Goal: Task Accomplishment & Management: Manage account settings

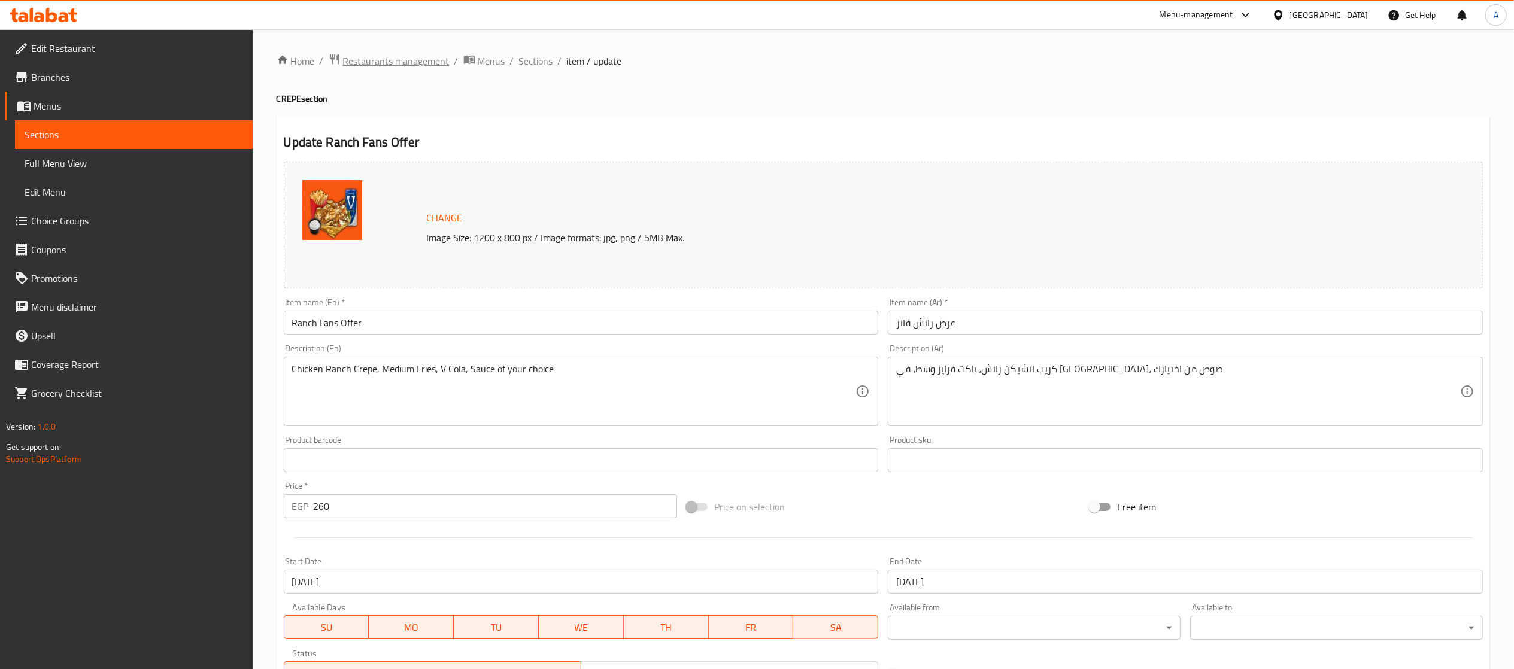
click at [377, 54] on span "Restaurants management" at bounding box center [396, 61] width 107 height 14
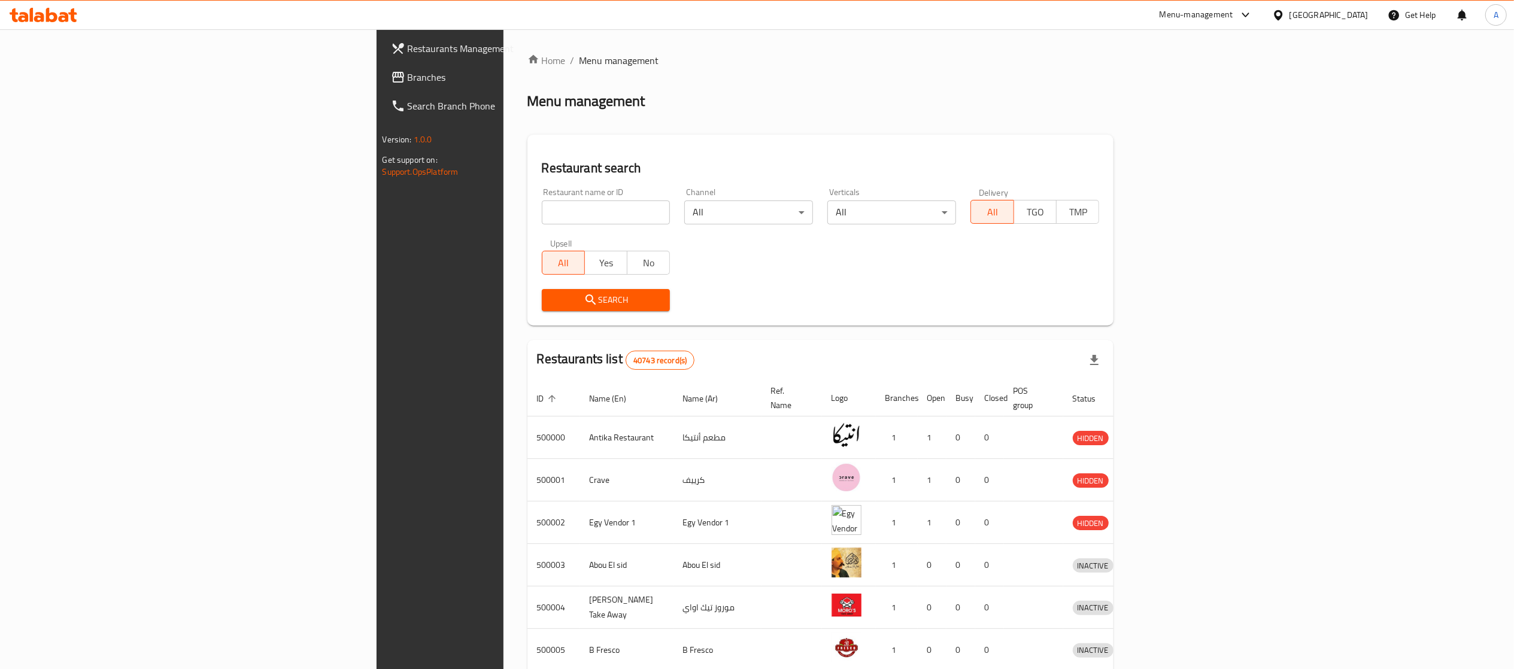
click at [542, 205] on input "search" at bounding box center [606, 213] width 129 height 24
paste input "667364"
type input "667364"
click at [551, 299] on span "Search" at bounding box center [606, 300] width 110 height 15
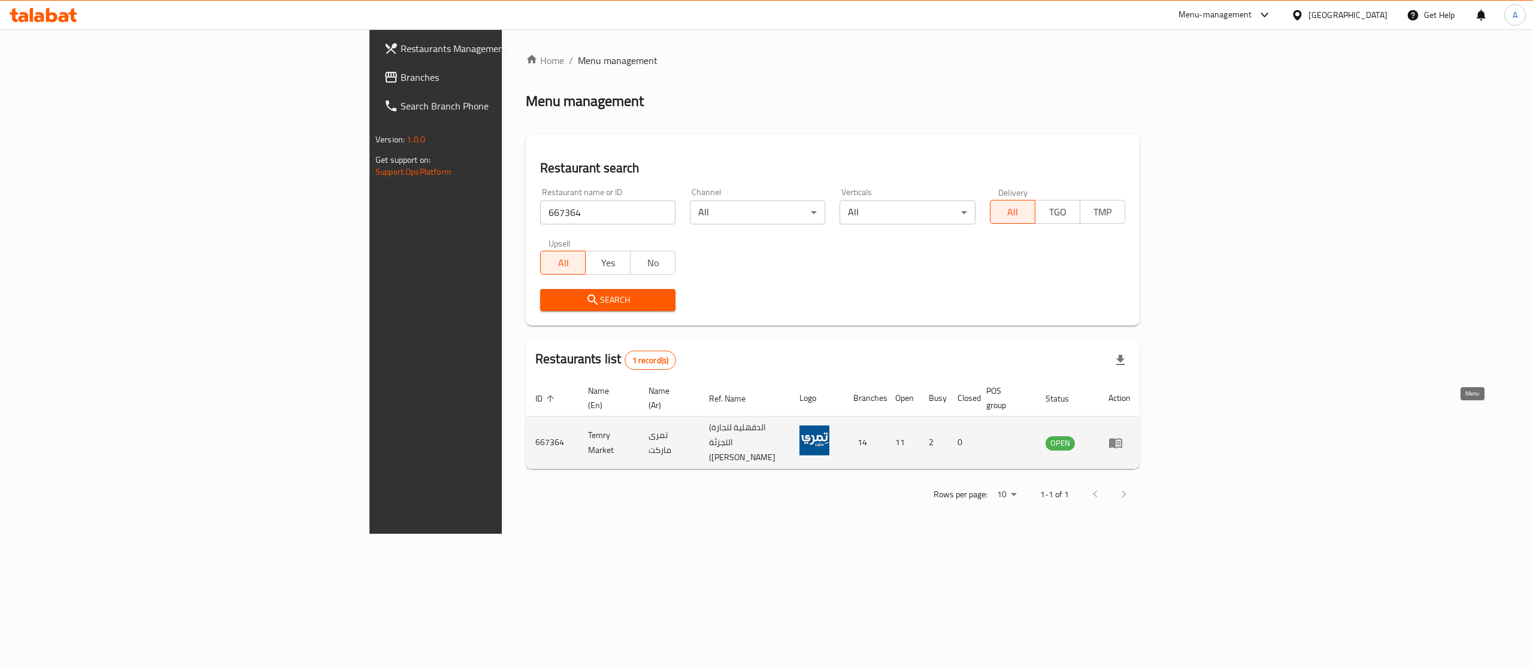
click at [1123, 436] on icon "enhanced table" at bounding box center [1115, 443] width 14 height 14
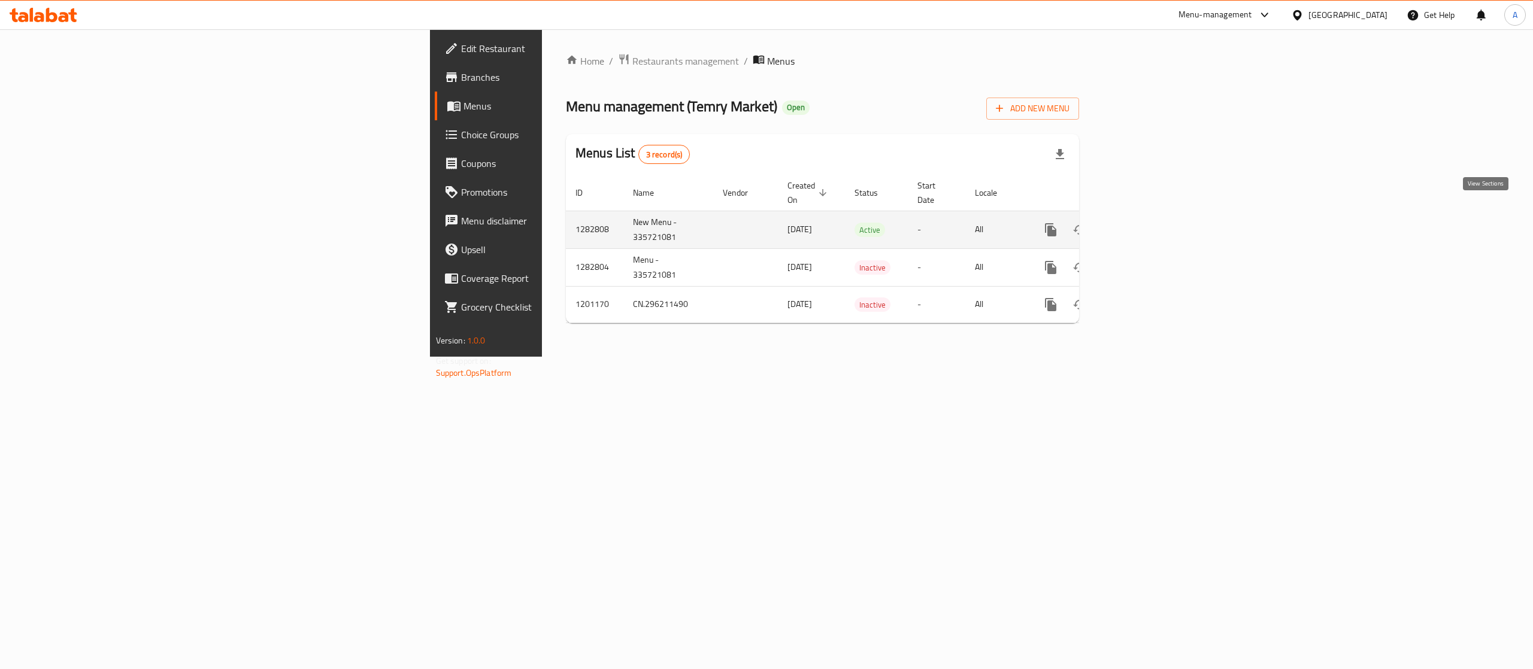
click at [1151, 216] on link "enhanced table" at bounding box center [1137, 230] width 29 height 29
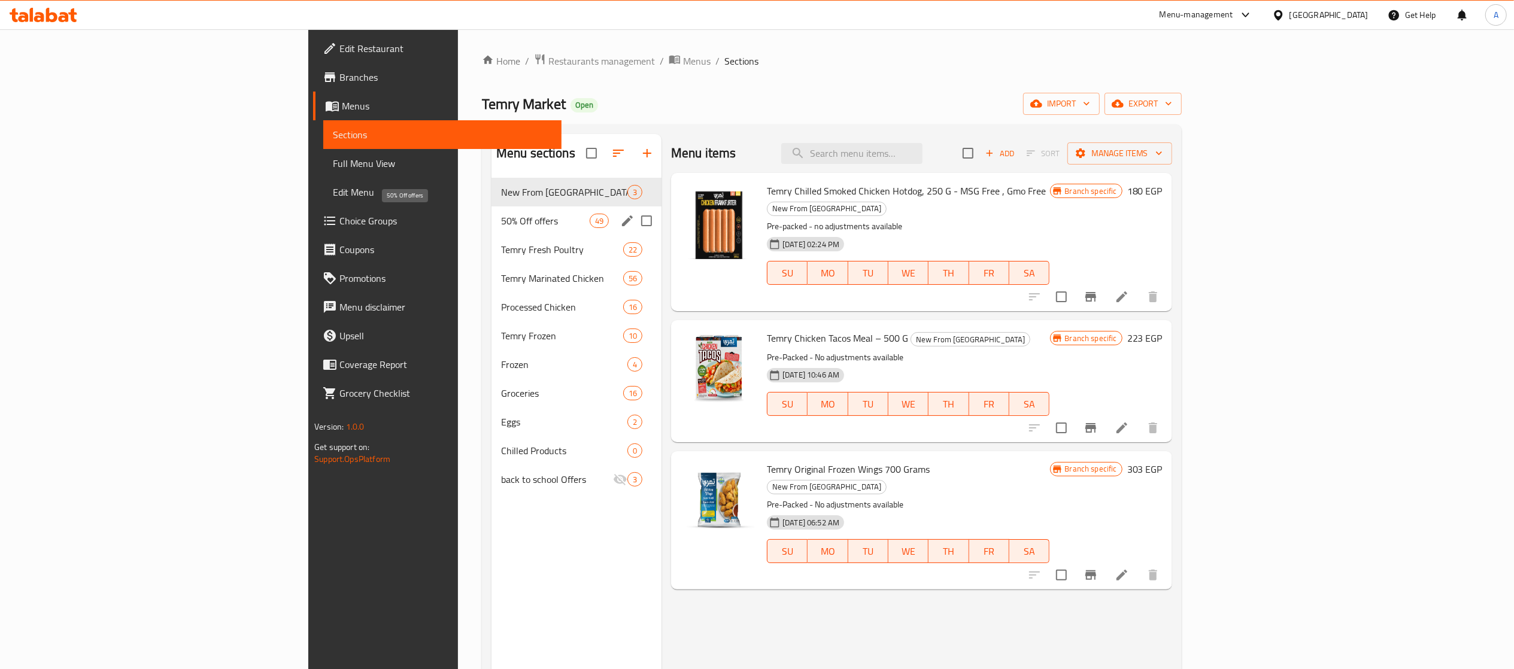
click at [501, 214] on span "50% Off offers" at bounding box center [545, 221] width 89 height 14
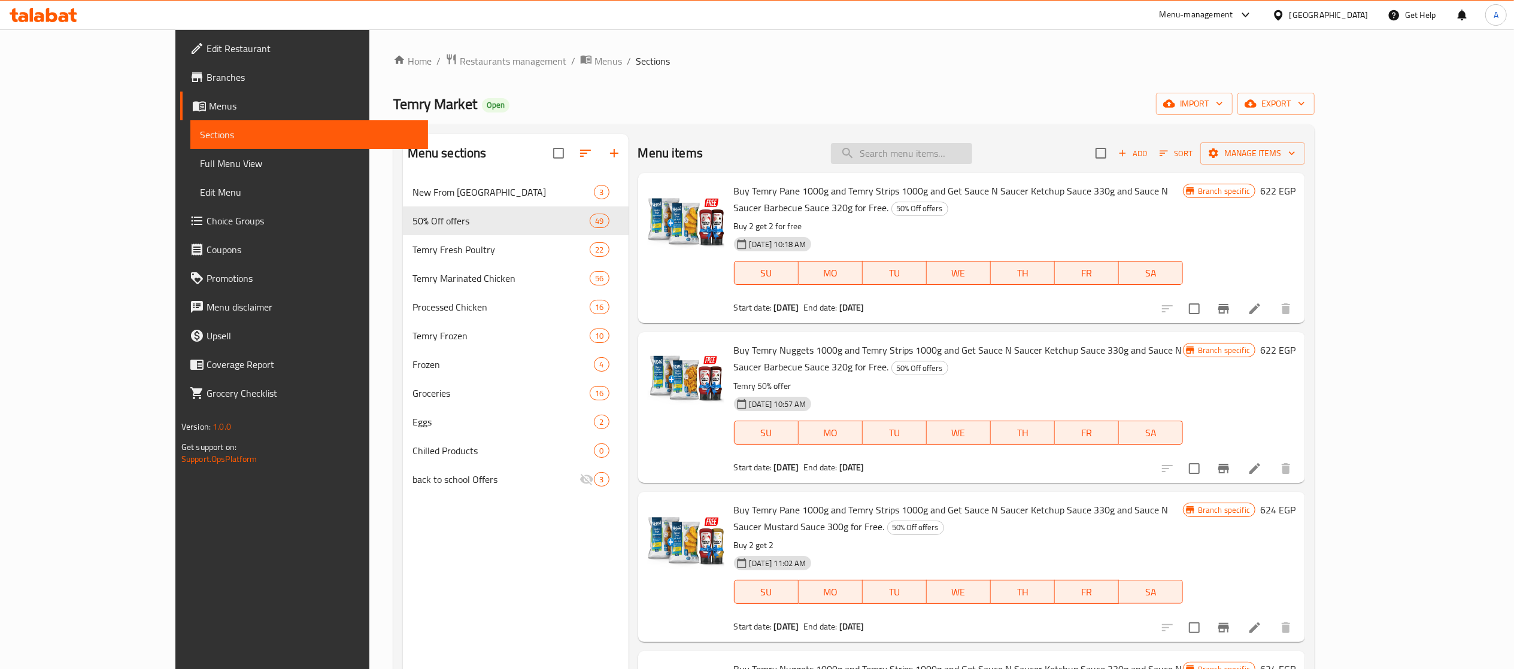
click at [972, 162] on input "search" at bounding box center [901, 153] width 141 height 21
click at [207, 75] on span "Branches" at bounding box center [313, 77] width 212 height 14
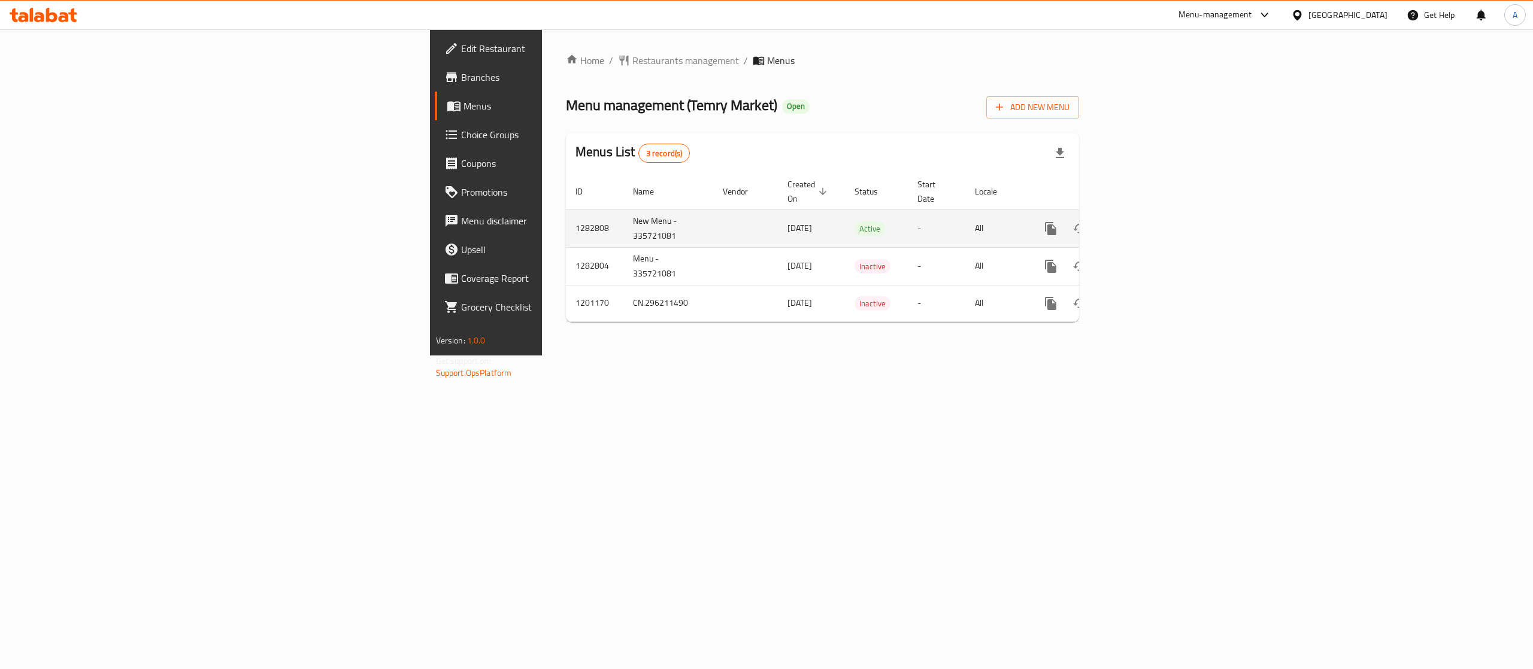
click at [1144, 222] on icon "enhanced table" at bounding box center [1137, 229] width 14 height 14
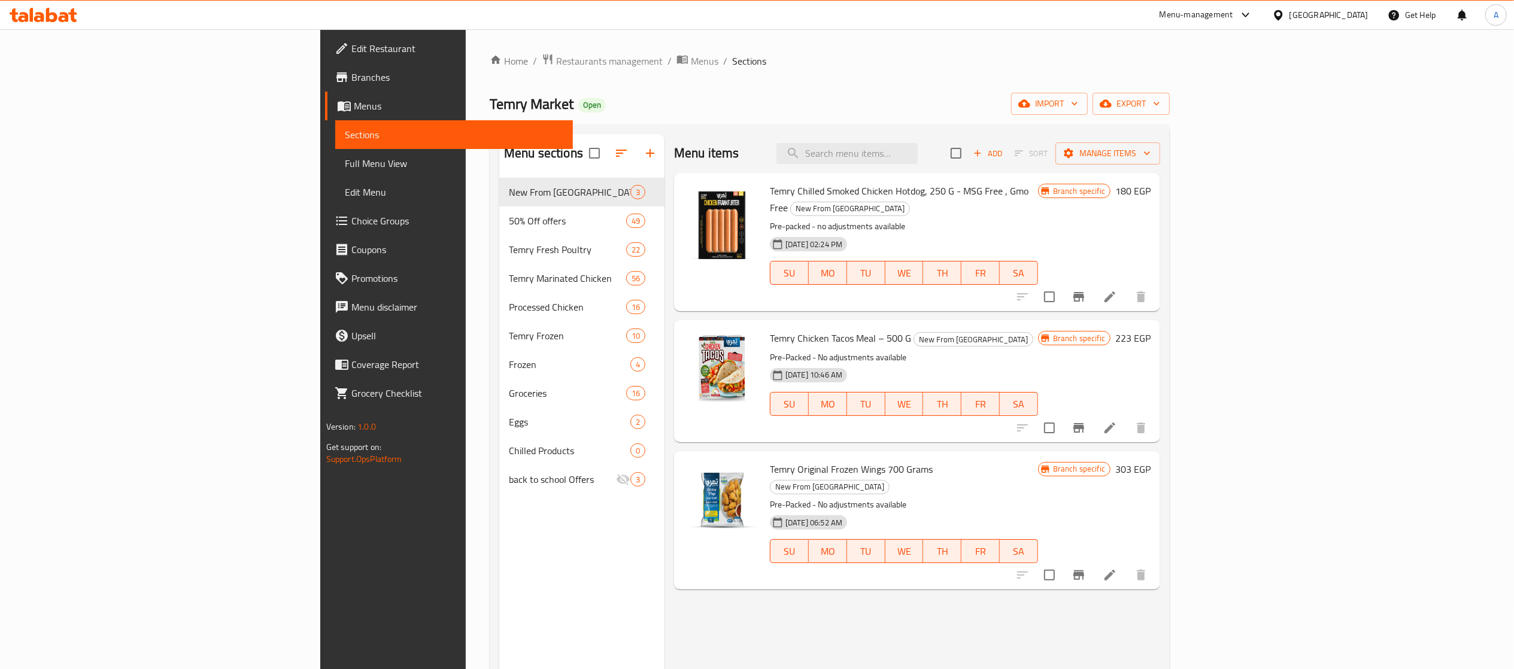
click at [948, 173] on div "Temry Chilled Smoked Chicken Hotdog, 250 G - MSG Free , Gmo Free New From Temry…" at bounding box center [917, 242] width 486 height 138
click at [946, 164] on div "Menu items Add Sort Manage items" at bounding box center [917, 153] width 486 height 39
click at [918, 157] on input "search" at bounding box center [847, 153] width 141 height 21
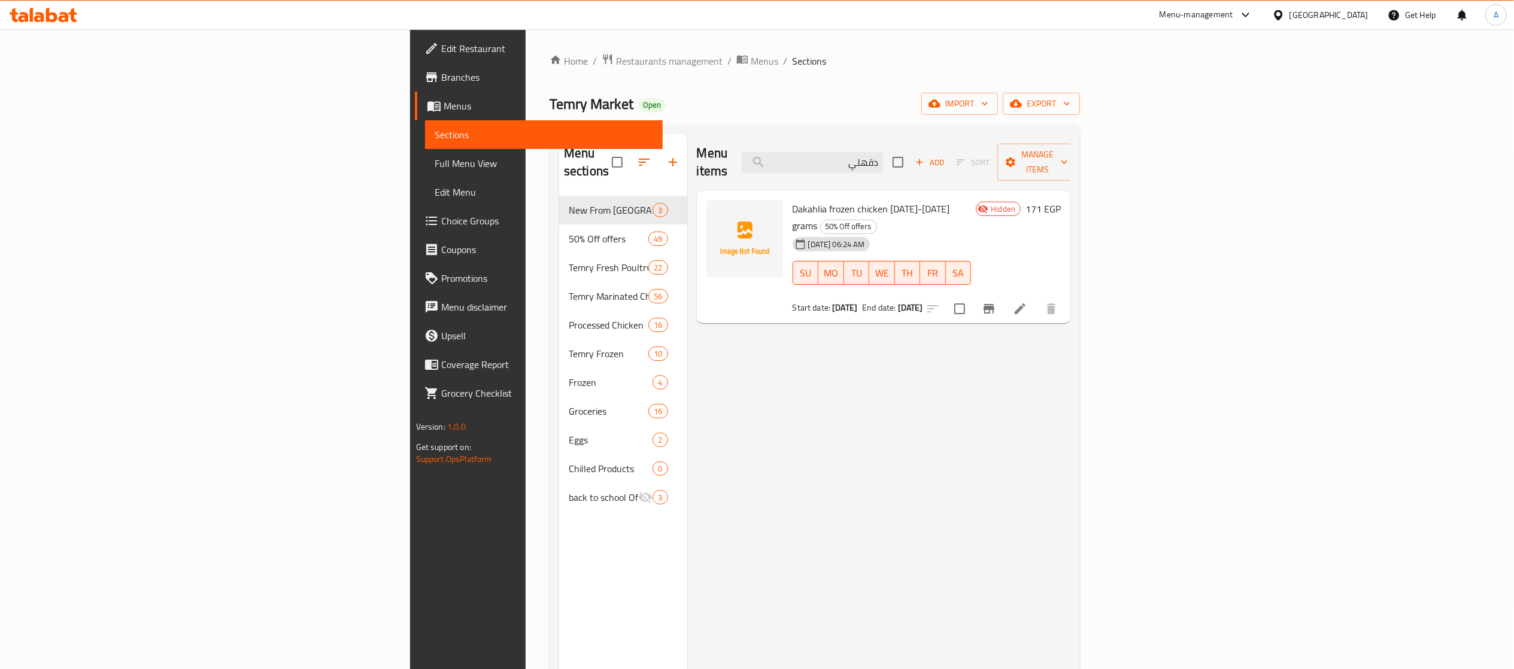
click at [975, 232] on div "18-08-2025 06:24 AM SU MO TU WE TH FR SA" at bounding box center [882, 264] width 189 height 65
click at [837, 471] on div "Menu items دقهلي Add Sort Manage items Dakahlia frozen chicken 1300-1400 grams …" at bounding box center [879, 468] width 384 height 669
click at [930, 399] on div "Menu items دقهلي Add Sort Manage items Dakahlia frozen chicken 1300-1400 grams …" at bounding box center [879, 468] width 384 height 669
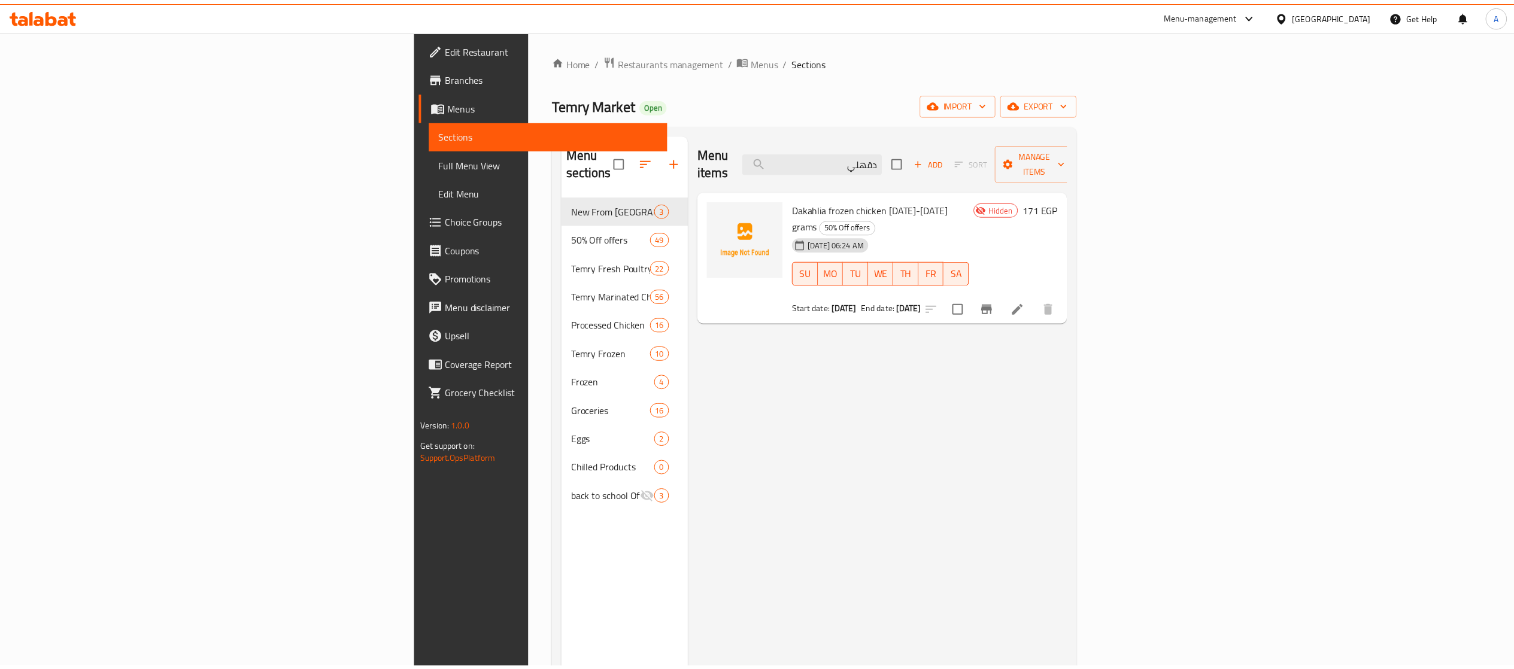
scroll to position [168, 0]
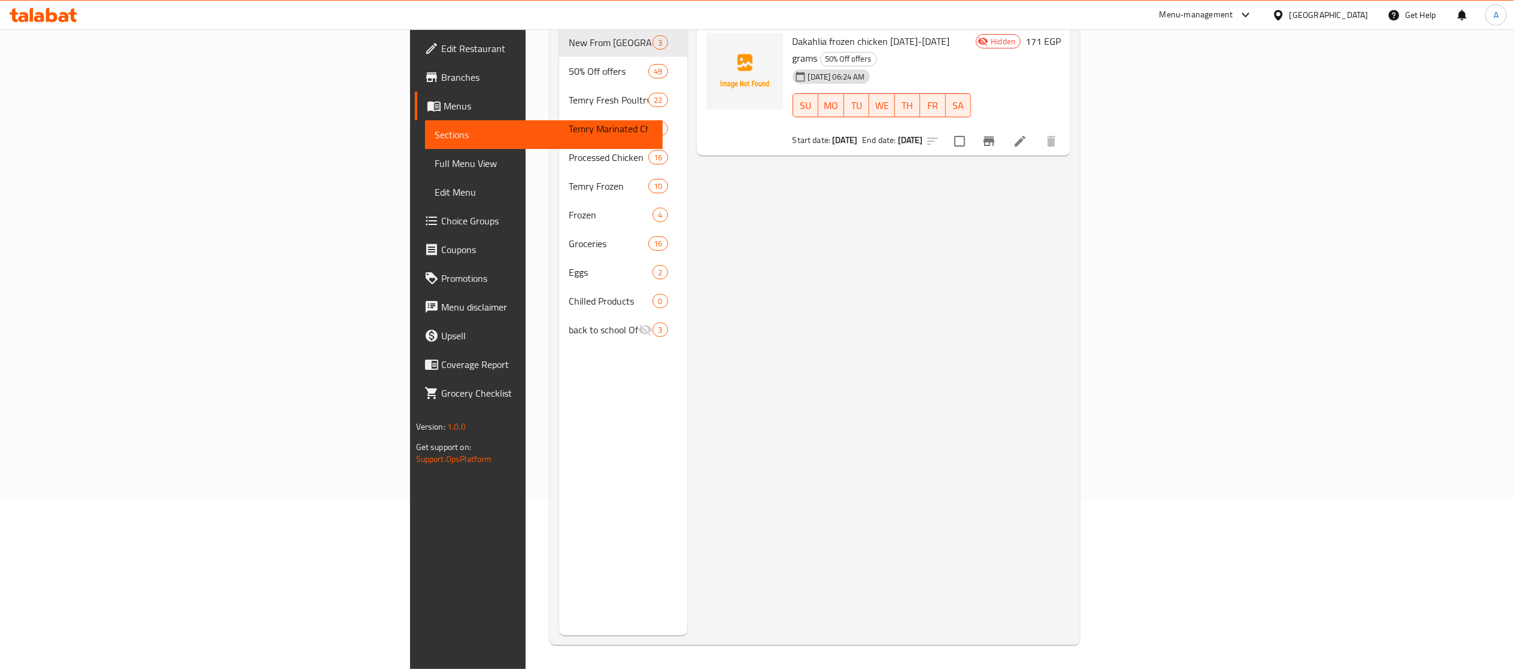
click at [1071, 172] on div "Menu items دقهلي Add Sort Manage items Dakahlia frozen chicken 1300-1400 grams …" at bounding box center [879, 300] width 384 height 669
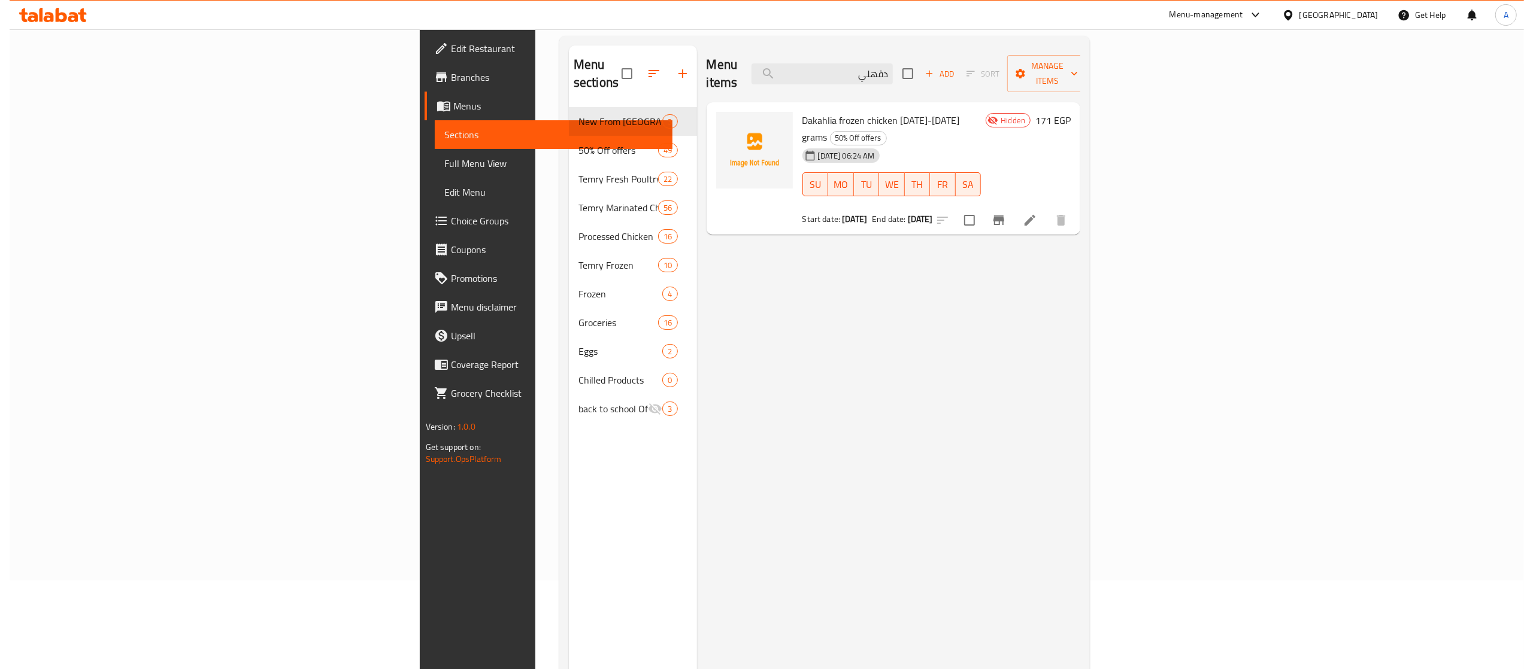
scroll to position [0, 0]
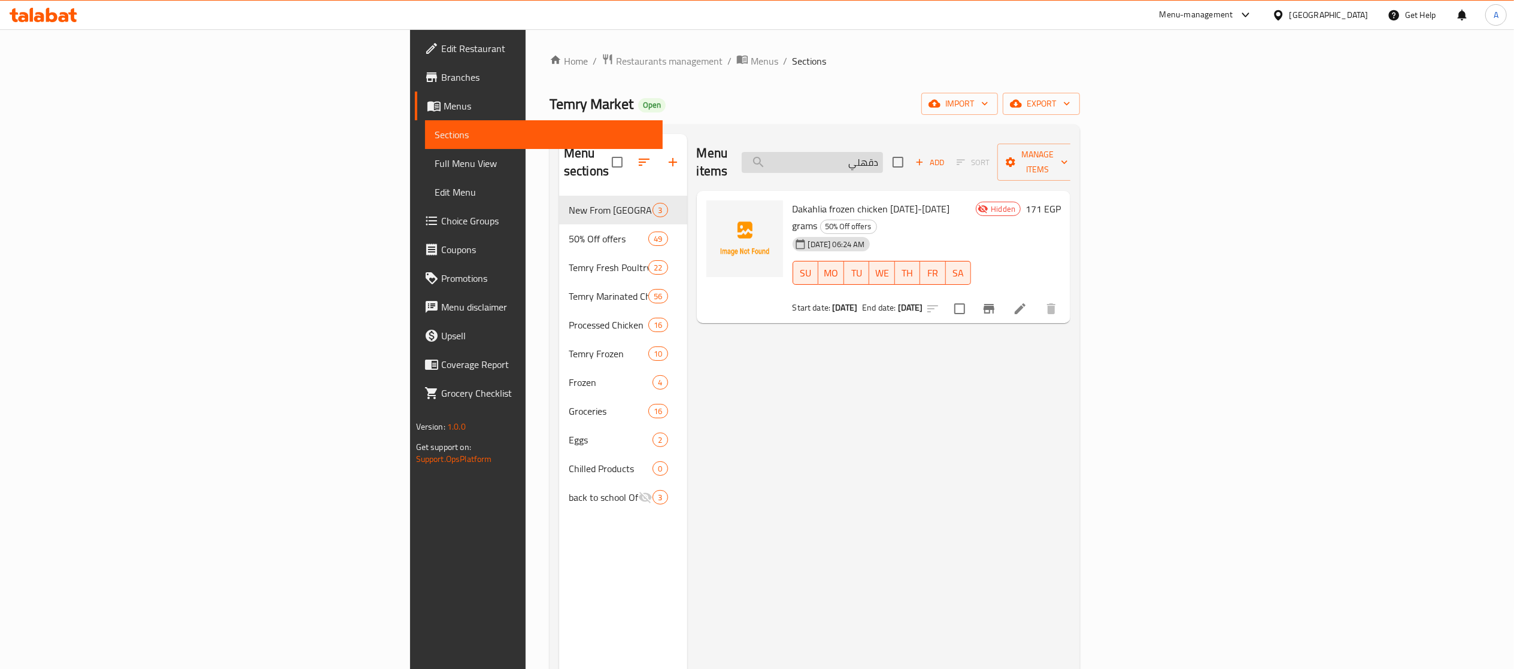
click at [883, 160] on input "دقهلي" at bounding box center [812, 162] width 141 height 21
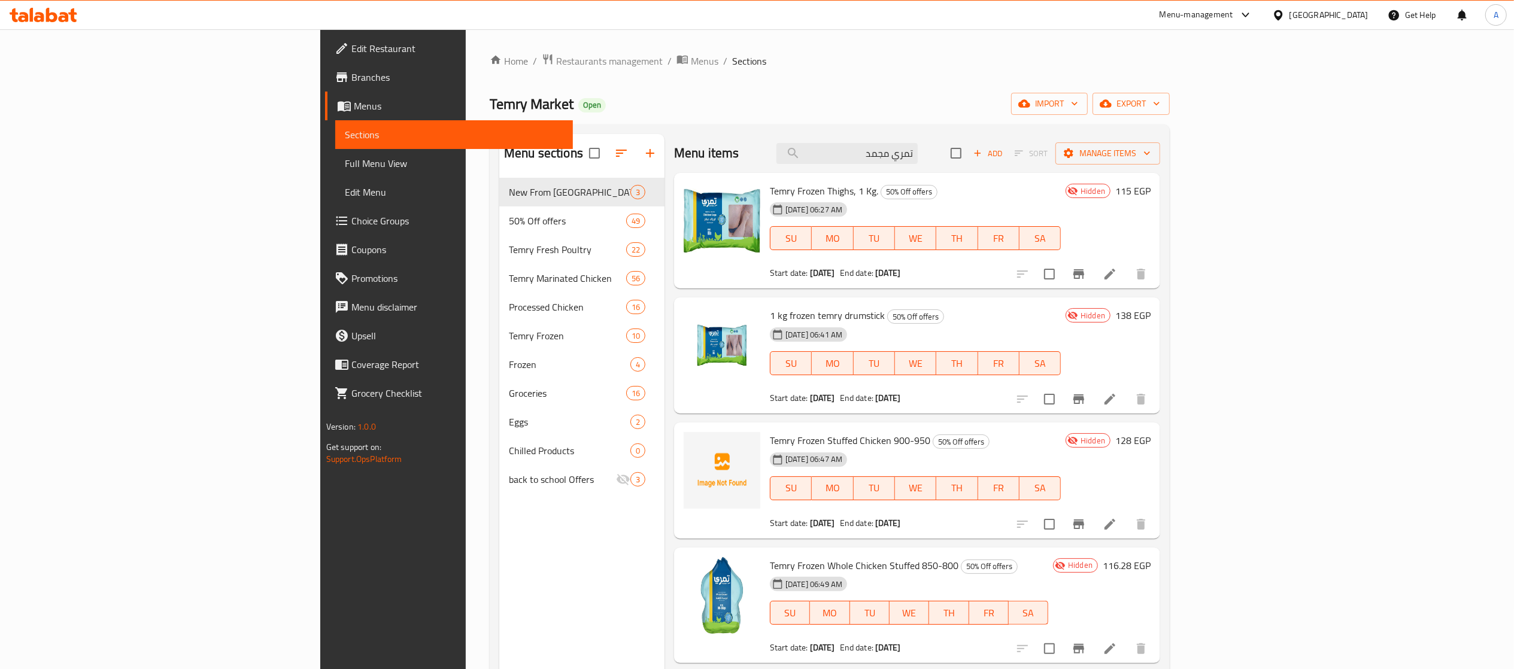
click at [1105, 48] on div "Home / Restaurants management / Menus / Sections Temry Market Open import expor…" at bounding box center [830, 433] width 728 height 808
click at [918, 143] on input "تمري مجمد" at bounding box center [847, 153] width 141 height 21
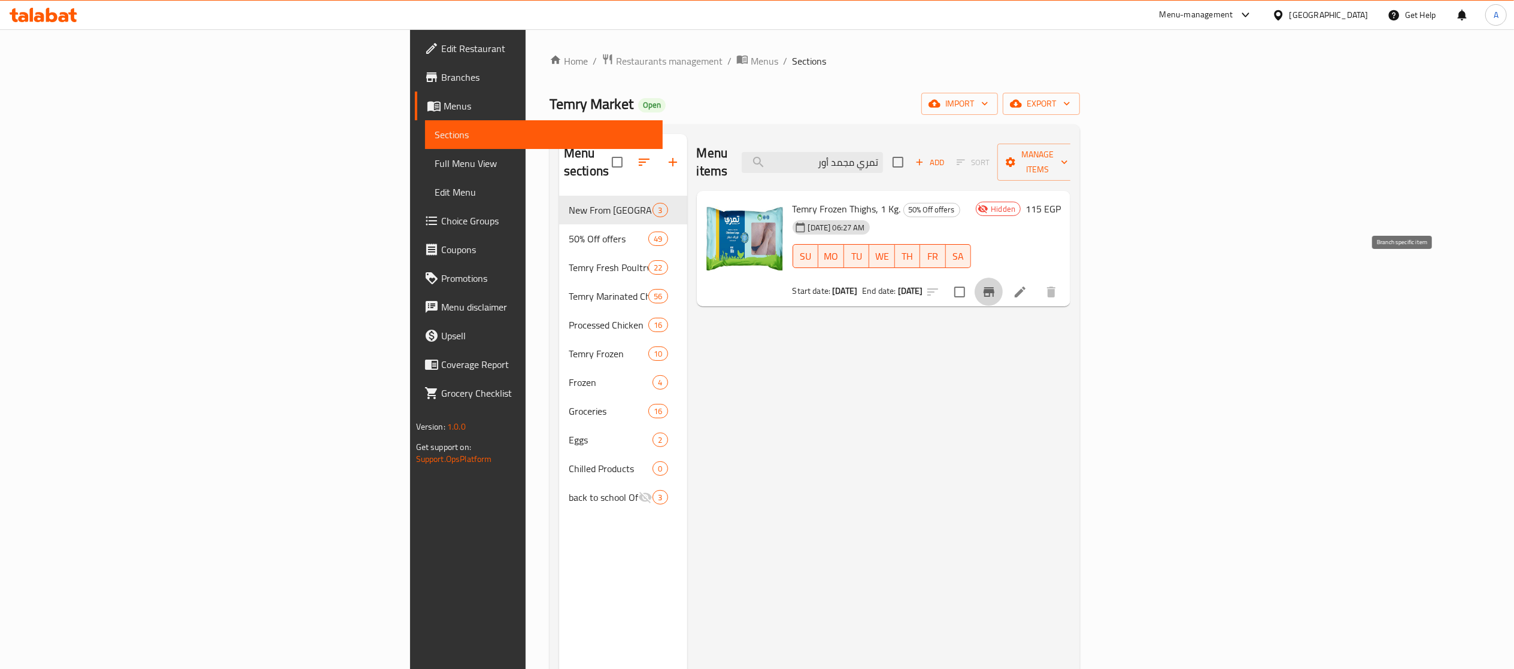
click at [1004, 278] on button "Branch-specific-item" at bounding box center [989, 292] width 29 height 29
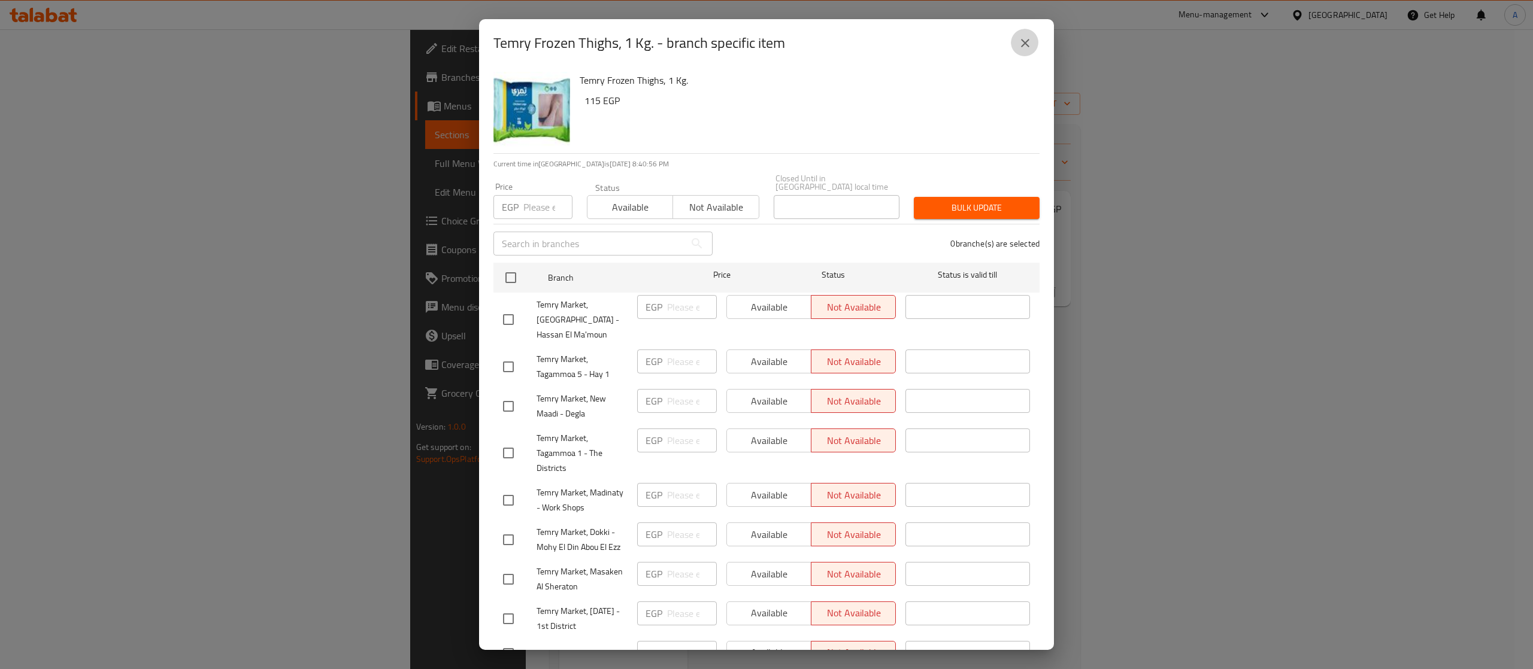
click at [1019, 44] on icon "close" at bounding box center [1025, 43] width 14 height 14
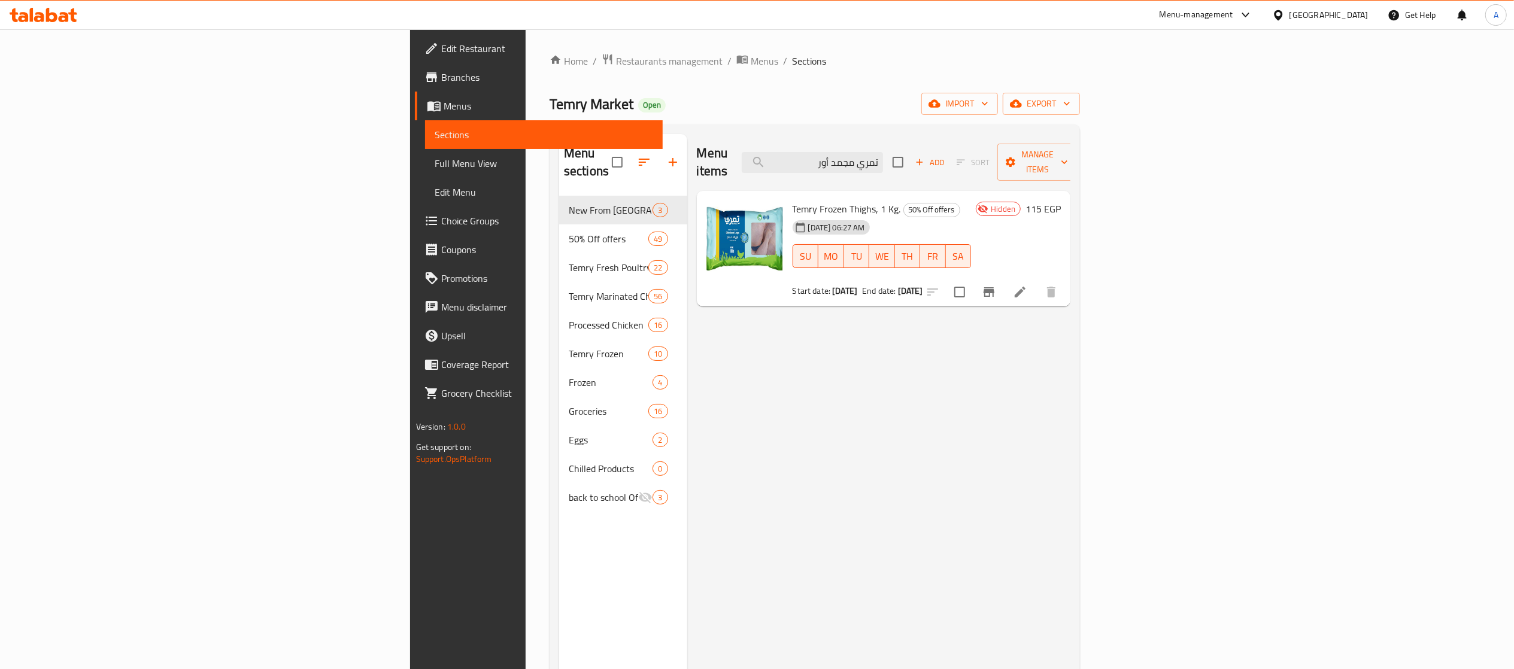
click at [873, 370] on div "Menu items تمري مجمد أور Add Sort Manage items Temry Frozen Thighs, 1 Kg. 50% O…" at bounding box center [879, 468] width 384 height 669
click at [883, 152] on input "تمري مجمد أور" at bounding box center [812, 162] width 141 height 21
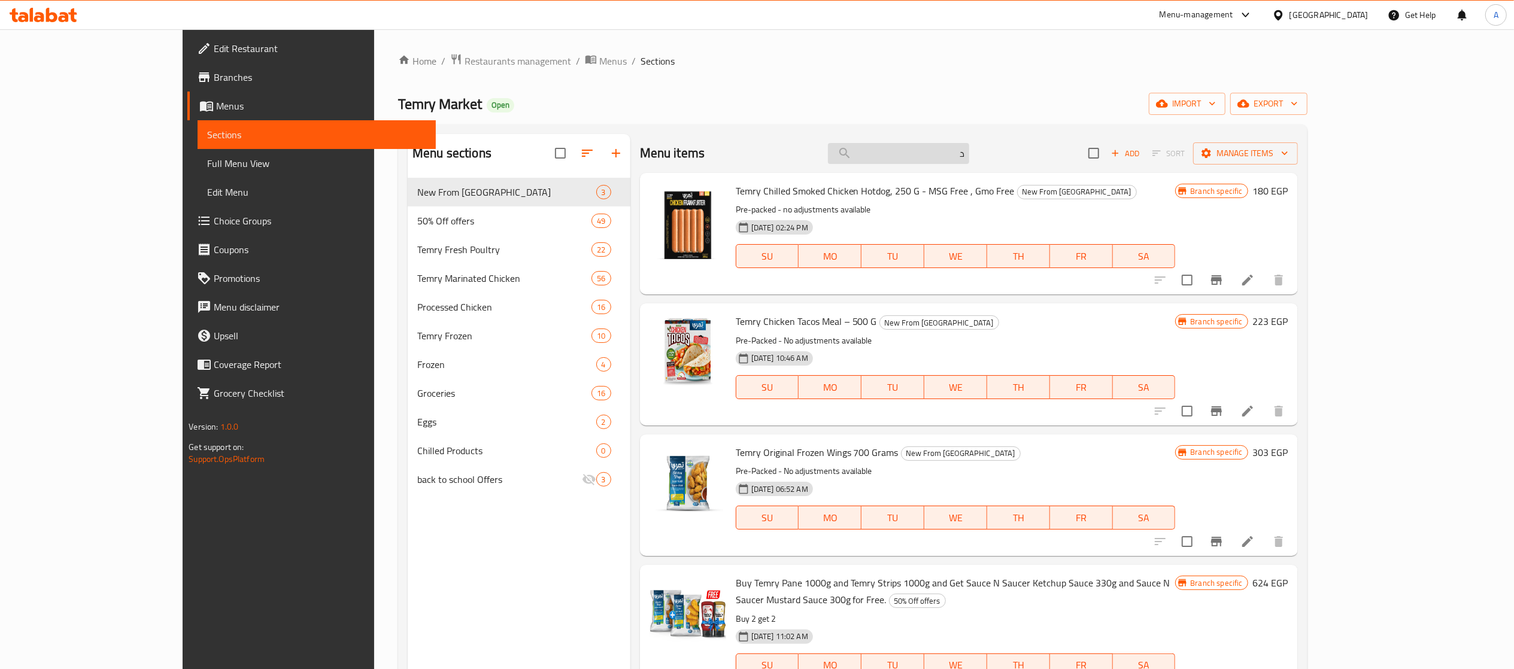
click at [969, 151] on input "د" at bounding box center [898, 153] width 141 height 21
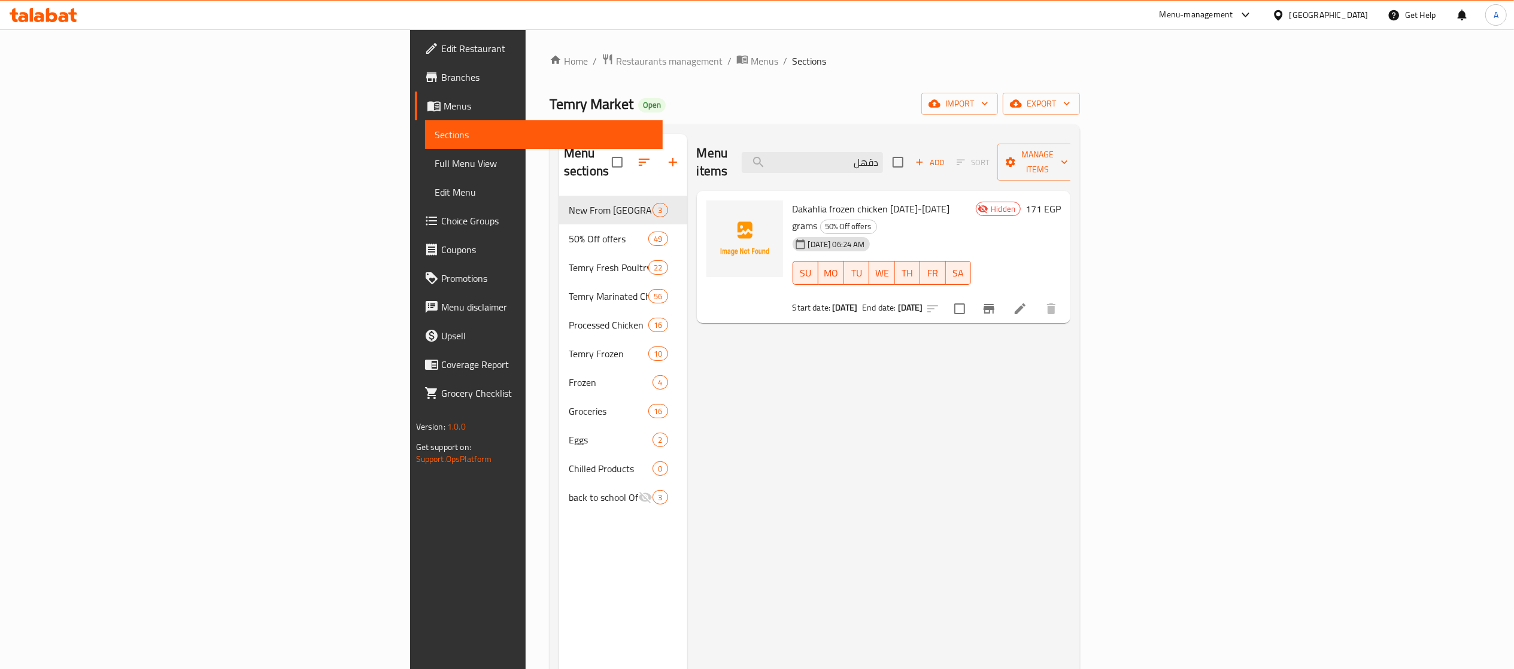
click at [939, 201] on h6 "Dakahlia frozen chicken 1300-1400 grams 50% Off offers" at bounding box center [882, 218] width 179 height 34
click at [707, 230] on img at bounding box center [745, 239] width 77 height 77
click at [883, 152] on input "دقهل" at bounding box center [812, 162] width 141 height 21
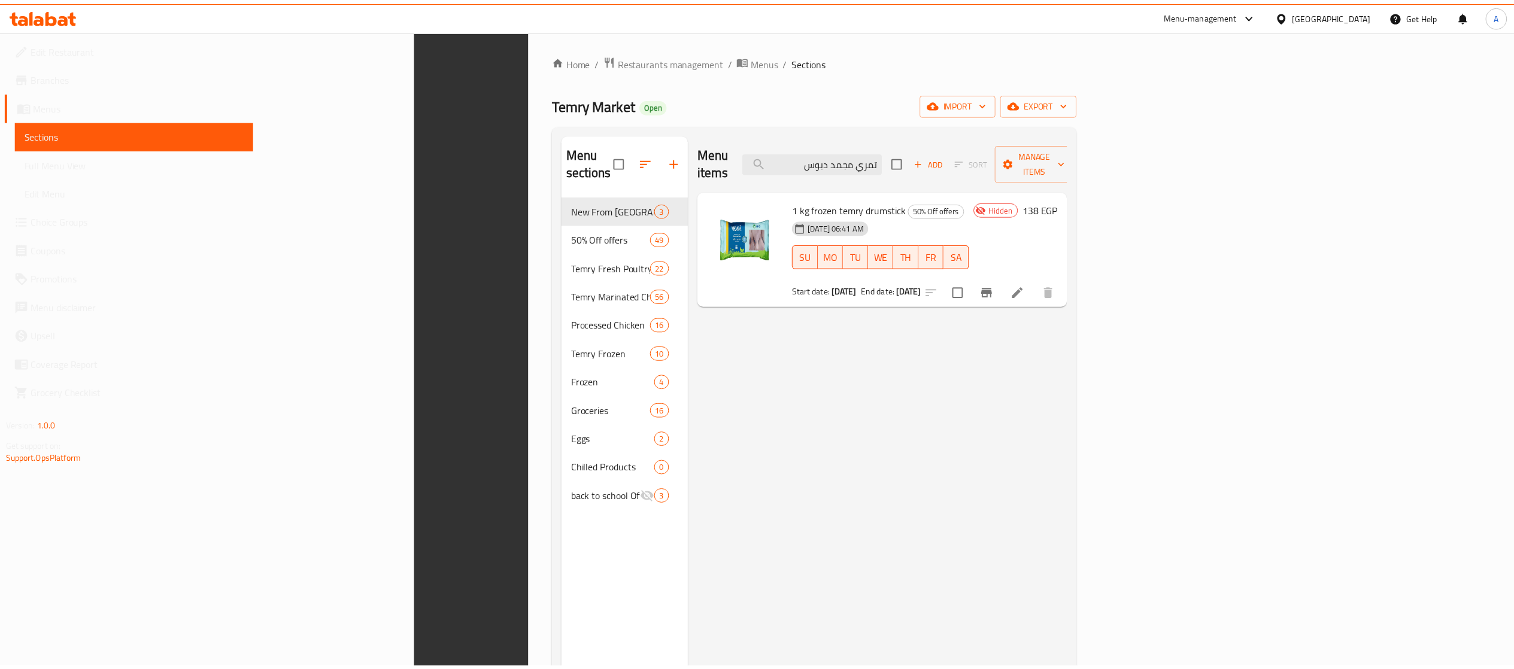
scroll to position [168, 0]
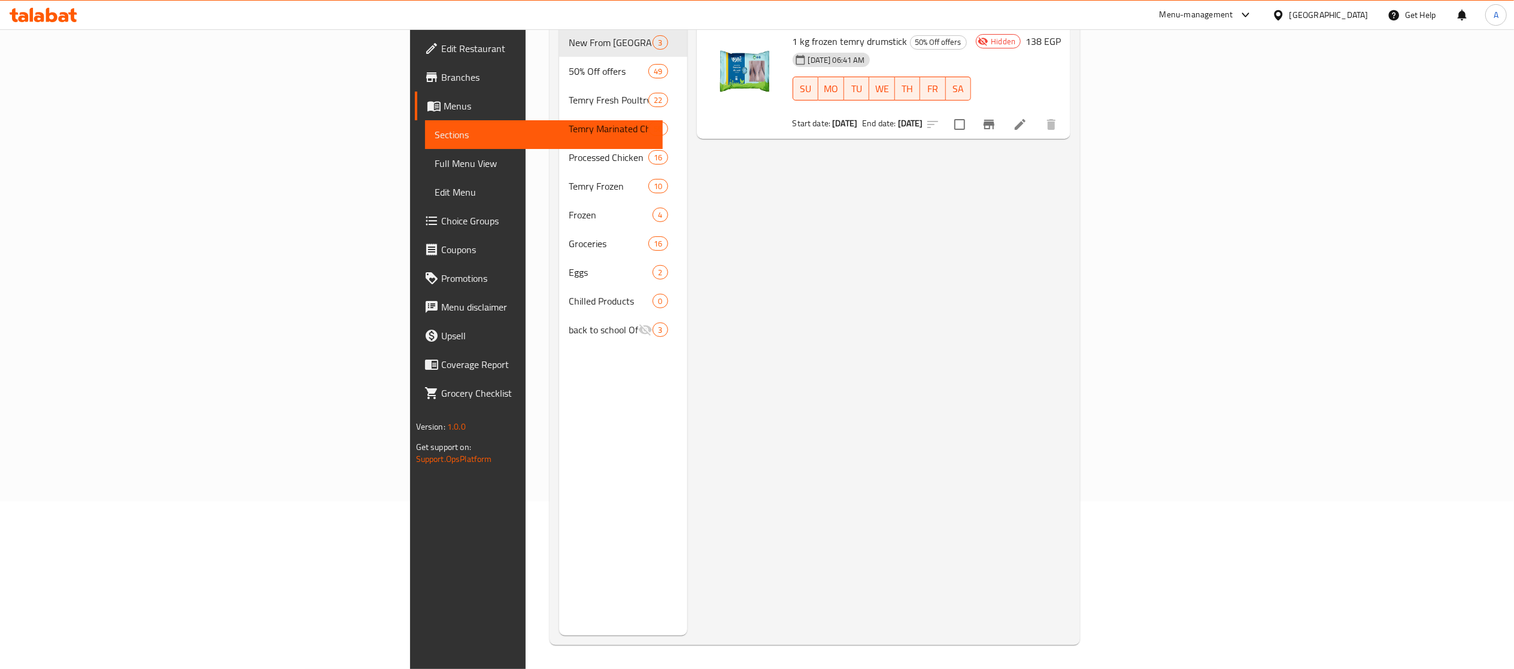
click at [711, 194] on div "Menu items تمري مجمد دبوس Add Sort Manage items 1 kg frozen temry drumstick 50%…" at bounding box center [879, 300] width 384 height 669
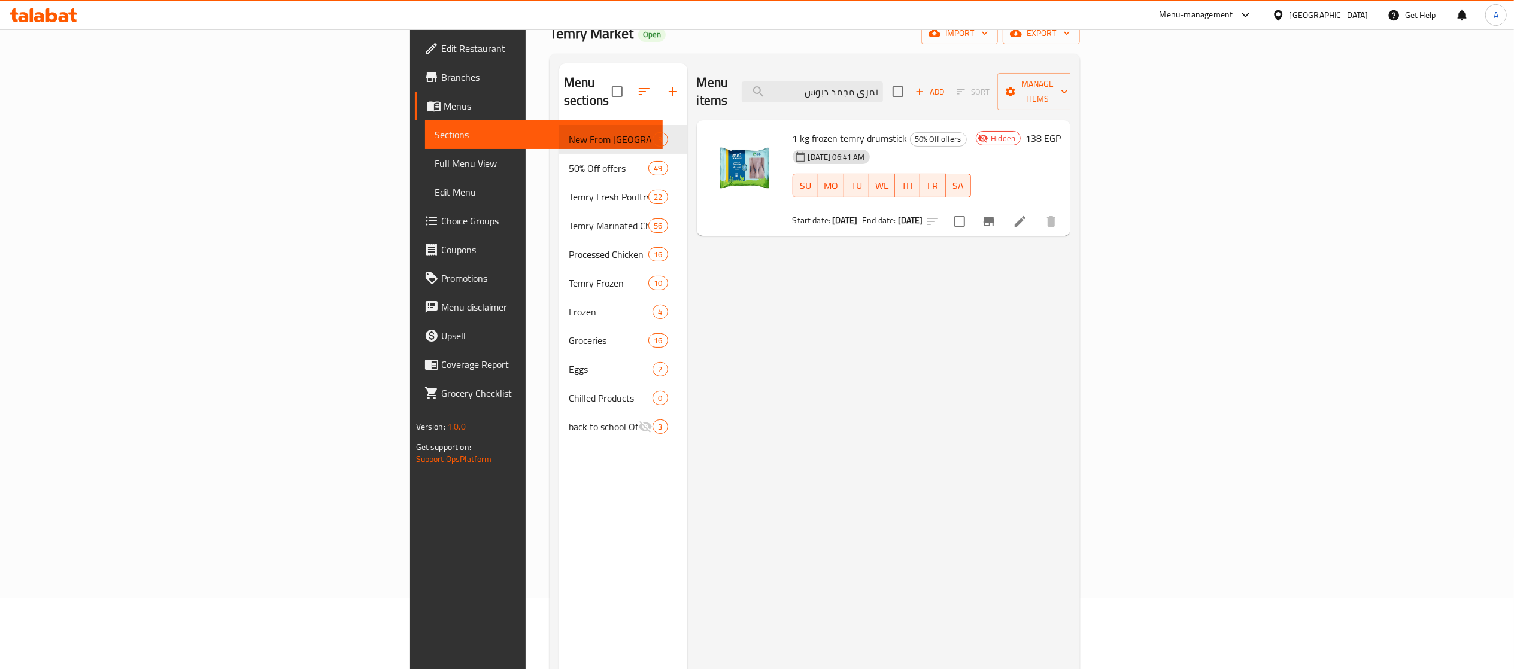
scroll to position [0, 0]
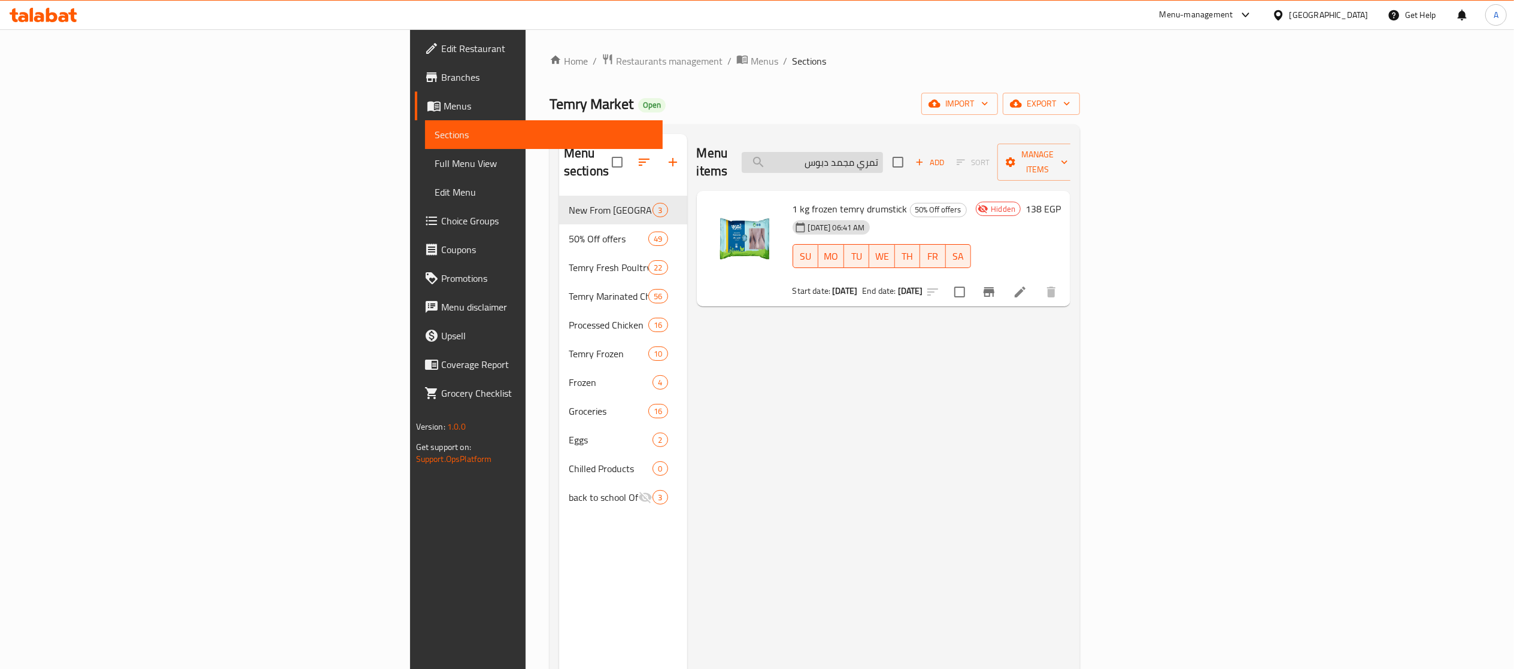
click at [883, 152] on input "تمري مجمد دبوس" at bounding box center [812, 162] width 141 height 21
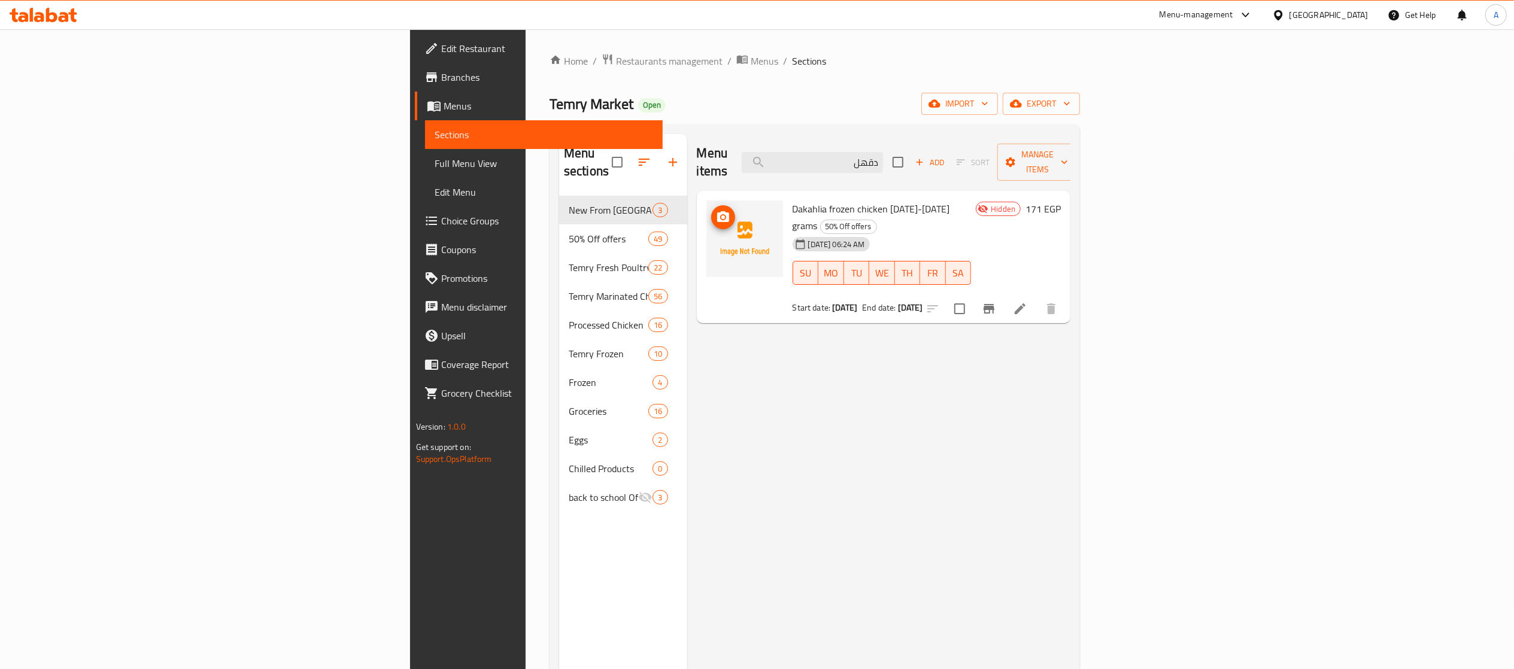
type input "دقهل"
click at [707, 207] on img at bounding box center [745, 239] width 77 height 77
click at [559, 557] on div "Menu sections New From Temry 3 50% Off offers 49 Temry Fresh Poultry 22 Temry M…" at bounding box center [623, 468] width 128 height 669
click at [872, 408] on div "Menu items دقهل Add Sort Manage items Dakahlia frozen chicken 1300-1400 grams 5…" at bounding box center [879, 468] width 384 height 669
click at [883, 152] on input "دقهل" at bounding box center [812, 162] width 141 height 21
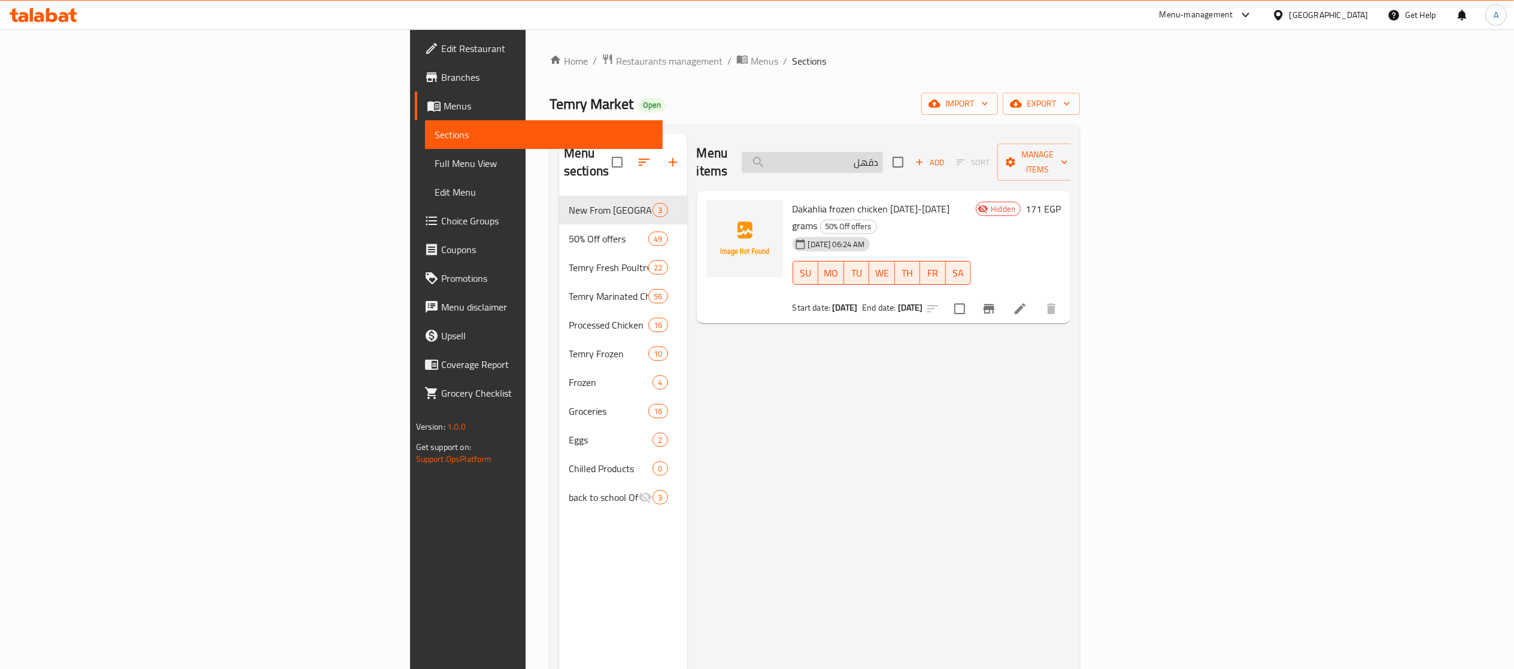
click at [883, 152] on input "دقهل" at bounding box center [812, 162] width 141 height 21
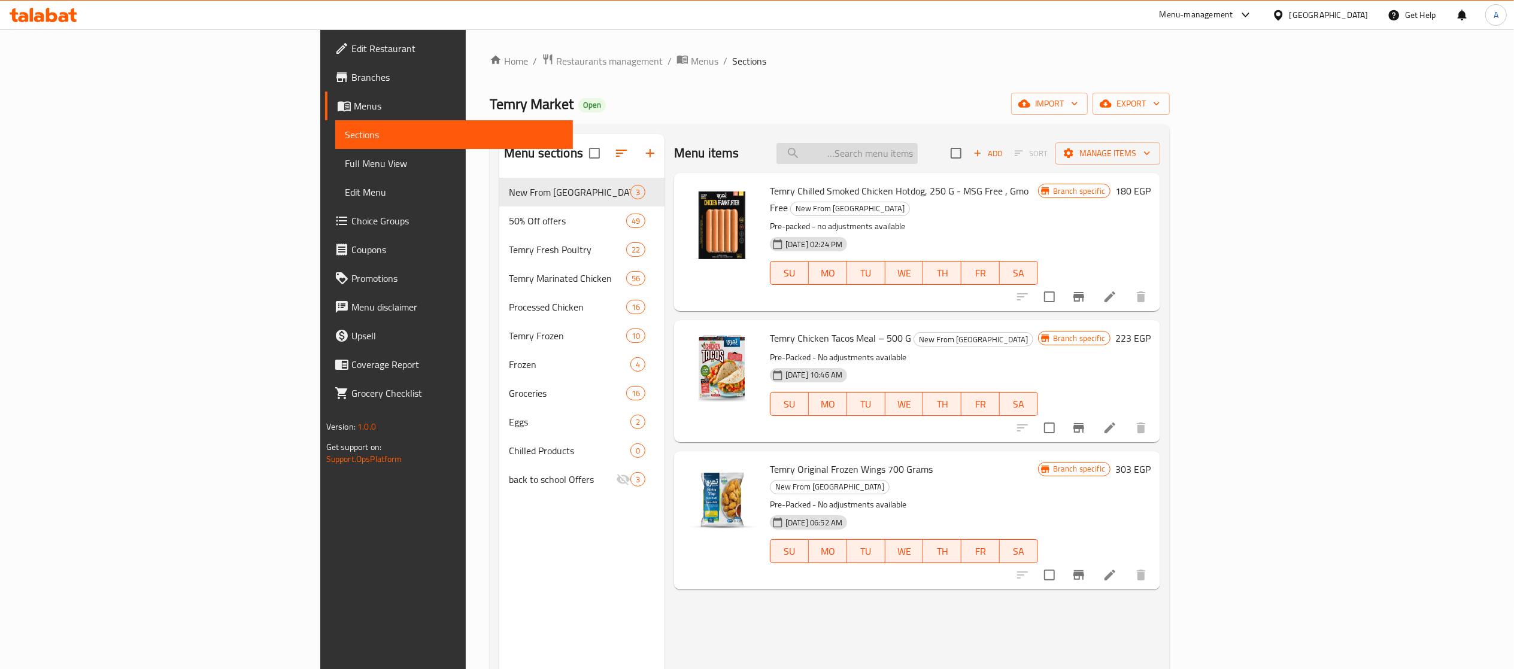
click at [918, 157] on input "search" at bounding box center [847, 153] width 141 height 21
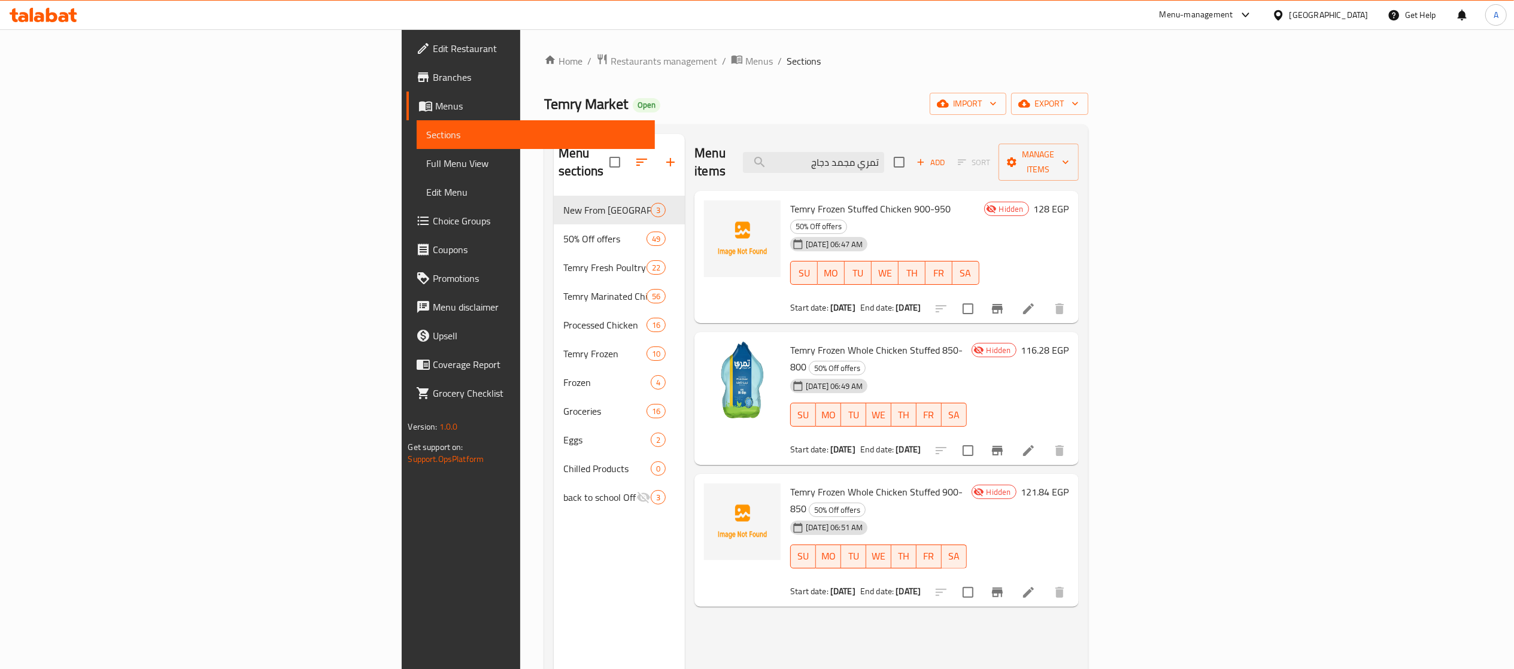
click at [966, 484] on h6 "Temry Frozen Whole Chicken Stuffed 900-850 50% Off offers" at bounding box center [878, 501] width 176 height 34
click at [793, 200] on span "Temry Frozen Stuffed Chicken 900-950" at bounding box center [870, 209] width 160 height 18
copy h6 "Temry Frozen Stuffed Chicken 900-950"
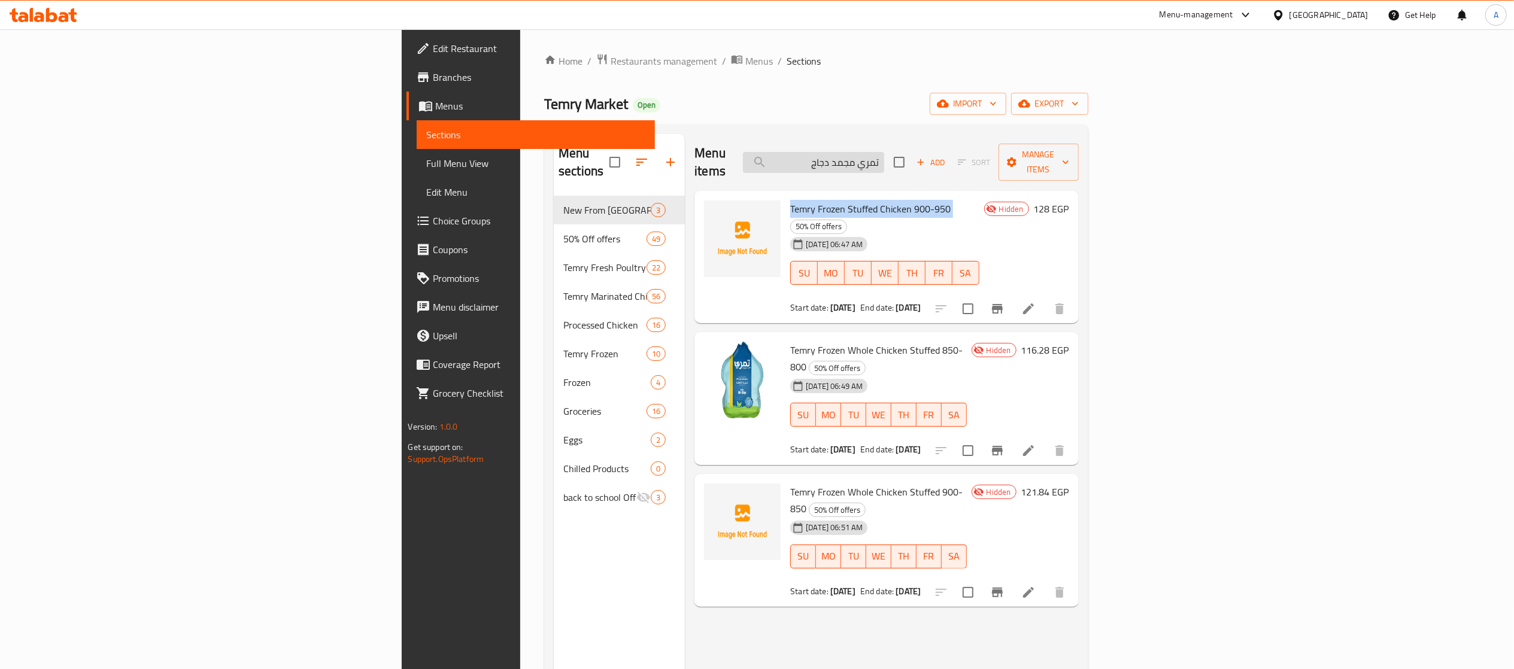
click at [884, 159] on input "تمري مجمد دجاج" at bounding box center [813, 162] width 141 height 21
paste input "Temry Frozen Stuffed Chicken 900-950"
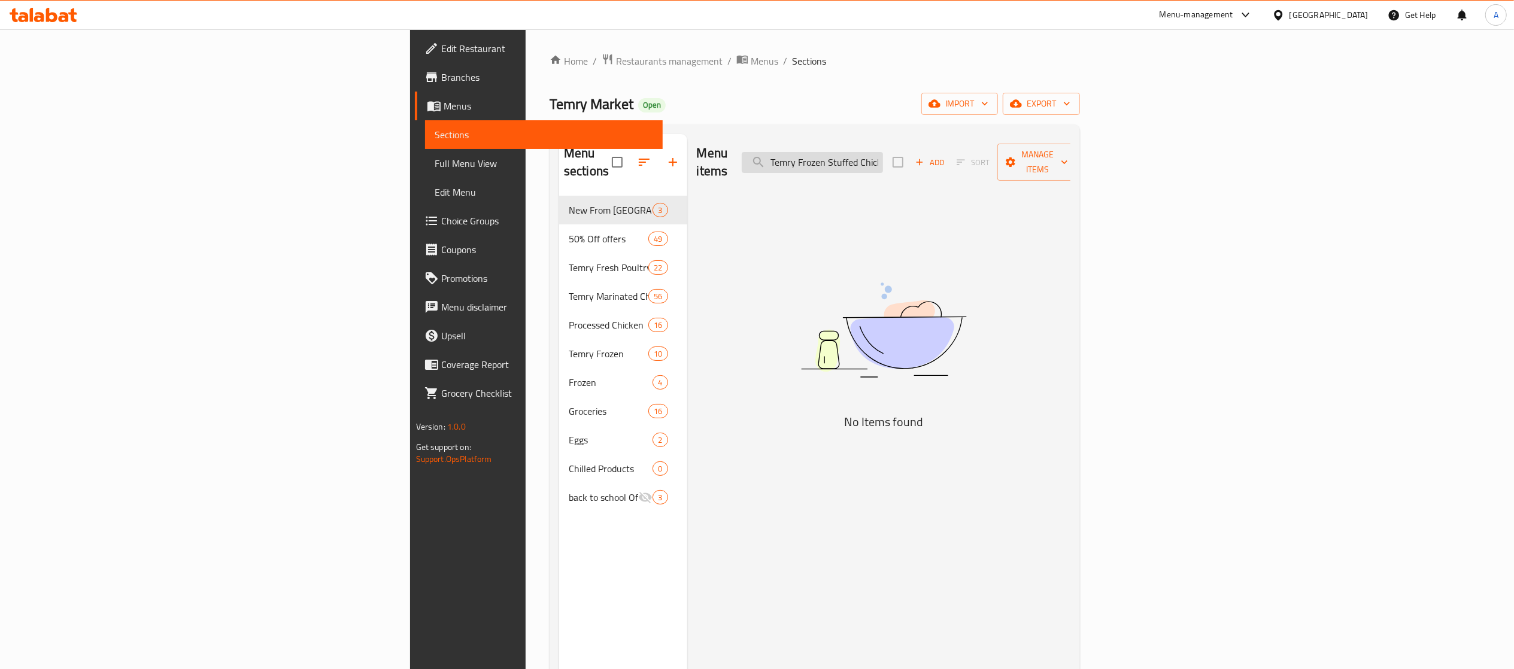
scroll to position [0, 47]
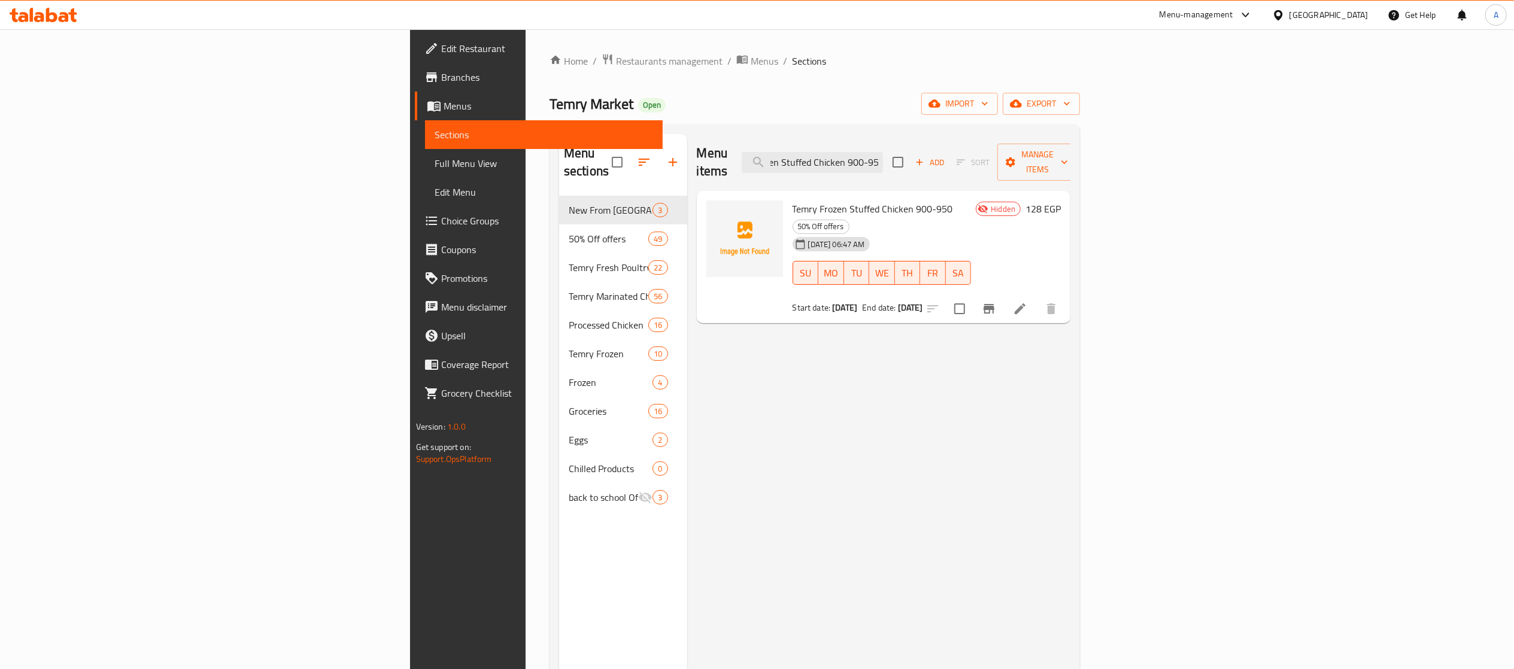
type input "Temry Frozen Stuffed Chicken 900-950"
click at [823, 394] on div "Menu items Temry Frozen Stuffed Chicken 900-950 Add Sort Manage items Temry Fro…" at bounding box center [879, 468] width 384 height 669
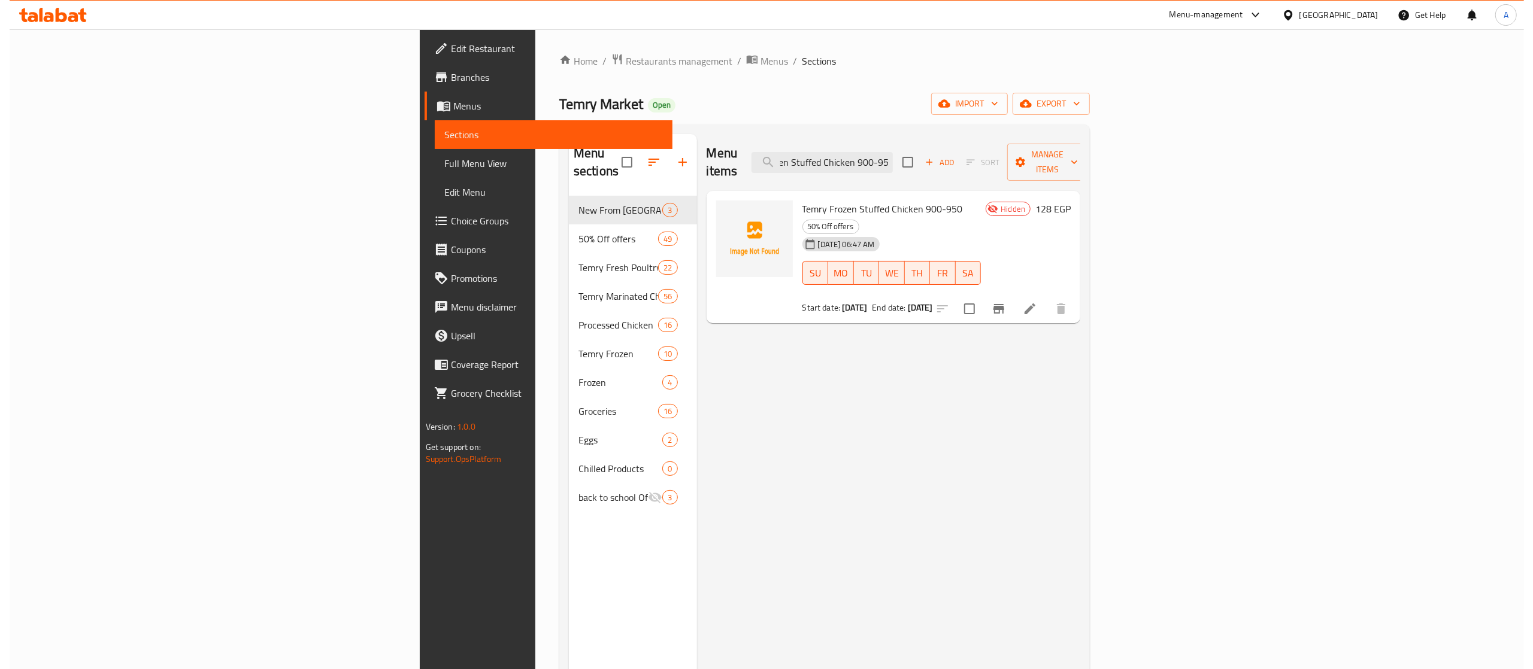
scroll to position [0, 0]
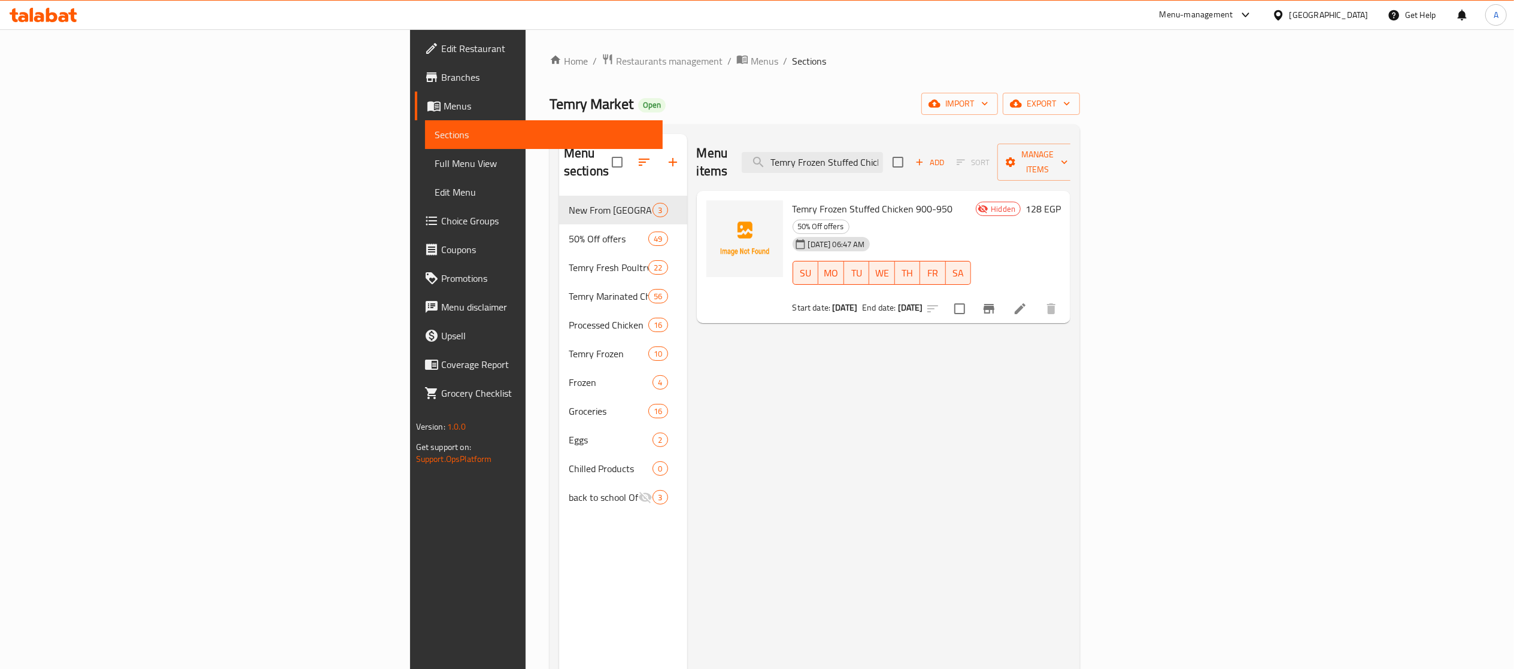
click at [851, 327] on div "Menu items Temry Frozen Stuffed Chicken 900-950 Add Sort Manage items Temry Fro…" at bounding box center [879, 468] width 384 height 669
click at [971, 140] on div "Menu items Temry Frozen Stuffed Chicken 900-950 Add Sort Manage items" at bounding box center [884, 162] width 374 height 57
click at [963, 125] on div at bounding box center [963, 125] width 0 height 0
click at [972, 140] on div "Menu items Temry Frozen Stuffed Chicken 900-950 Add Sort Manage items" at bounding box center [884, 162] width 374 height 57
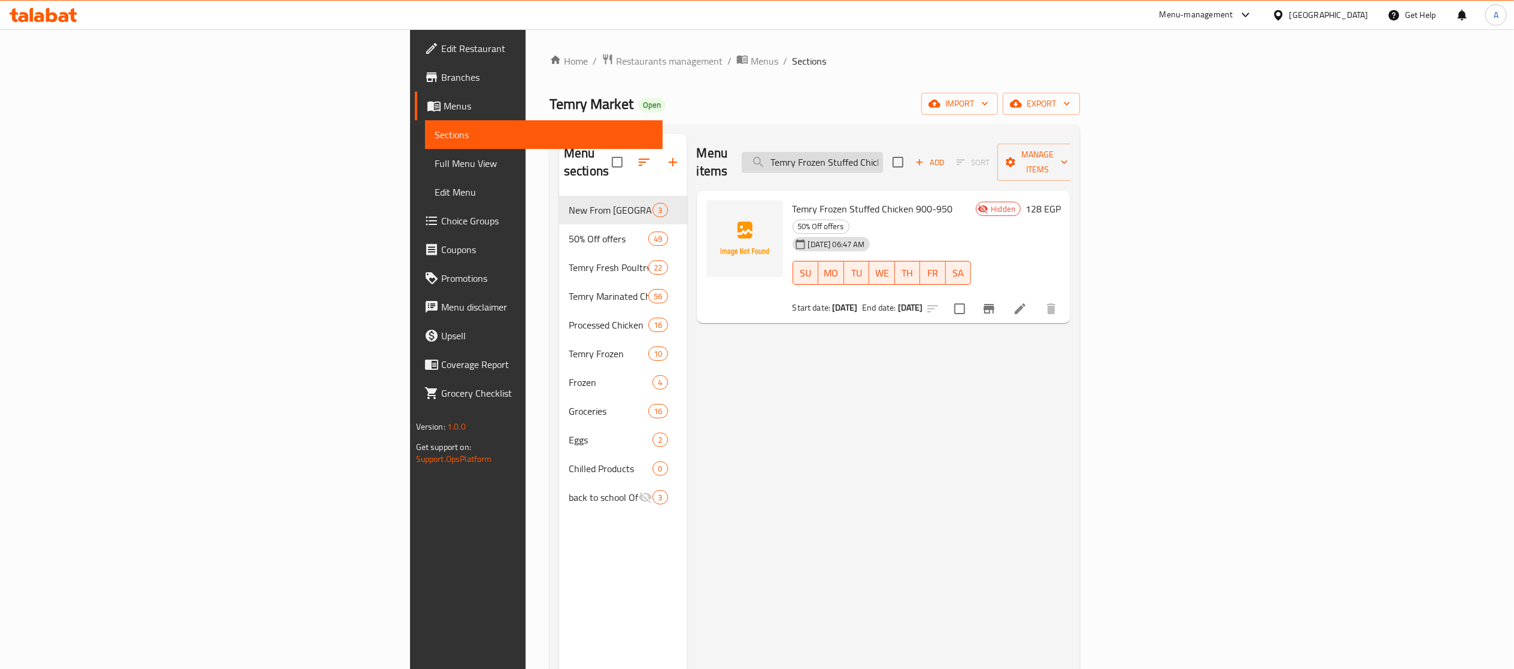
click at [883, 152] on input "Temry Frozen Stuffed Chicken 900-950" at bounding box center [812, 162] width 141 height 21
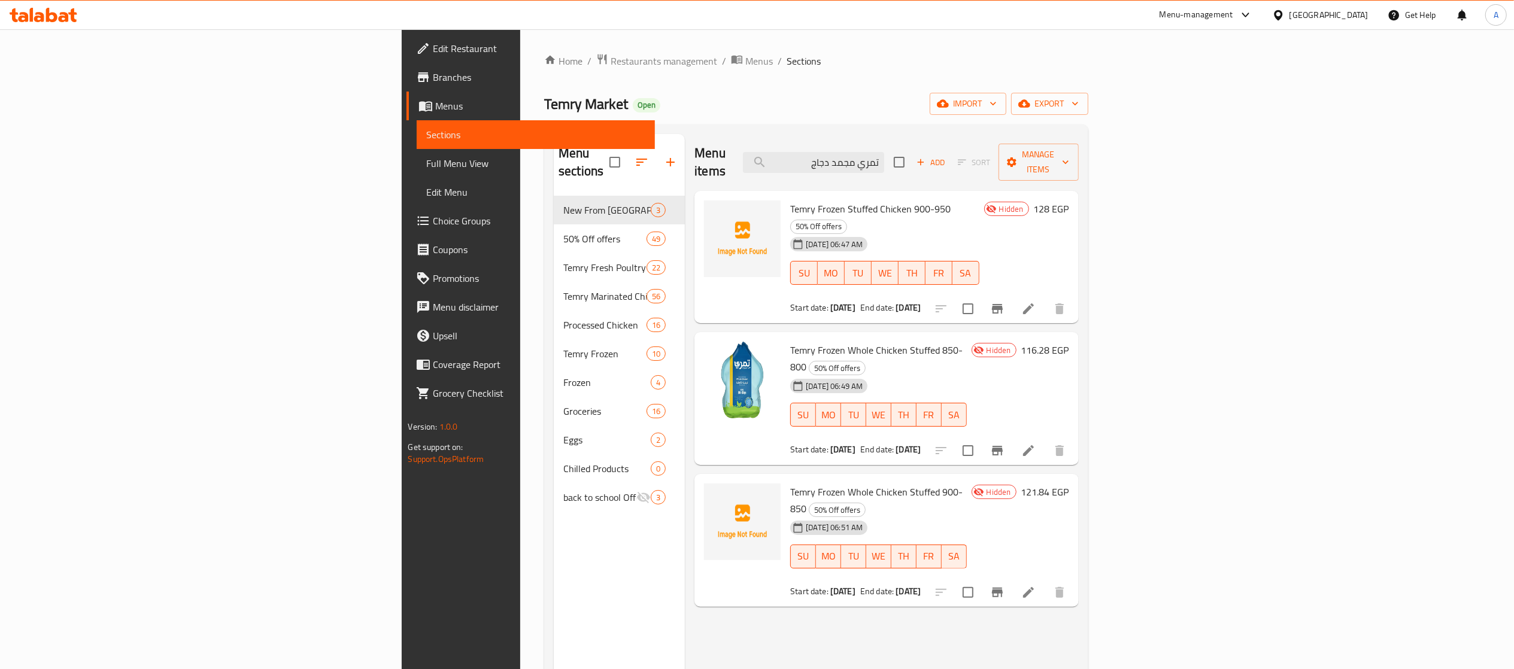
click at [813, 374] on div "18-08-2025 06:49 AM" at bounding box center [809, 386] width 47 height 24
click at [813, 341] on span "Temry Frozen Whole Chicken Stuffed 850-800" at bounding box center [876, 358] width 172 height 35
copy h6 "Temry Frozen Whole Chicken Stuffed 850-800"
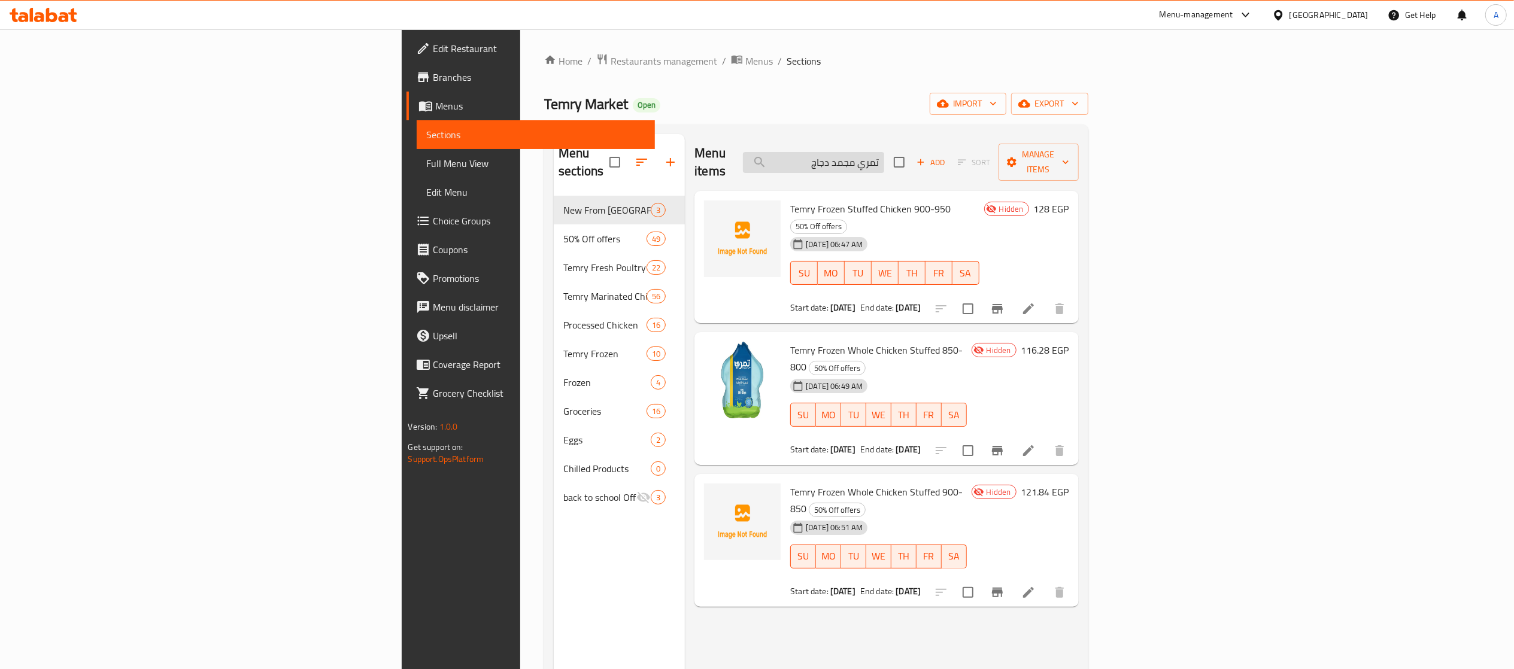
click at [884, 156] on input "تمري مجمد دجاج" at bounding box center [813, 162] width 141 height 21
click at [884, 157] on input "تمري مجمد دجاج" at bounding box center [813, 162] width 141 height 21
paste input "Temry Frozen Whole Chicken Stuffed 850-800"
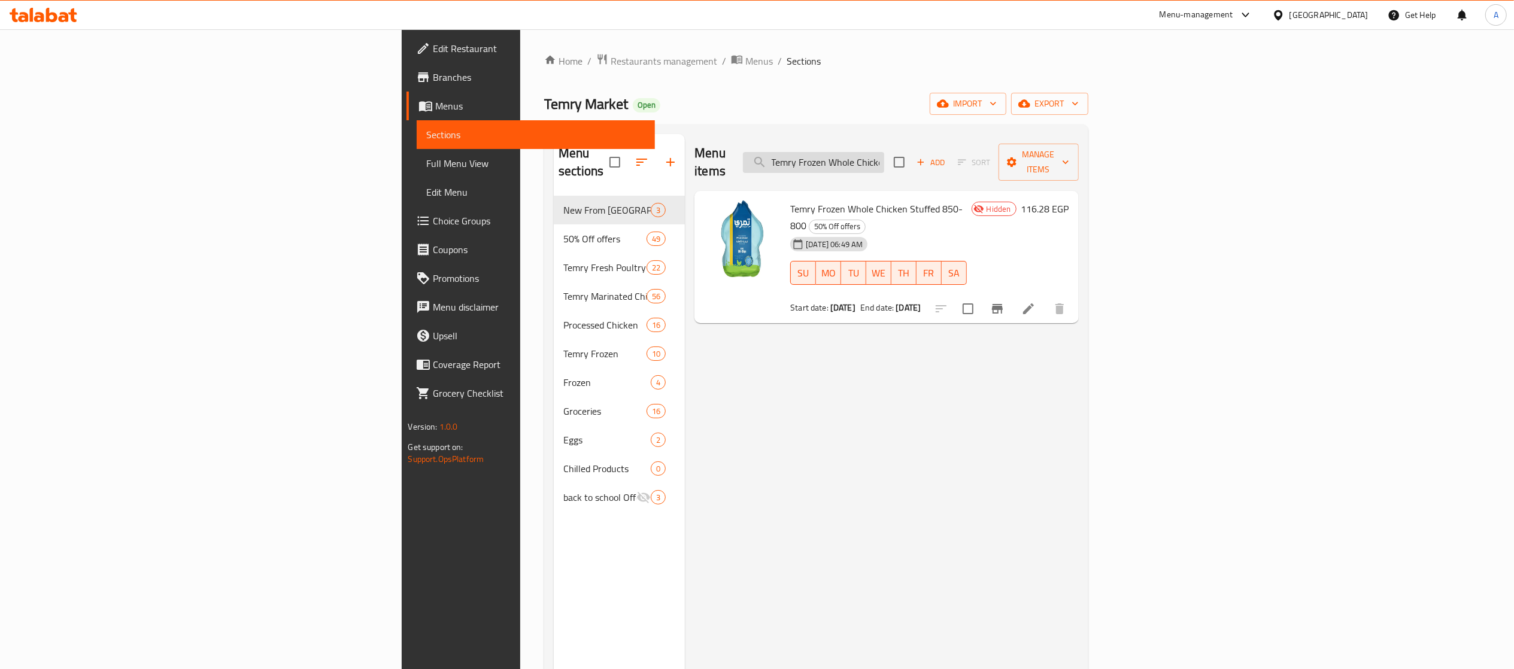
click at [884, 152] on input "Temry Frozen Whole Chicken Stuffed 850-800" at bounding box center [813, 162] width 141 height 21
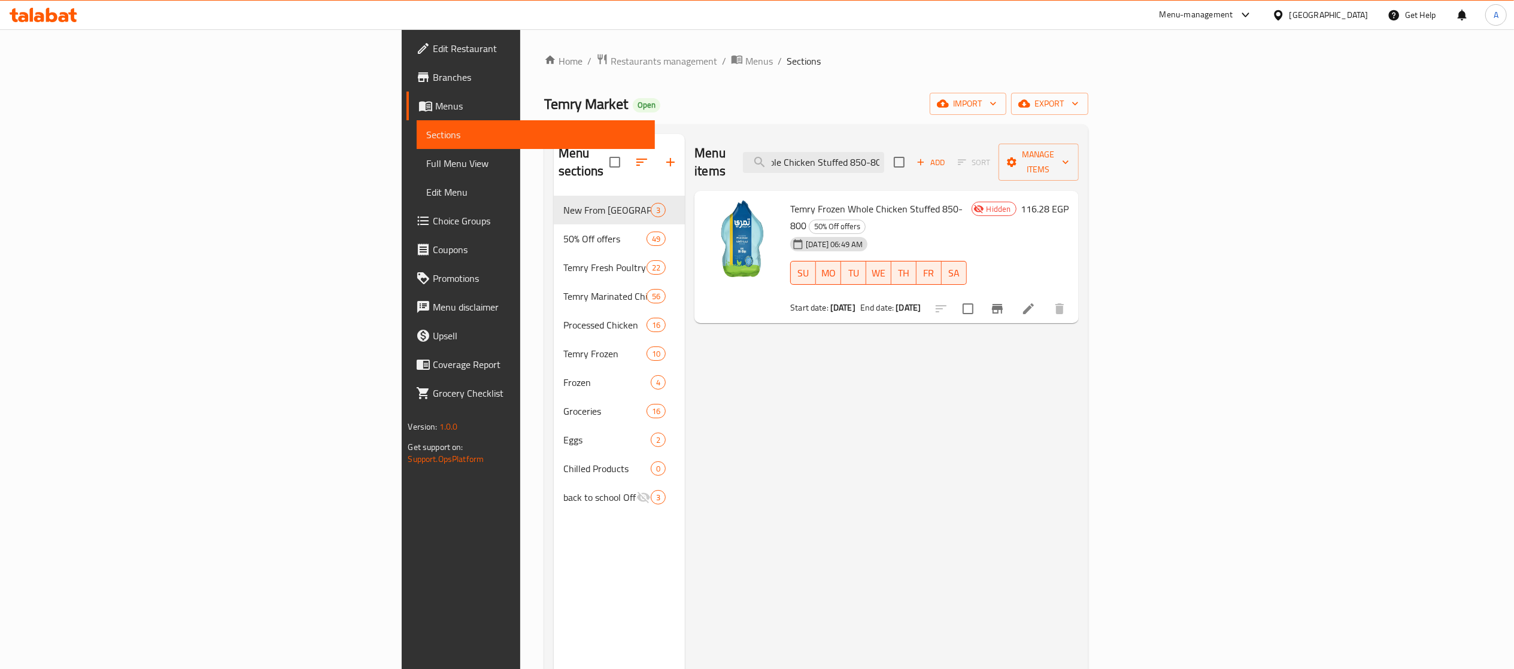
drag, startPoint x: 984, startPoint y: 152, endPoint x: 1086, endPoint y: 155, distance: 101.2
click at [1078, 155] on div "Menu items Temry Frozen Whole Chicken Stuffed 850-800 Add Sort Manage items" at bounding box center [887, 162] width 384 height 57
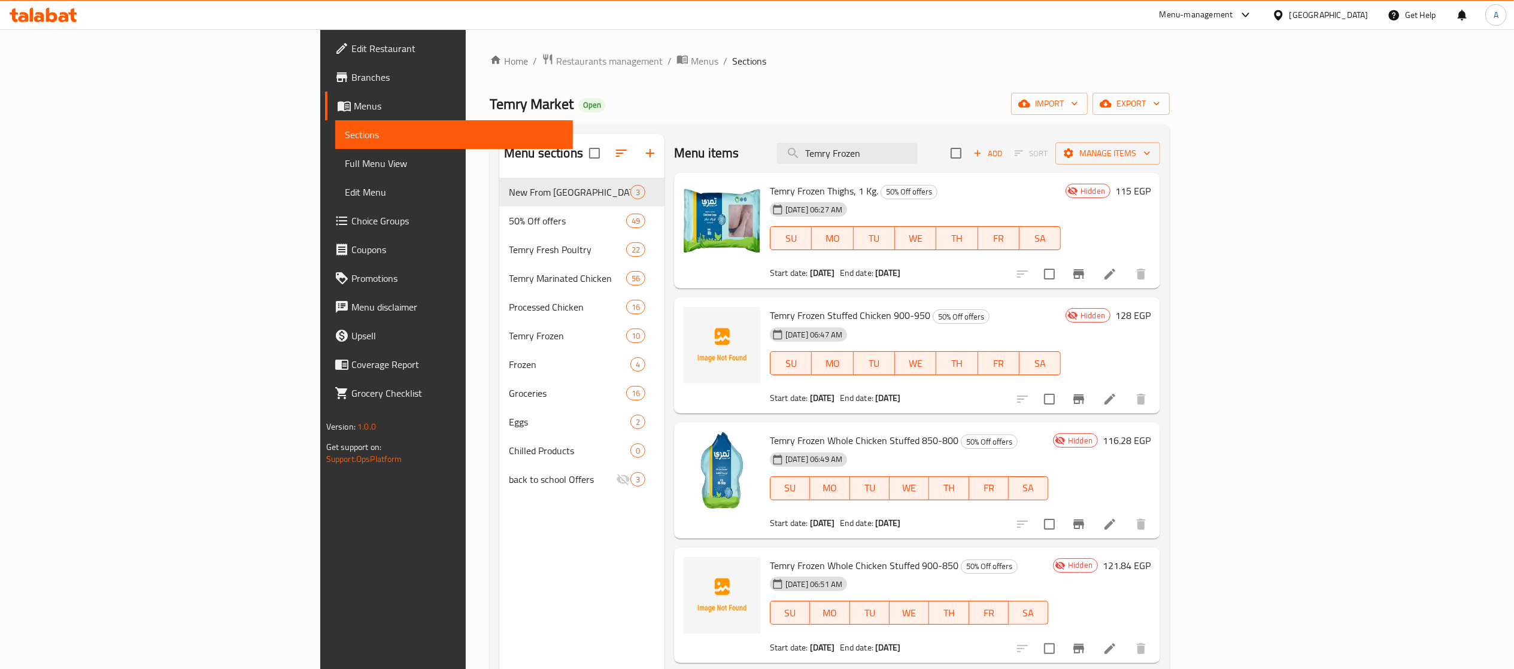
type input "Temry Frozen"
click at [918, 157] on input "Temry Frozen" at bounding box center [847, 153] width 141 height 21
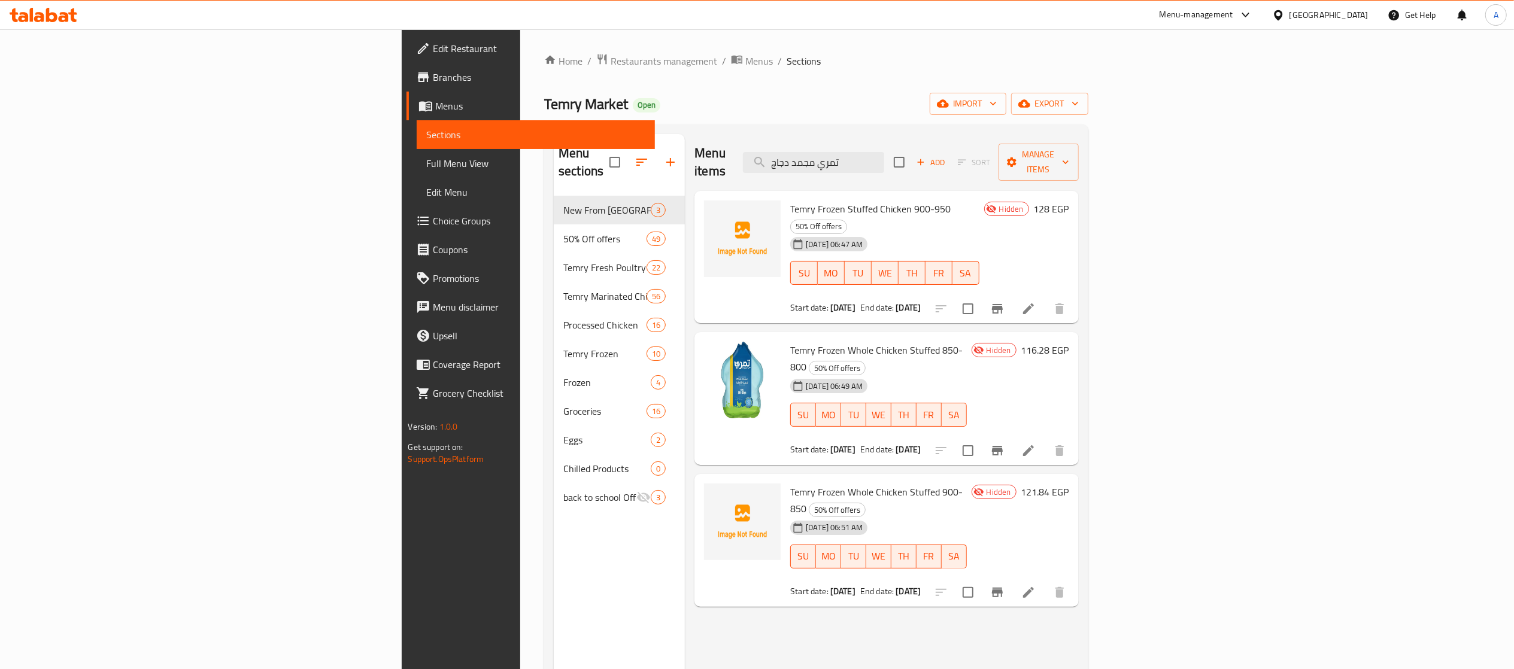
click at [963, 484] on h6 "Temry Frozen Whole Chicken Stuffed 900-850 50% Off offers" at bounding box center [878, 501] width 176 height 34
click at [790, 483] on span "Temry Frozen Whole Chicken Stuffed 900-850" at bounding box center [876, 500] width 172 height 35
copy h6 "Temry Frozen Whole Chicken Stuffed 900-850"
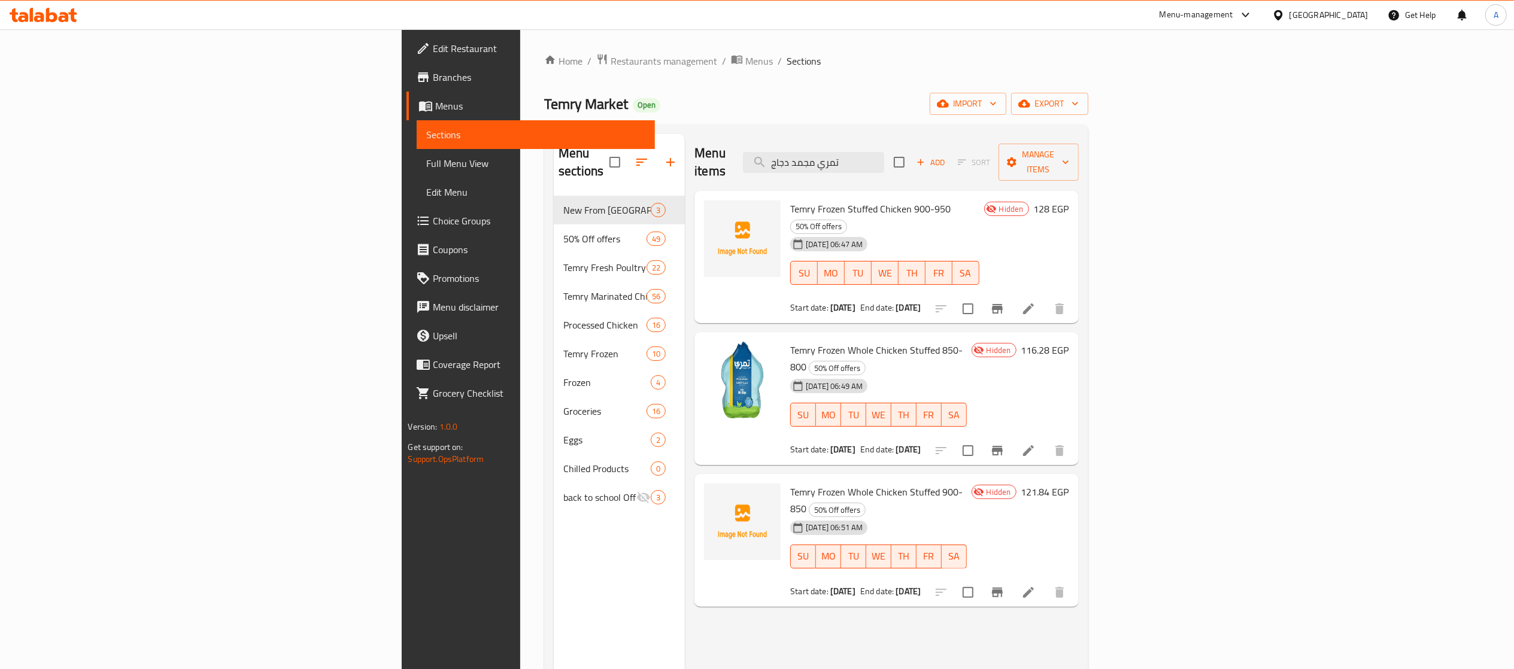
click at [1007, 163] on div "Menu items تمري مجمد دجاج Add Sort Manage items" at bounding box center [887, 162] width 384 height 57
click at [884, 157] on input "تمري مجمد دجاج" at bounding box center [813, 162] width 141 height 21
paste input "Temry Frozen Whole Chicken Stuffed 900-850"
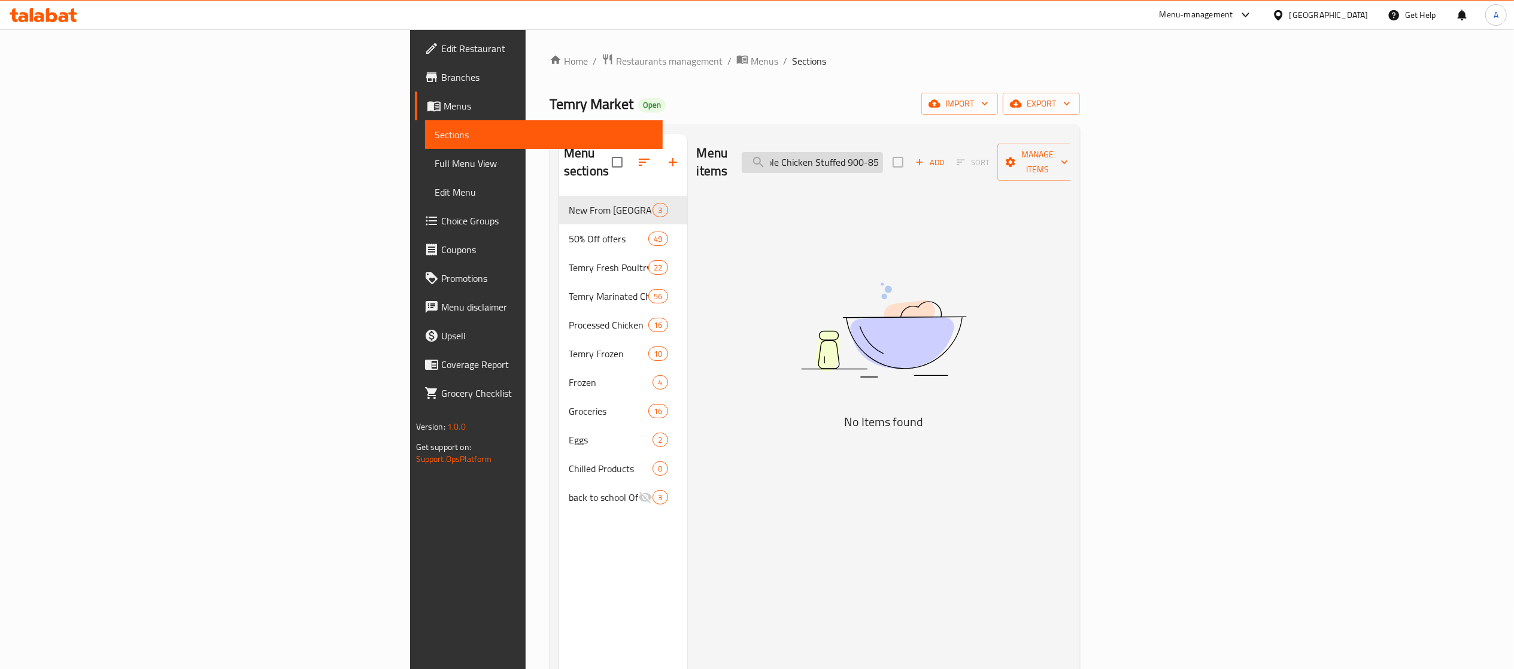
scroll to position [0, 73]
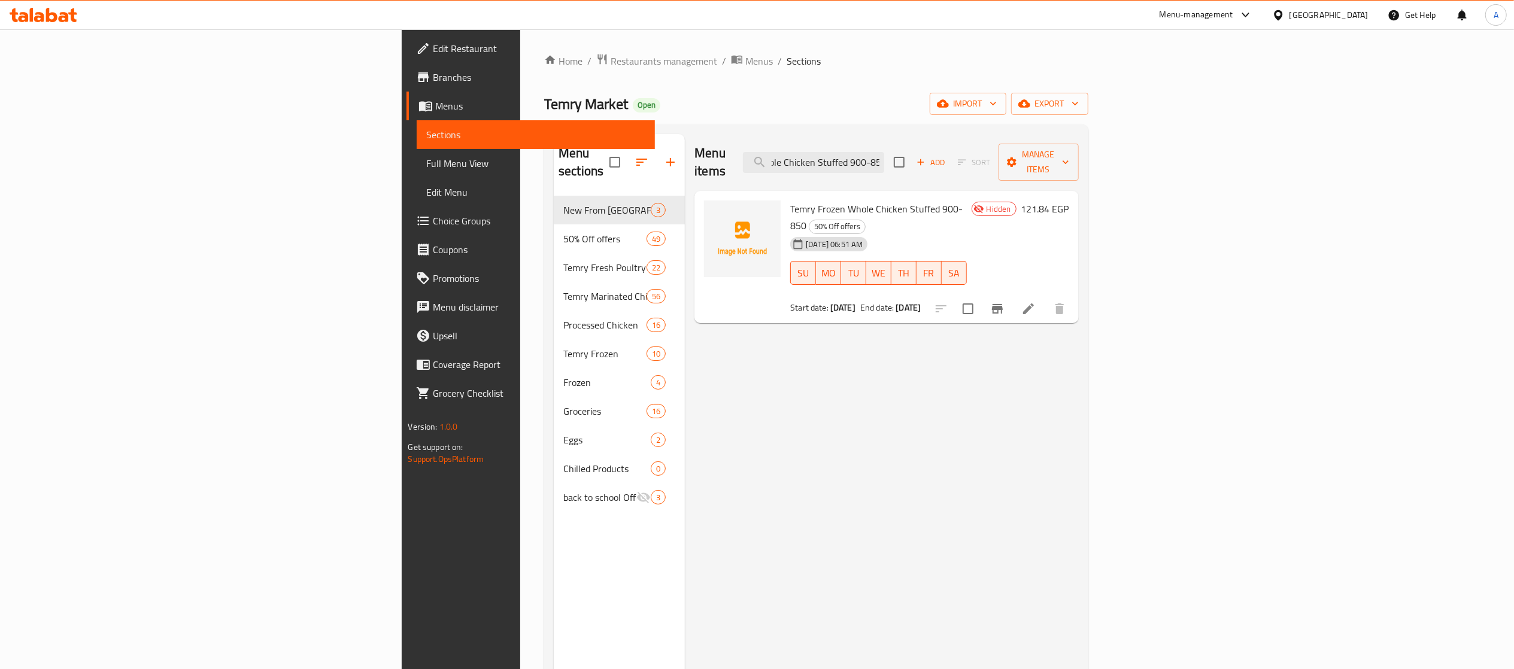
type input "Temry Frozen Whole Chicken Stuffed 900-850"
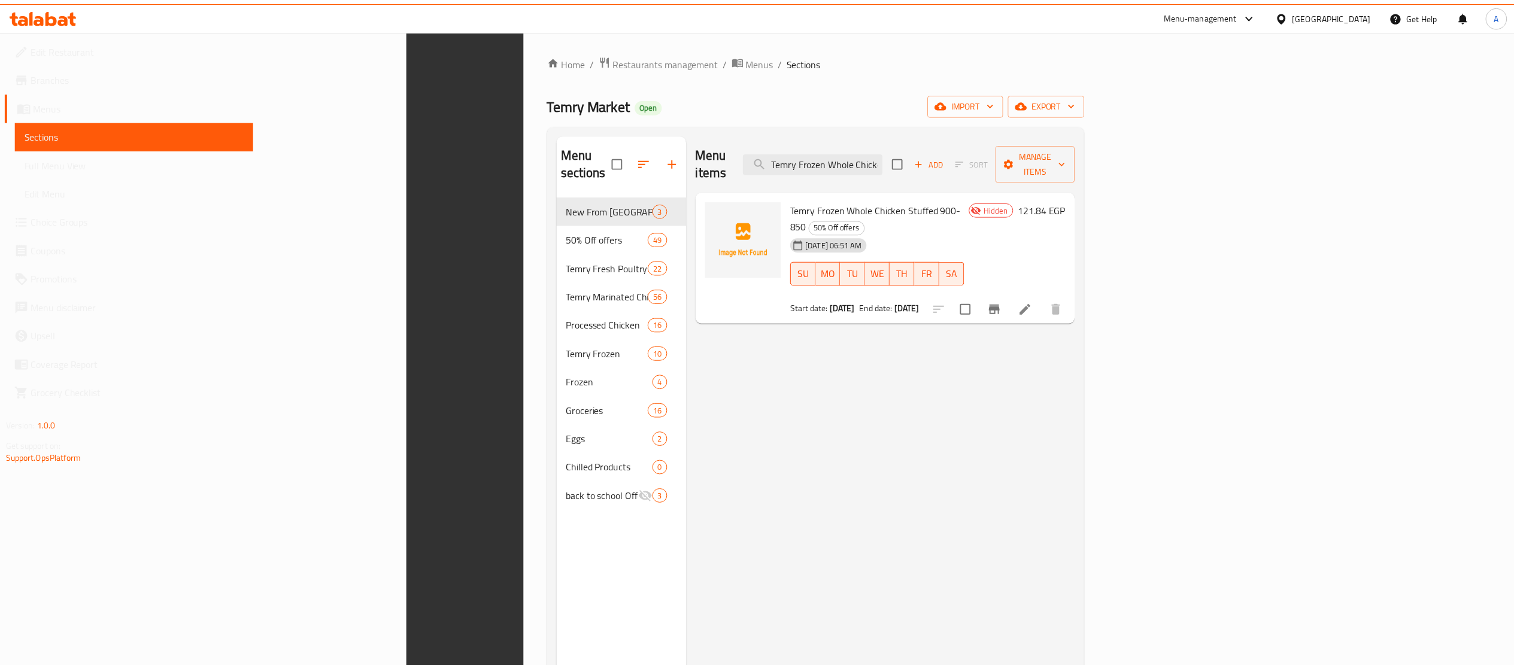
scroll to position [168, 0]
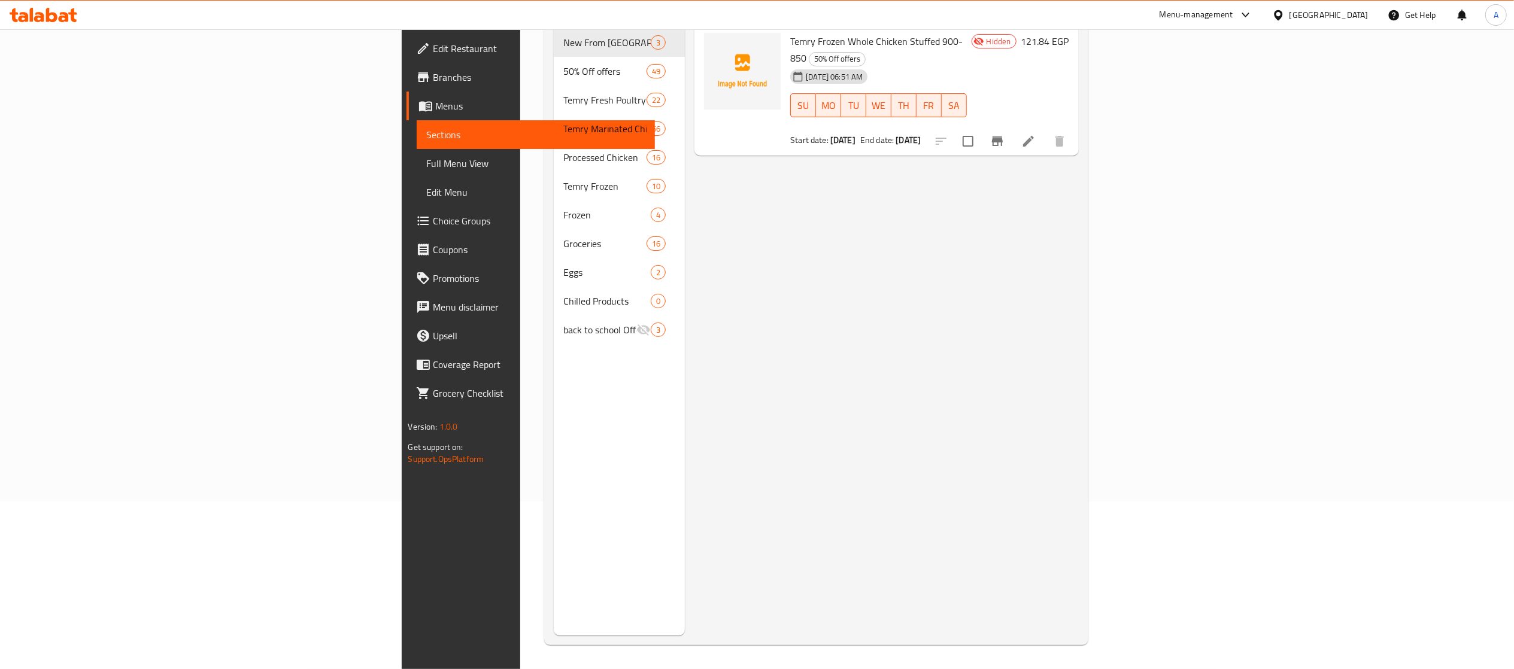
click at [880, 405] on div "Menu items Temry Frozen Whole Chicken Stuffed 900-850 Add Sort Manage items Tem…" at bounding box center [881, 300] width 393 height 669
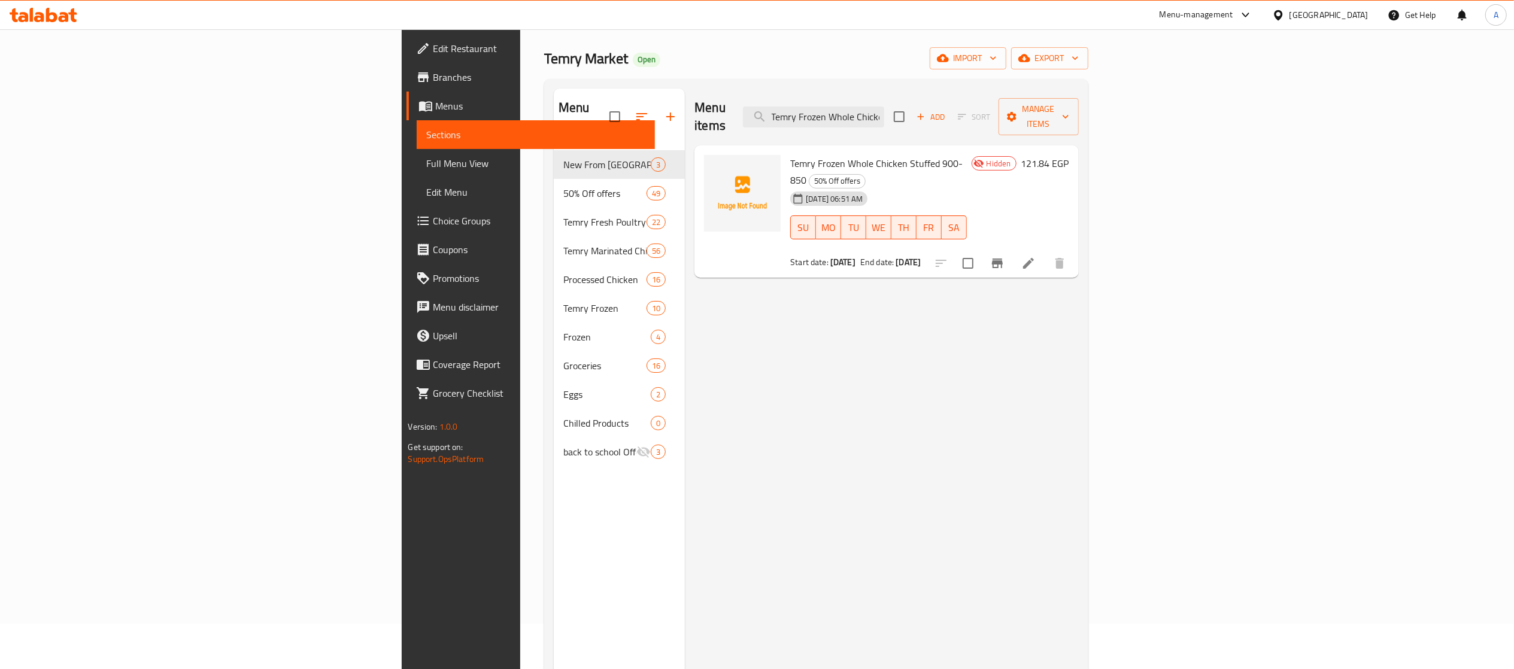
scroll to position [0, 0]
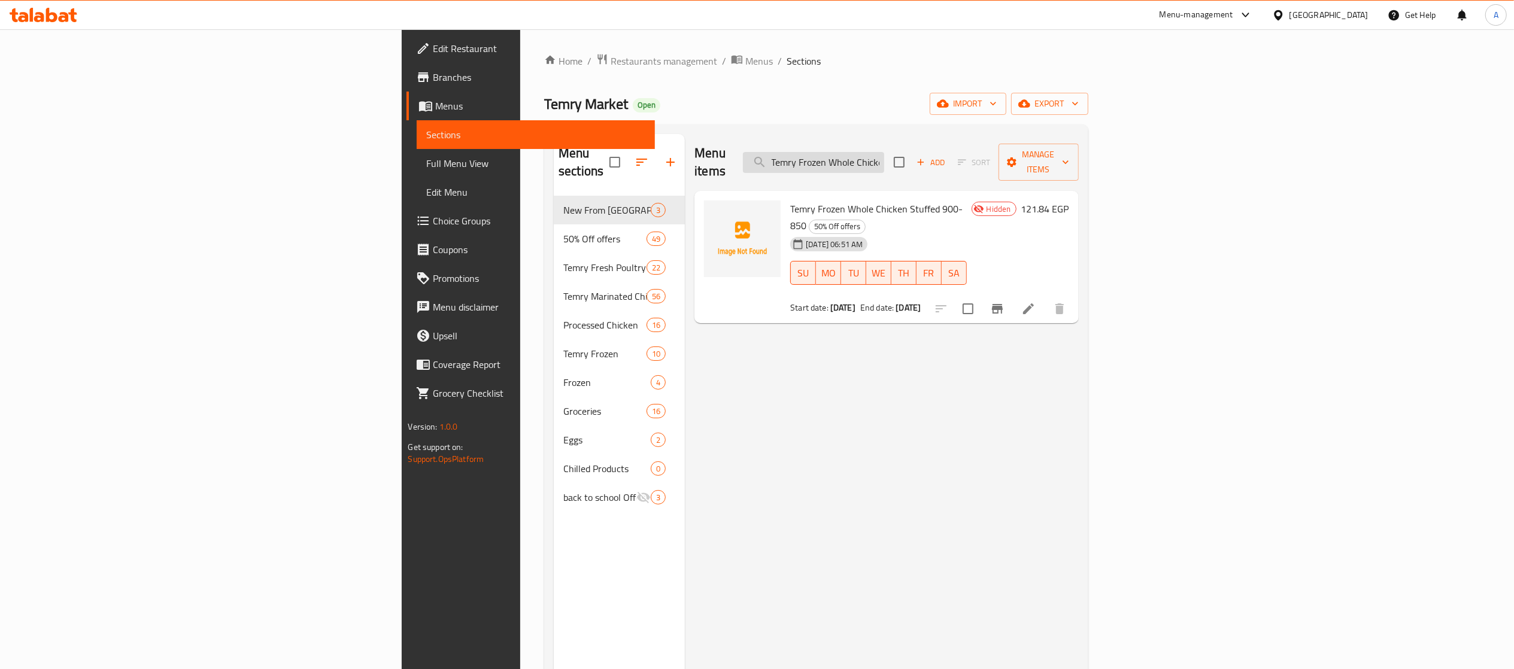
click at [884, 152] on input "Temry Frozen Whole Chicken Stuffed 900-850" at bounding box center [813, 162] width 141 height 21
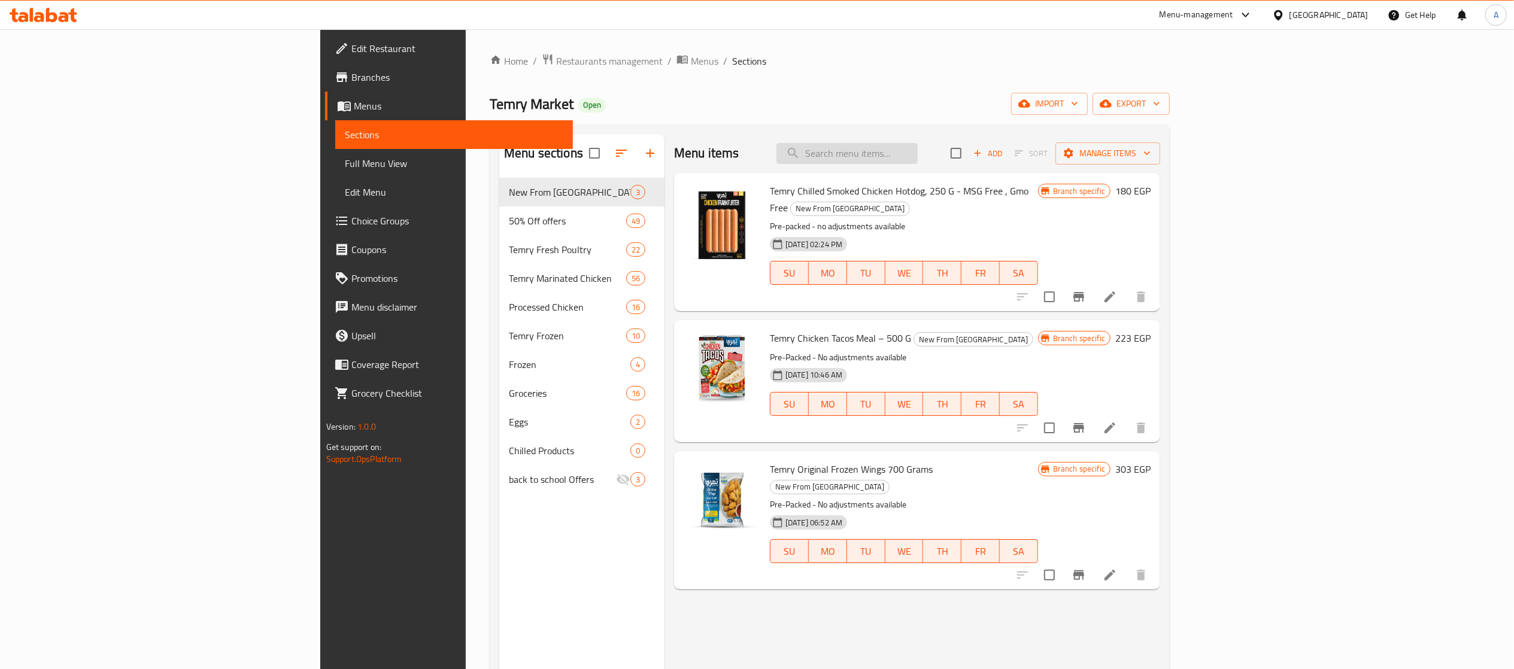
click at [918, 145] on input "search" at bounding box center [847, 153] width 141 height 21
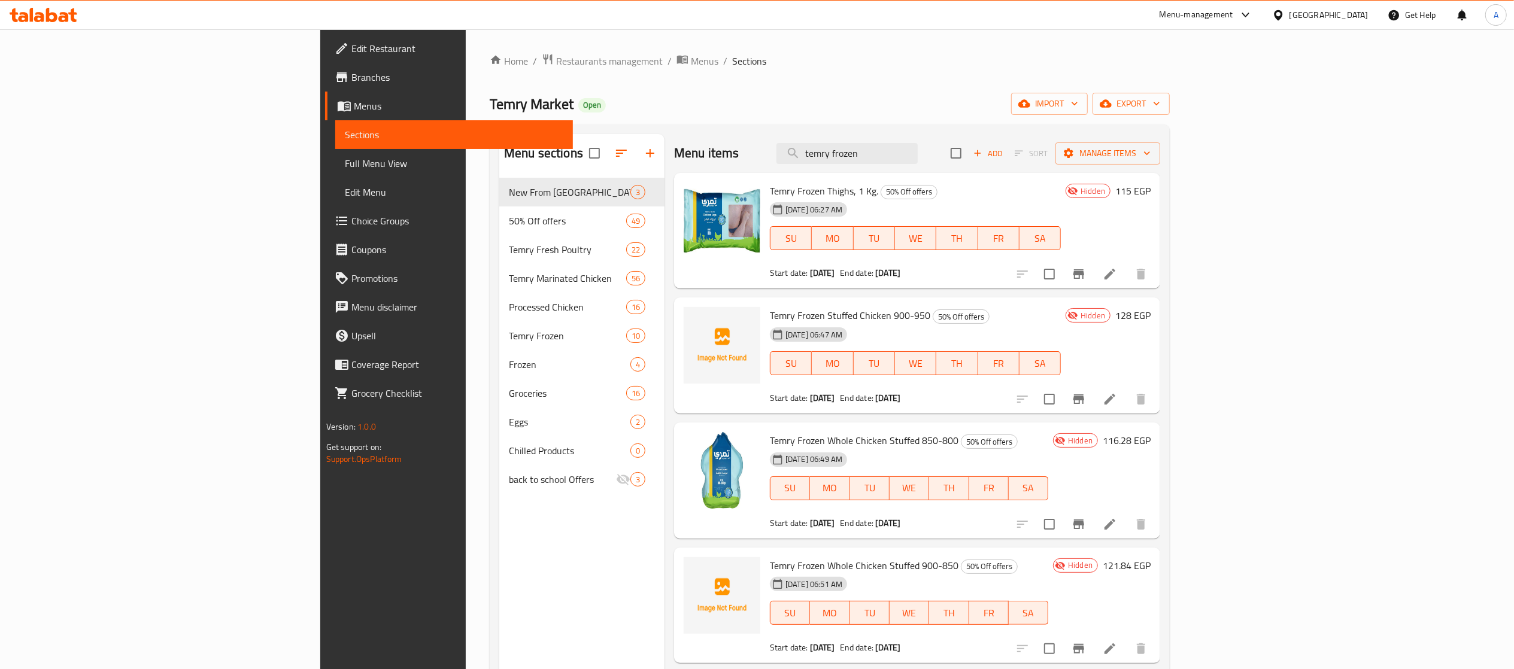
type input "temry frozen"
click at [916, 201] on div "18-08-2025 06:27 AM SU MO TU WE TH FR SA" at bounding box center [915, 230] width 301 height 65
click at [1062, 268] on input "checkbox" at bounding box center [1049, 274] width 25 height 25
checkbox input "true"
click at [770, 186] on span "Temry Frozen Thighs, 1 Kg." at bounding box center [824, 191] width 108 height 18
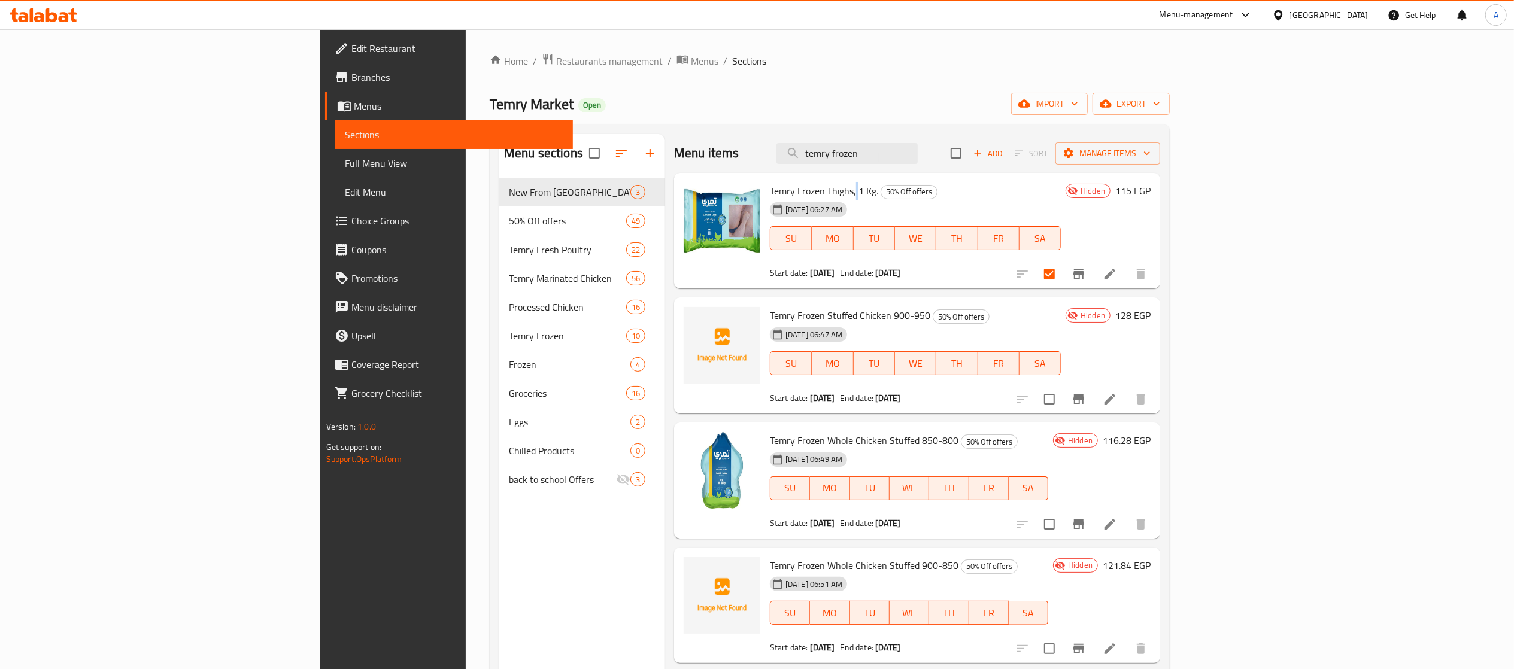
click at [770, 186] on span "Temry Frozen Thighs, 1 Kg." at bounding box center [824, 191] width 108 height 18
copy h6 "Temry Frozen Thighs, 1 Kg."
click at [918, 151] on input "temry frozen" at bounding box center [847, 153] width 141 height 21
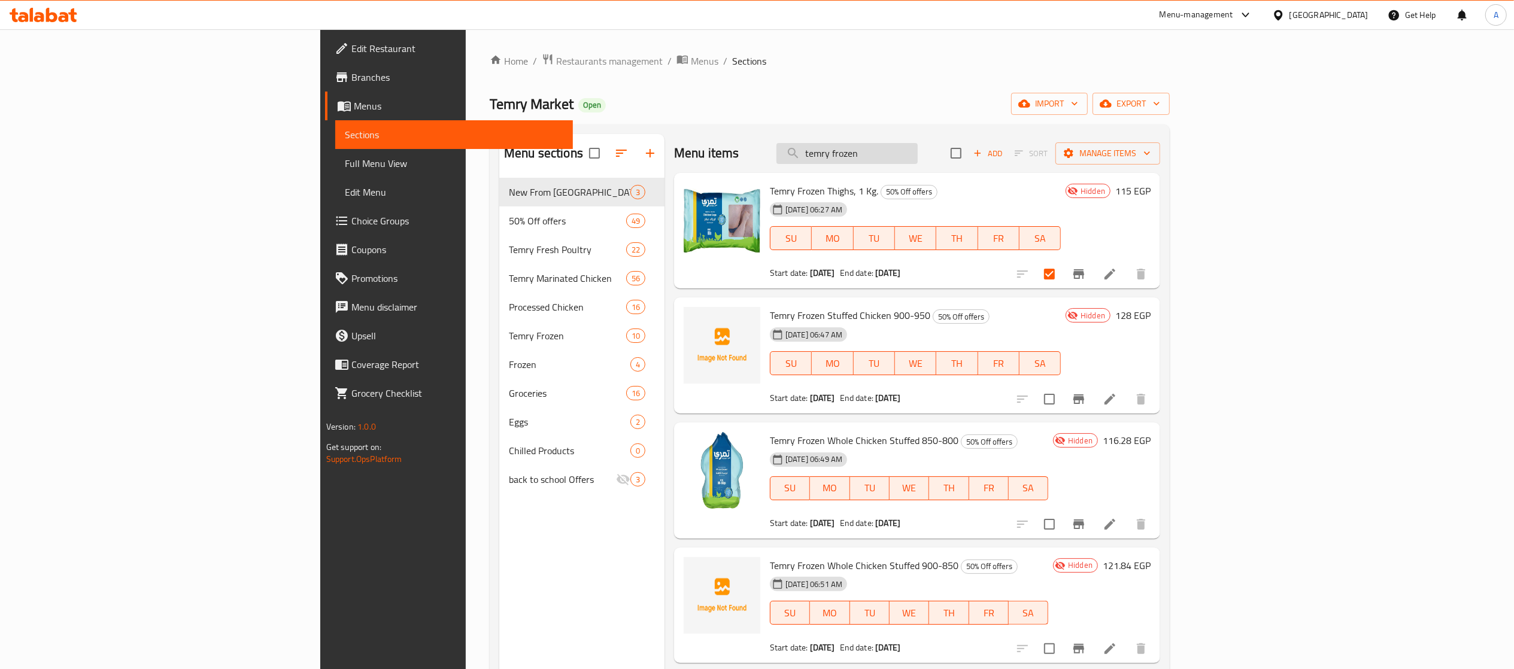
click at [918, 154] on input "temry frozen" at bounding box center [847, 153] width 141 height 21
paste input "Temry Frozen Thighs, 1 Kg."
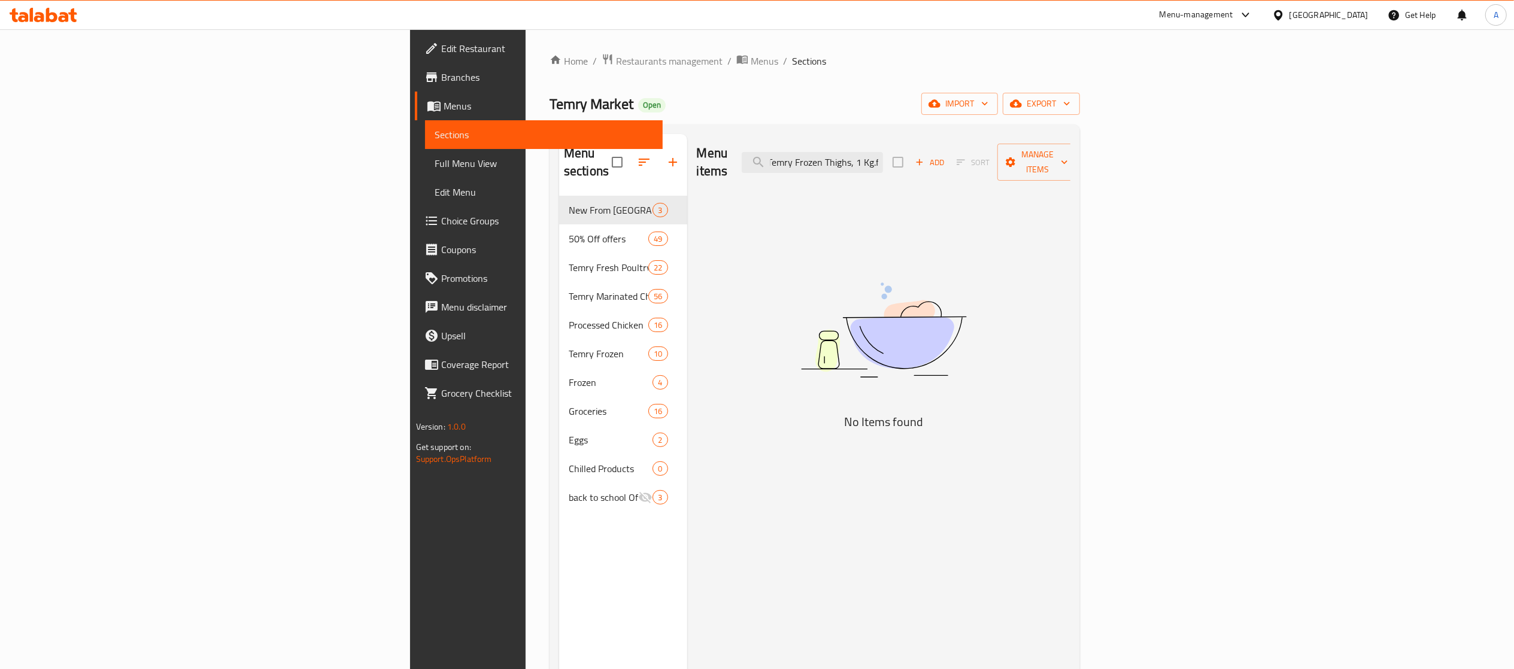
scroll to position [0, 26]
drag, startPoint x: 1023, startPoint y: 152, endPoint x: 1172, endPoint y: 160, distance: 149.9
click at [1071, 160] on div "Menu items Temry Frozen Thighs, 1 Kg.frozen Add Sort Manage items" at bounding box center [884, 162] width 374 height 57
type input "Temry Frozen Thighs, 1 Kg"
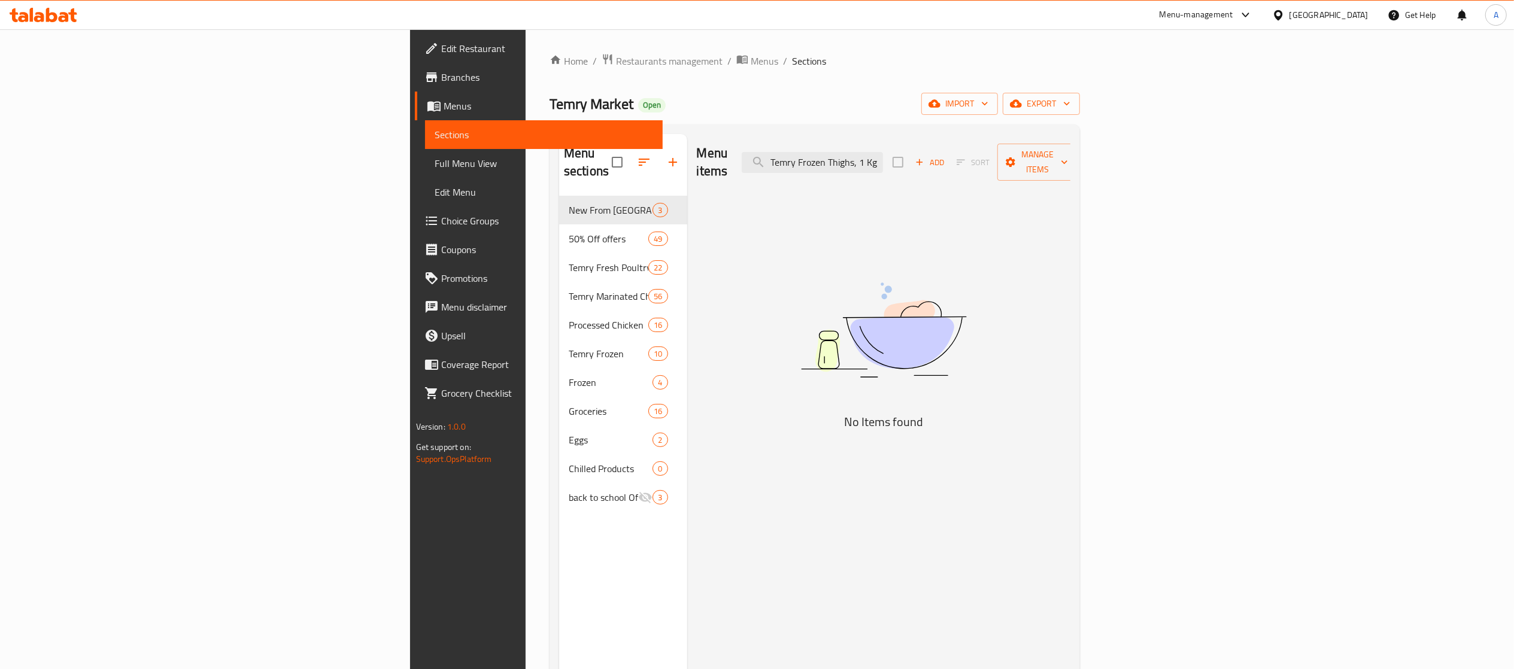
checkbox input "true"
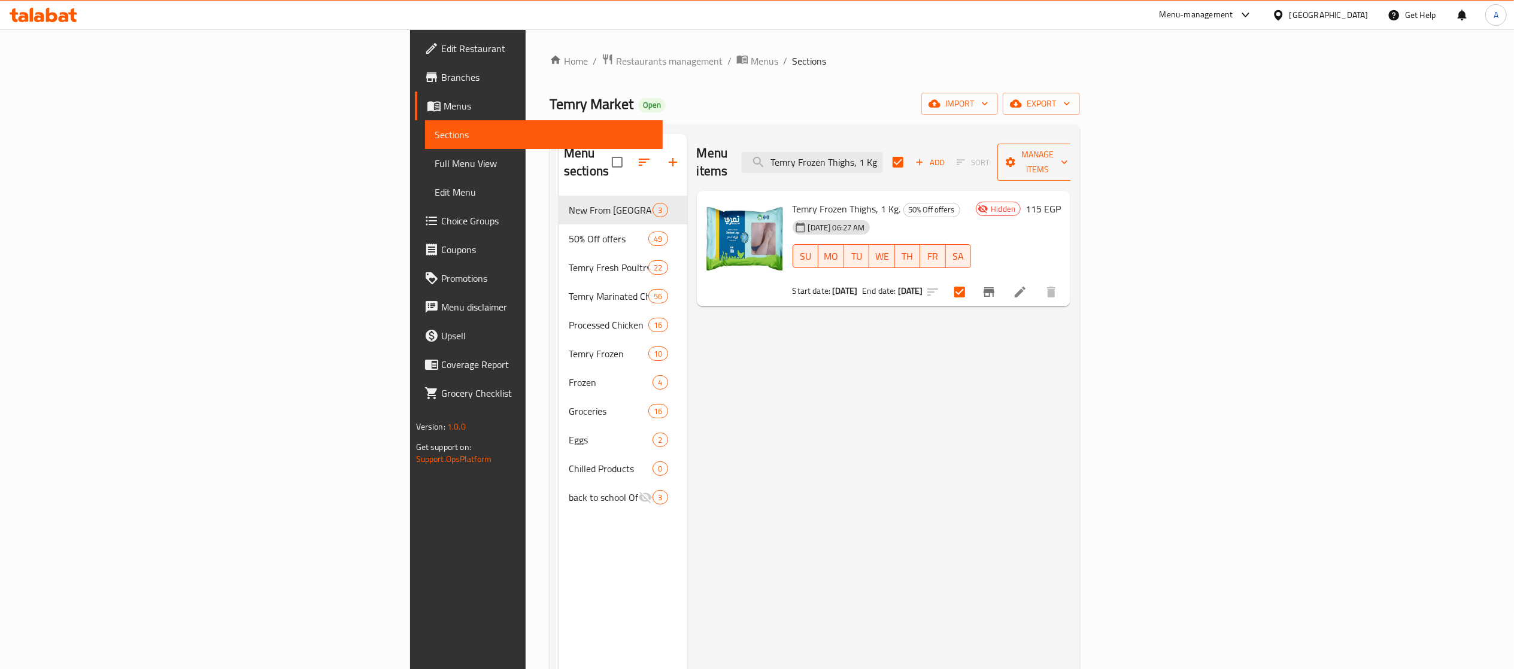
type input "Temry Frozen Thighs, 1 Kg"
click at [1068, 156] on span "Manage items" at bounding box center [1037, 162] width 61 height 30
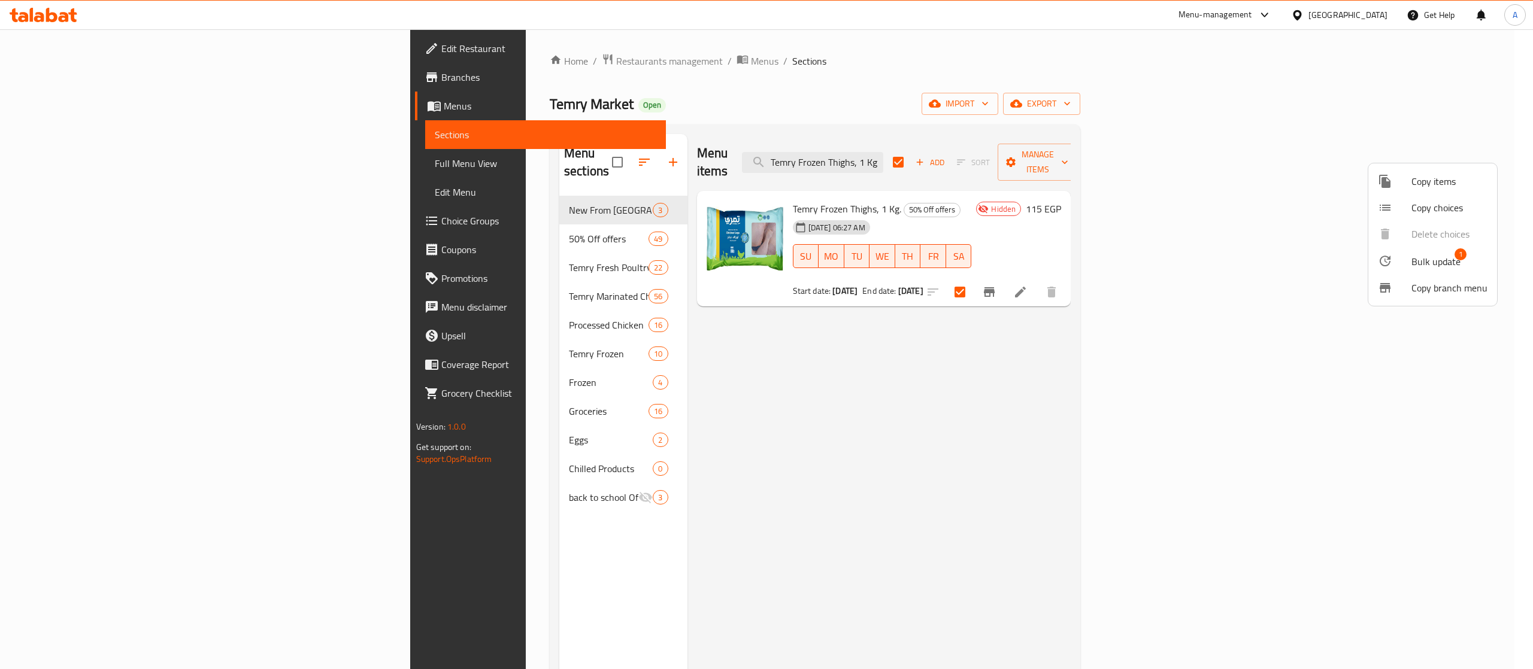
click at [1380, 254] on icon at bounding box center [1385, 261] width 14 height 14
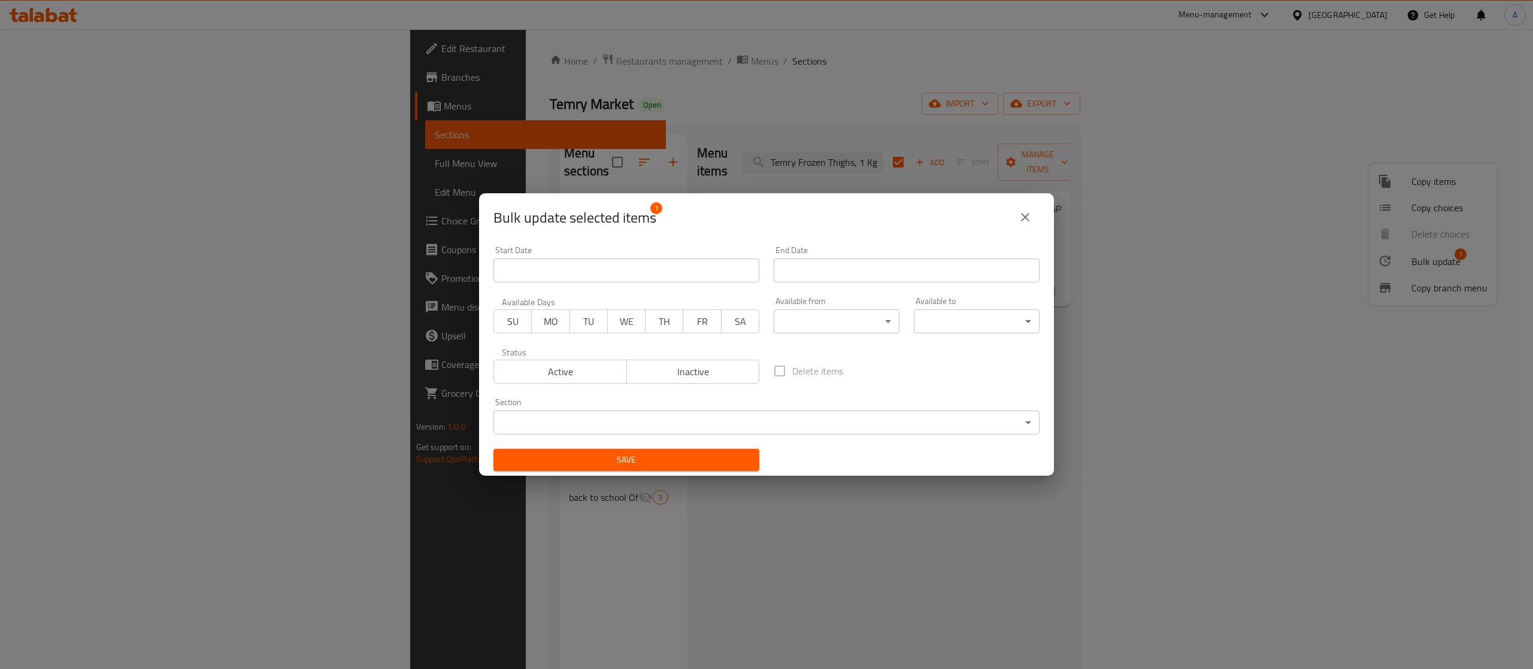
click at [575, 358] on div "Active Inactive" at bounding box center [626, 366] width 266 height 36
click at [574, 363] on span "Active" at bounding box center [560, 371] width 123 height 17
click at [644, 464] on span "Save" at bounding box center [626, 460] width 247 height 15
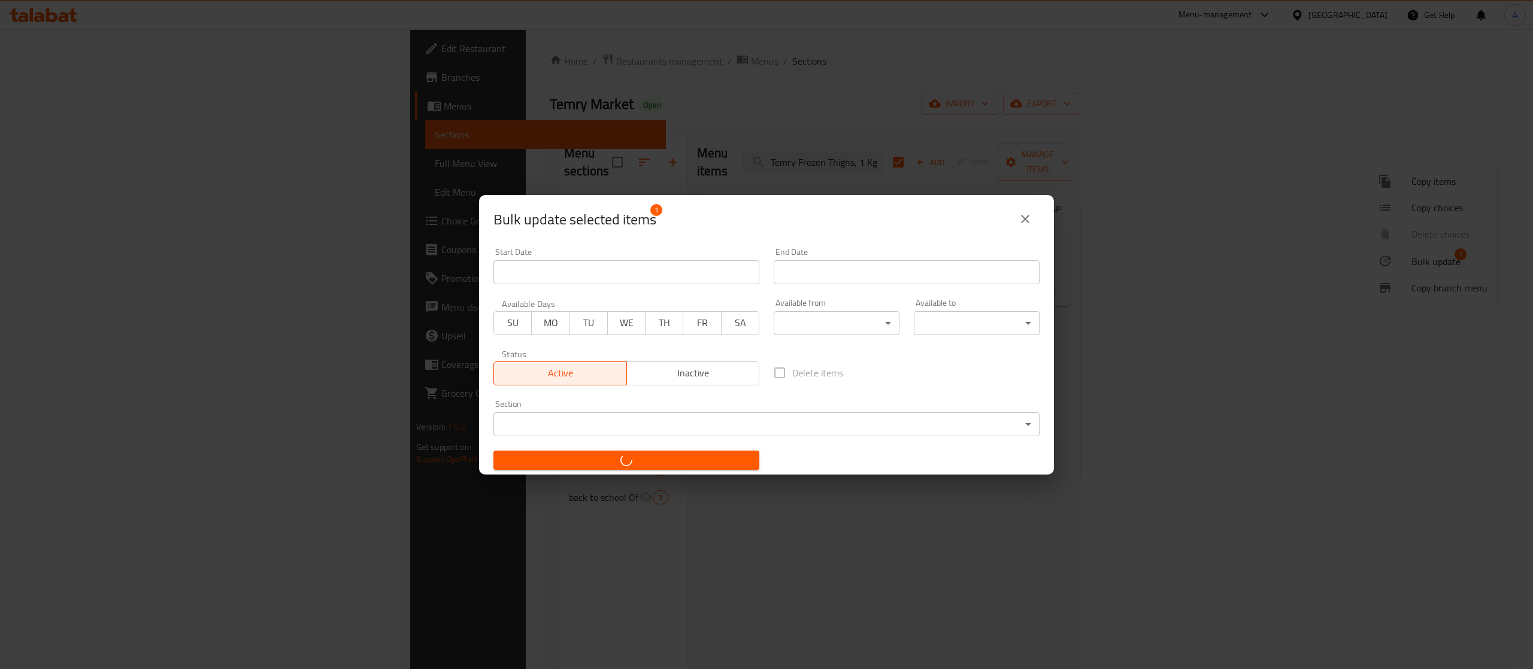
checkbox input "false"
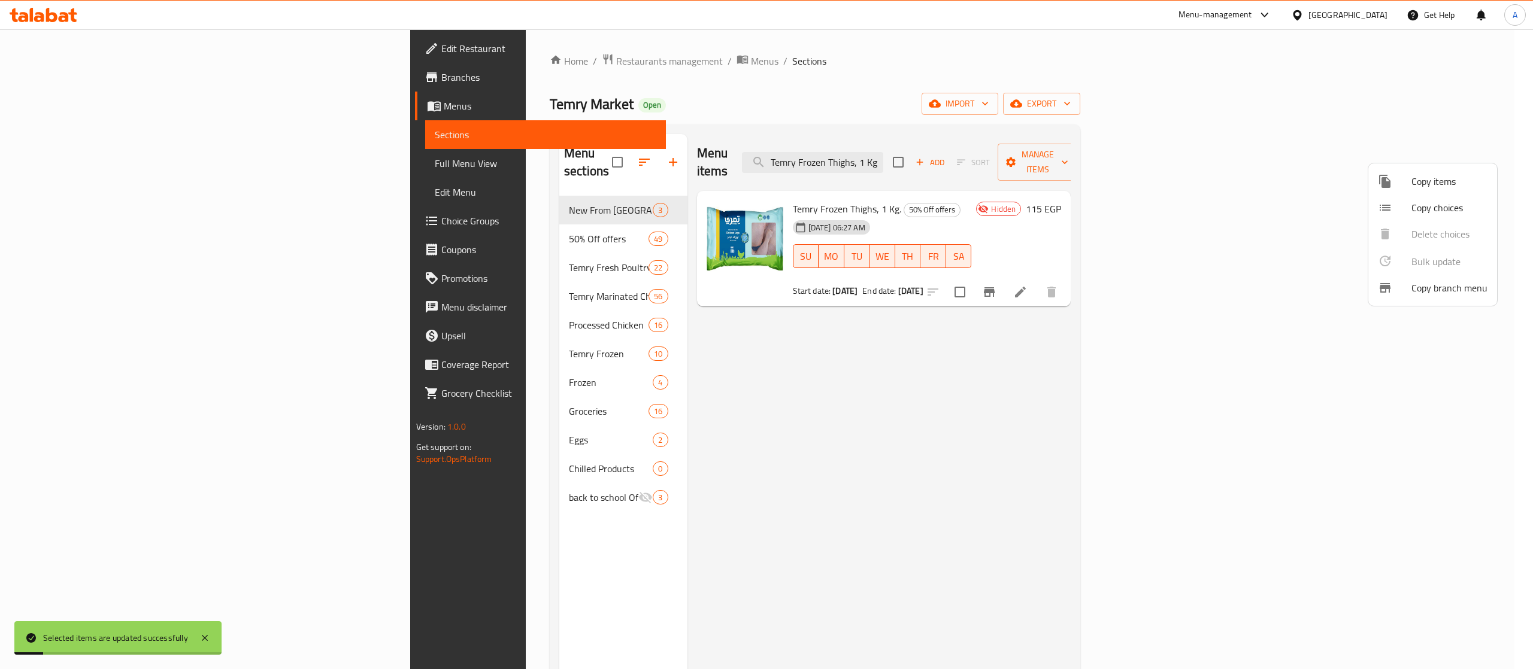
click at [744, 186] on div at bounding box center [766, 334] width 1533 height 669
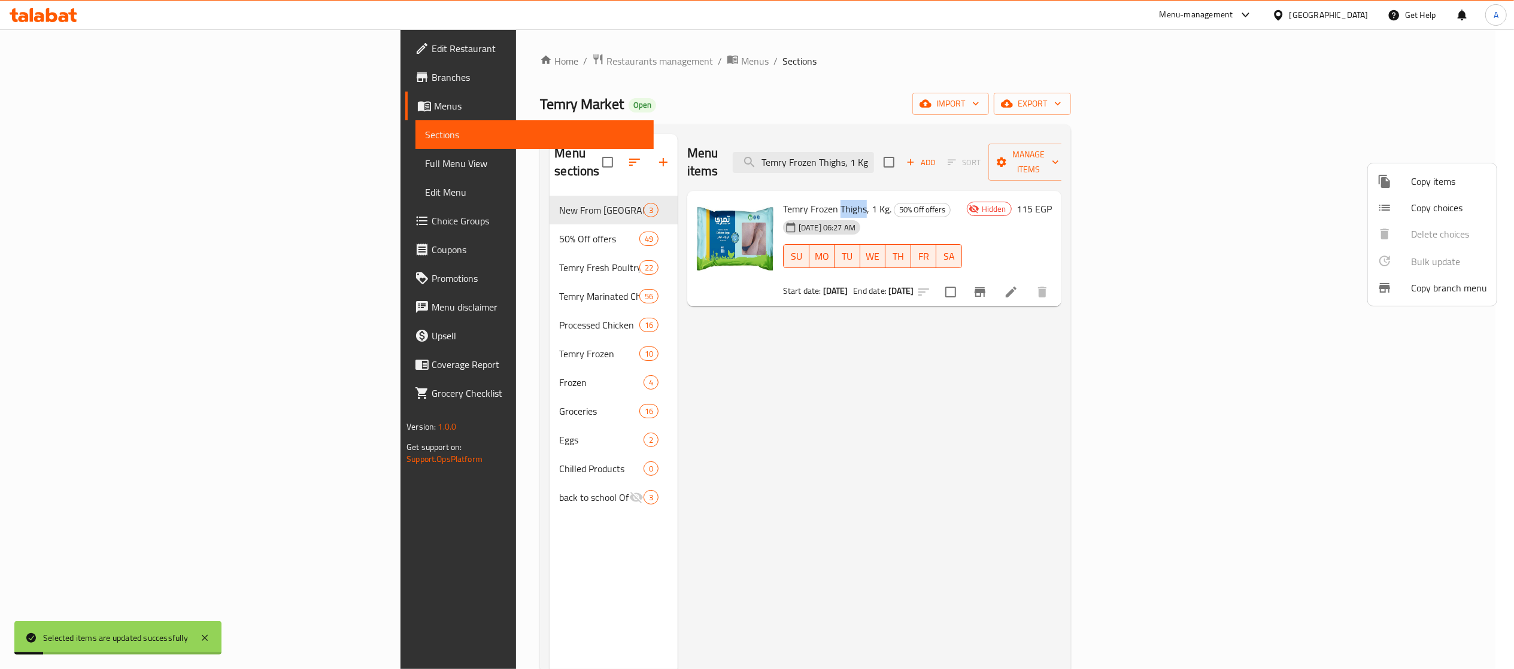
click at [783, 200] on span "Temry Frozen Thighs, 1 Kg." at bounding box center [837, 209] width 108 height 18
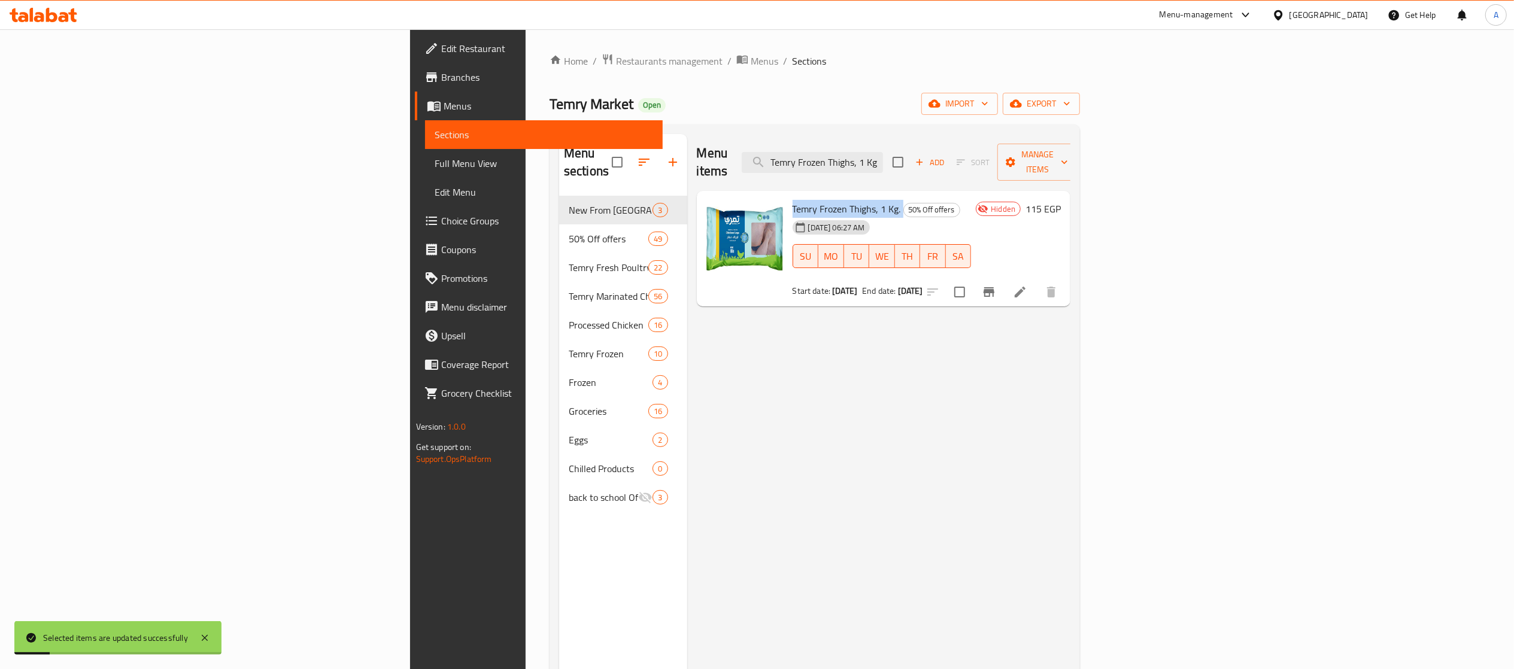
click at [793, 200] on span "Temry Frozen Thighs, 1 Kg." at bounding box center [847, 209] width 108 height 18
copy h6 "Temry Frozen Thighs, 1 Kg."
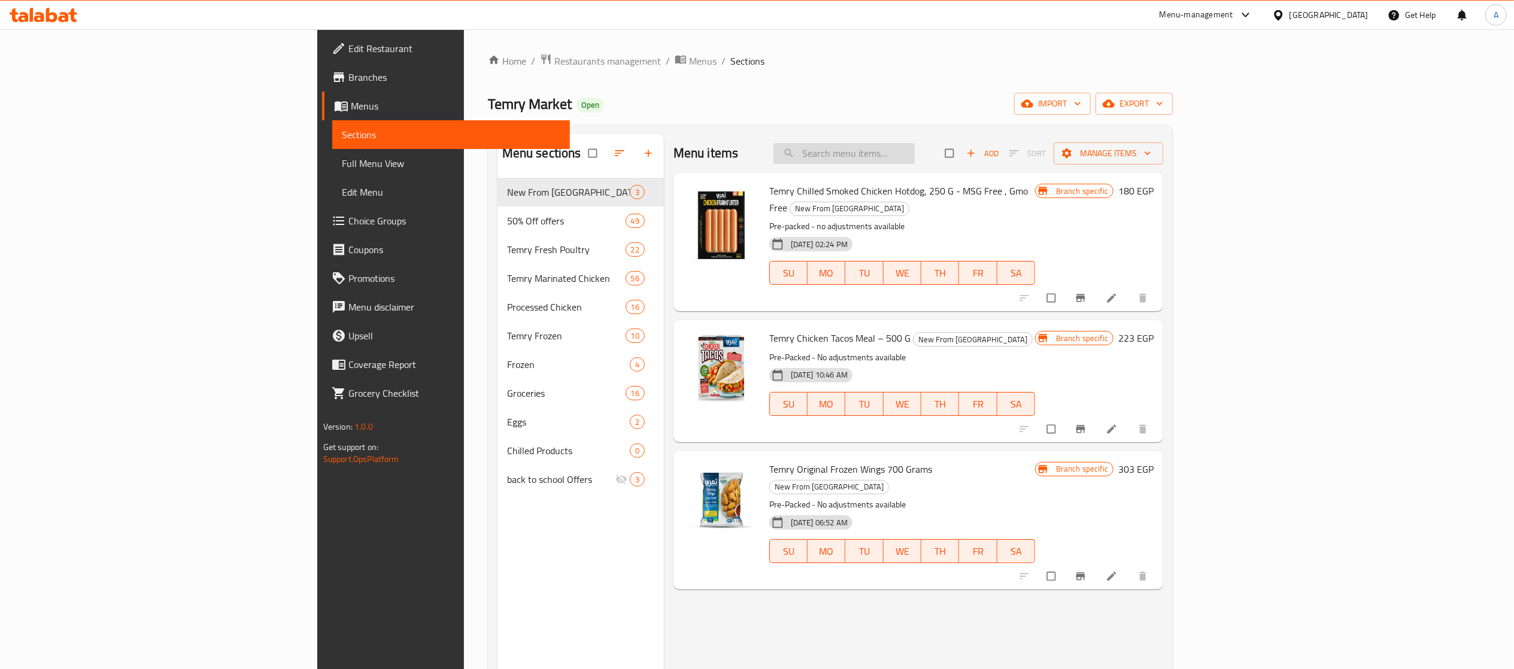
click at [915, 146] on input "search" at bounding box center [844, 153] width 141 height 21
paste input "Temry Frozen Thighs, 1 Kg."
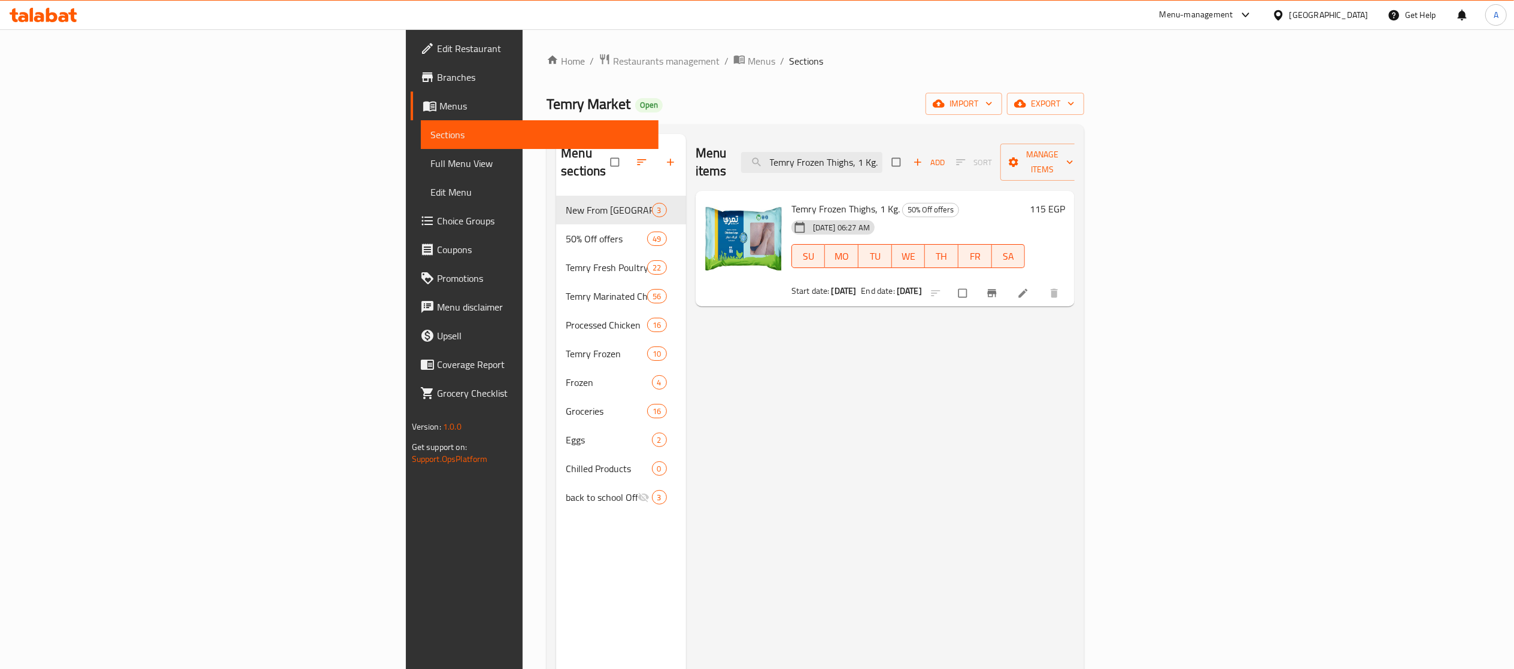
click at [1075, 404] on div "Menu items Temry Frozen Thighs, 1 Kg. Add Sort Manage items Temry Frozen Thighs…" at bounding box center [880, 468] width 389 height 669
click at [883, 156] on input "Temry Frozen Thighs, 1 Kg." at bounding box center [811, 162] width 141 height 21
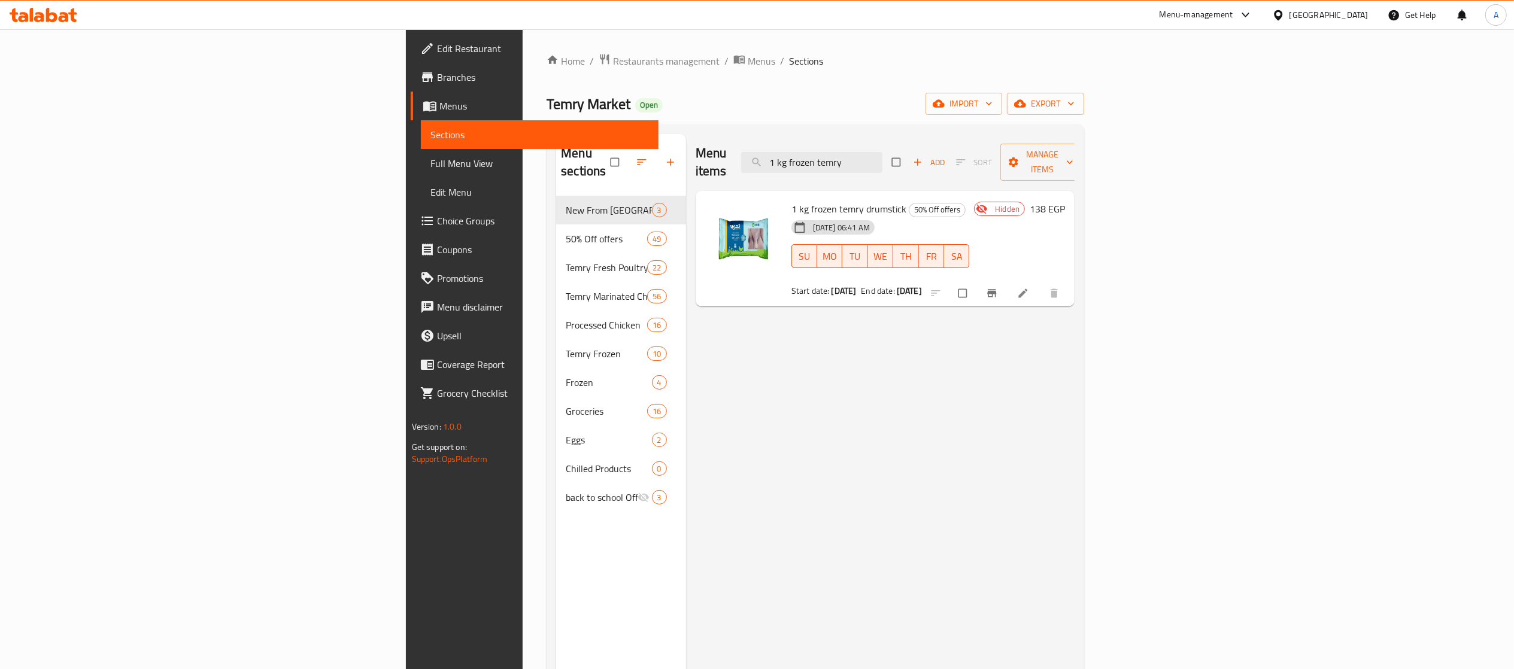
type input "1 kg frozen temry"
click at [1075, 347] on div "Menu items 1 kg frozen temry Add Sort Manage items 1 kg frozen temry drumstick …" at bounding box center [880, 468] width 389 height 669
click at [1075, 398] on div "Menu items 1 kg frozen temry Add Sort Manage items 1 kg frozen temry drumstick …" at bounding box center [880, 468] width 389 height 669
click at [927, 405] on div "Menu items 1 kg frozen temry Add Sort Manage items 1 kg frozen temry drumstick …" at bounding box center [880, 468] width 389 height 669
click at [977, 282] on input "checkbox" at bounding box center [963, 293] width 25 height 23
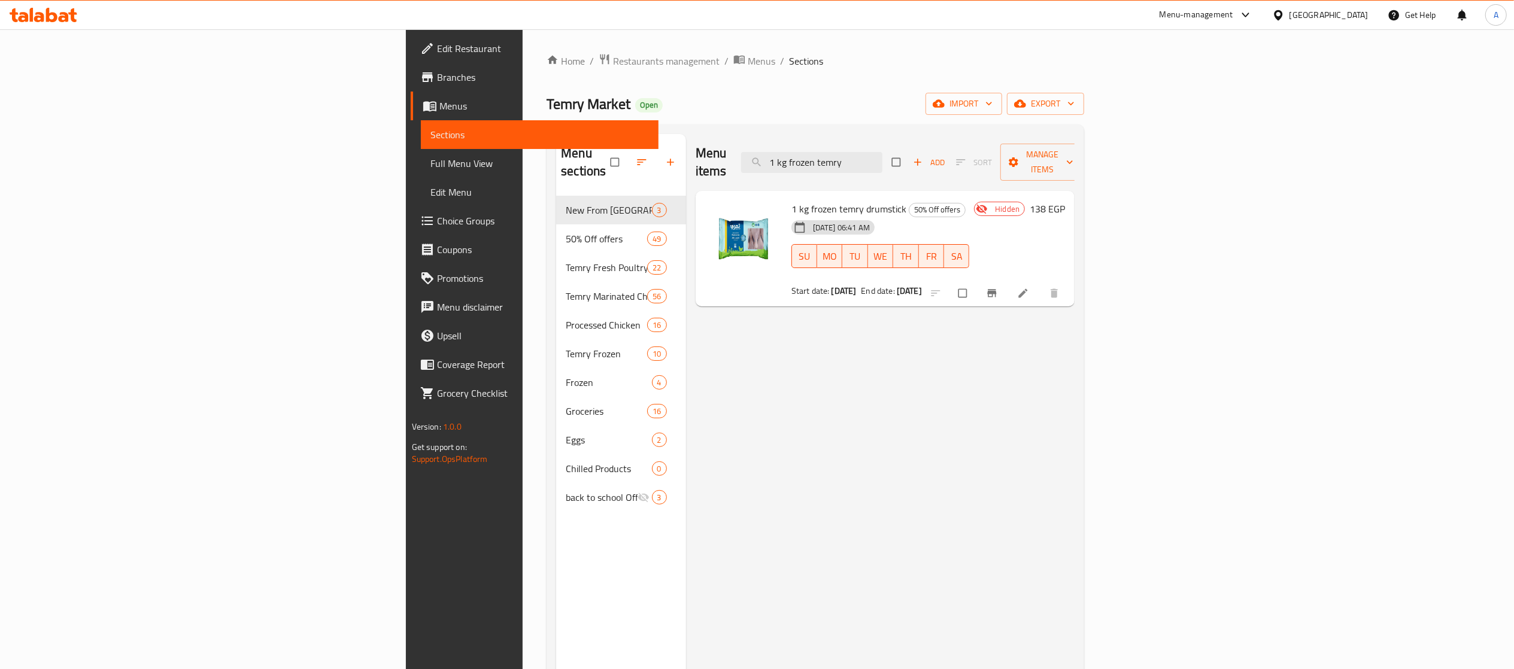
checkbox input "true"
click at [792, 200] on span "1 kg frozen temry drumstick" at bounding box center [849, 209] width 115 height 18
copy h6 "1 kg frozen temry drumstick"
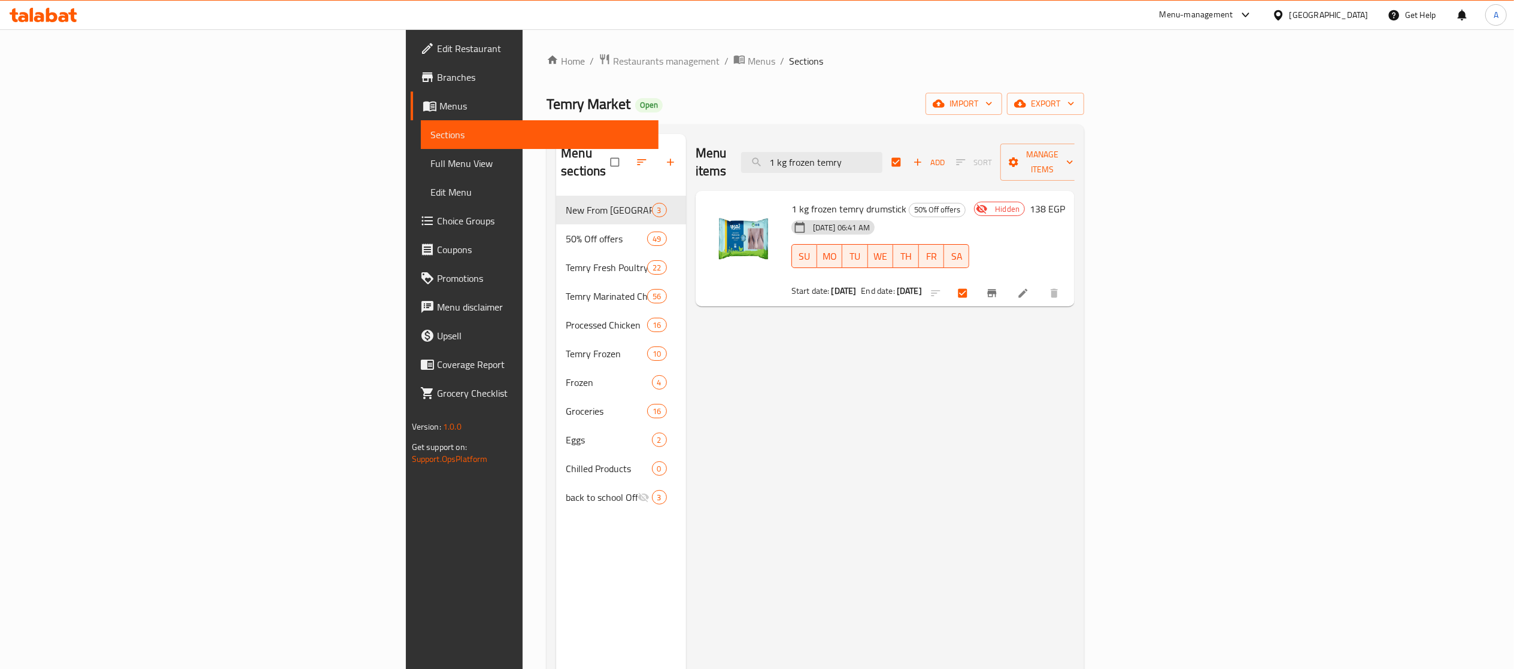
click at [975, 216] on div "18-08-2025 06:41 AM SU MO TU WE TH FR SA" at bounding box center [881, 248] width 188 height 65
click at [1018, 157] on icon "button" at bounding box center [1014, 162] width 10 height 10
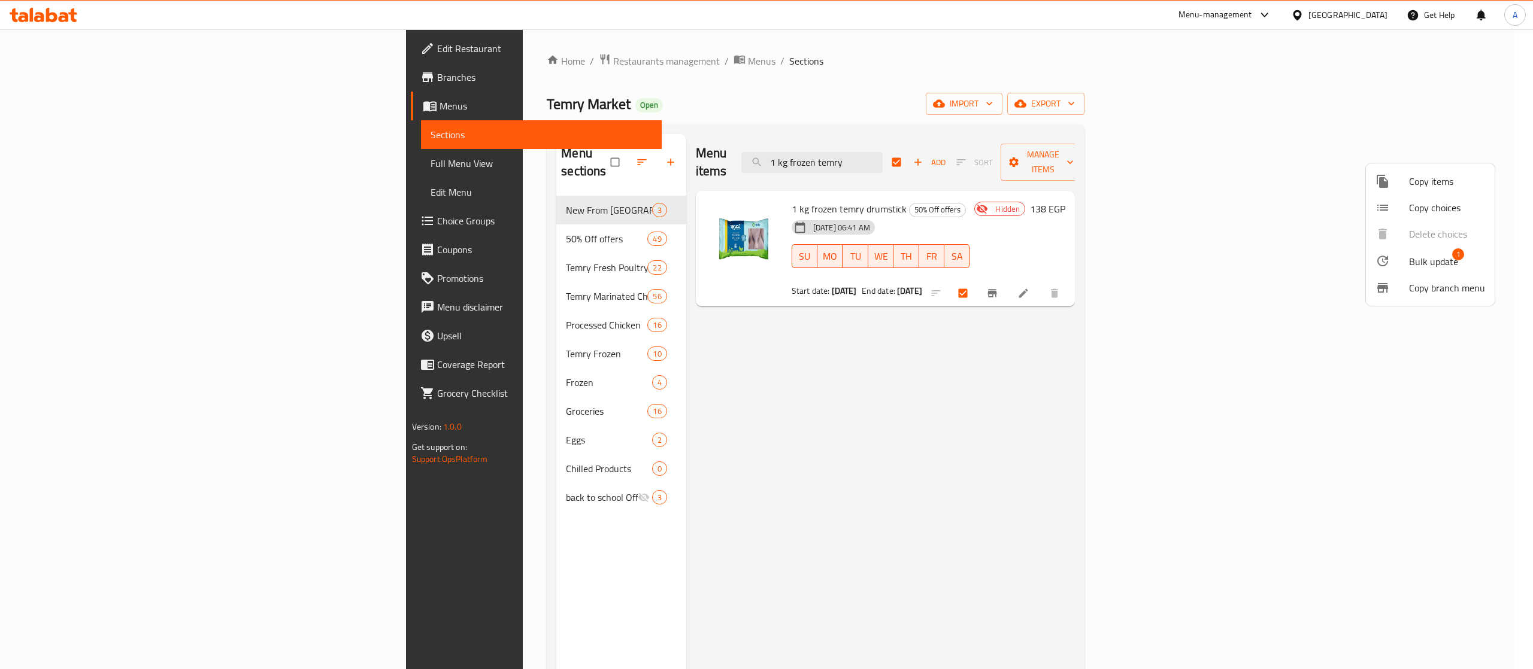
click at [1383, 259] on icon at bounding box center [1382, 261] width 11 height 11
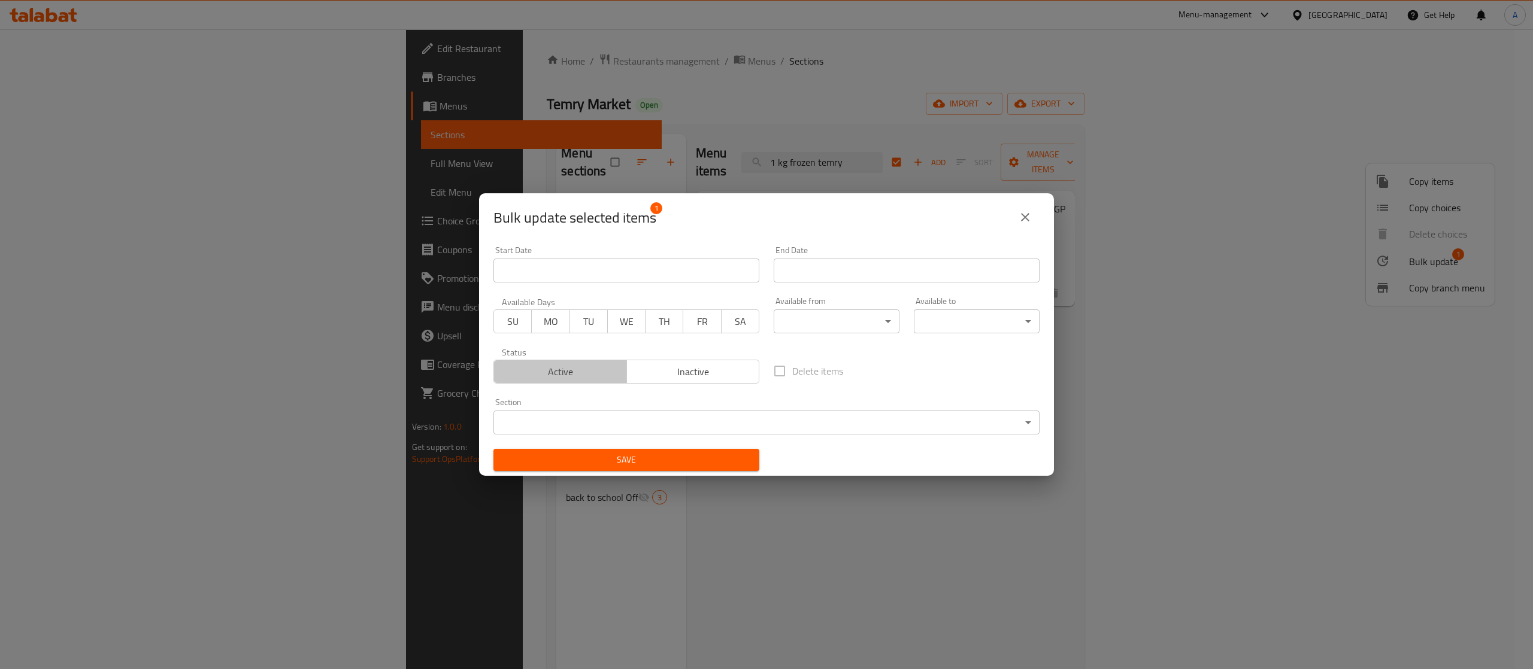
click at [581, 380] on button "Active" at bounding box center [560, 372] width 134 height 24
click at [605, 455] on span "Save" at bounding box center [626, 460] width 247 height 15
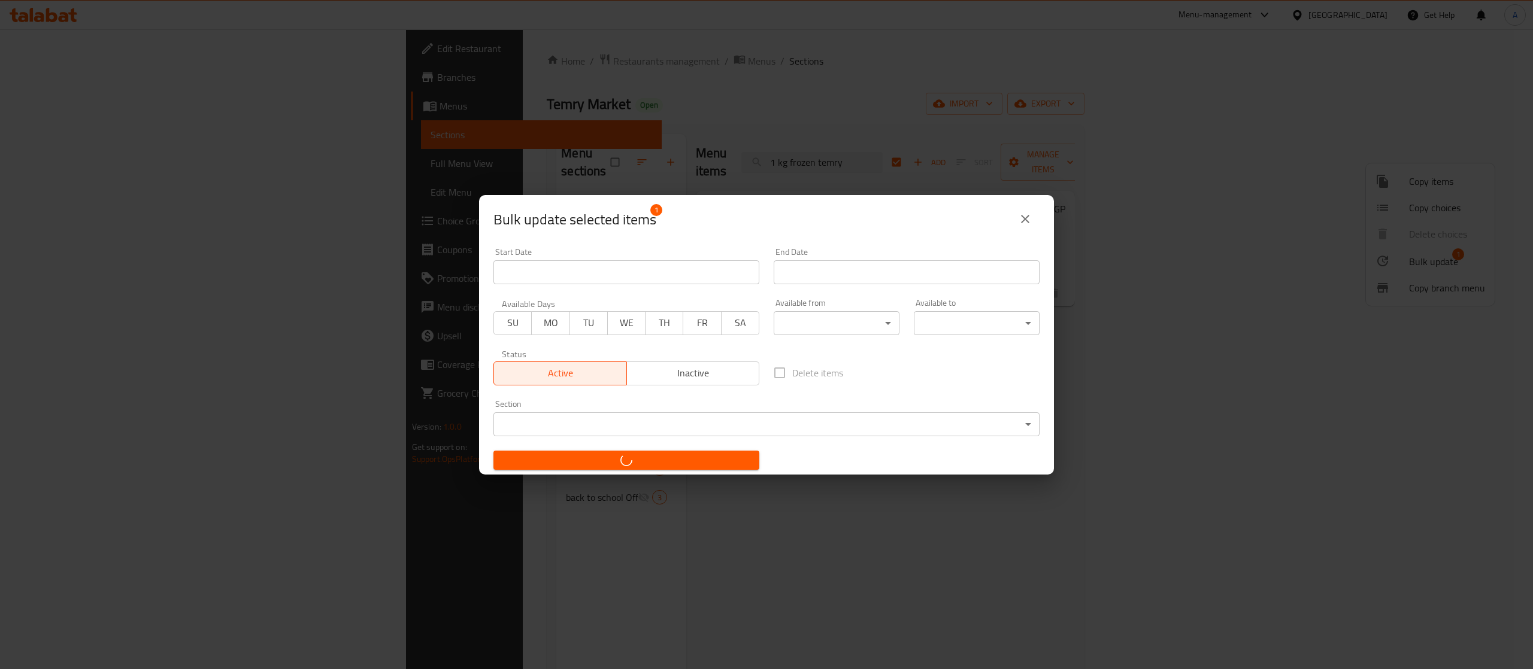
checkbox input "false"
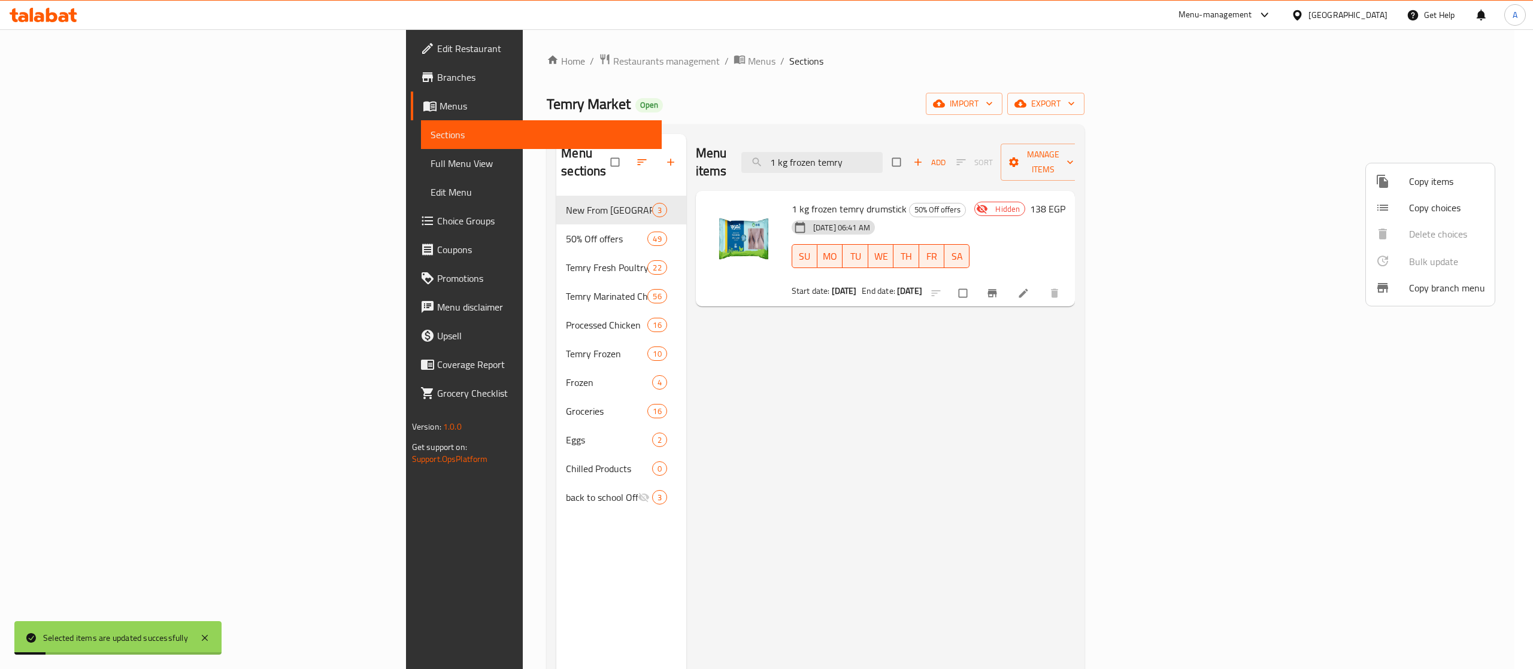
click at [741, 188] on div at bounding box center [766, 334] width 1533 height 669
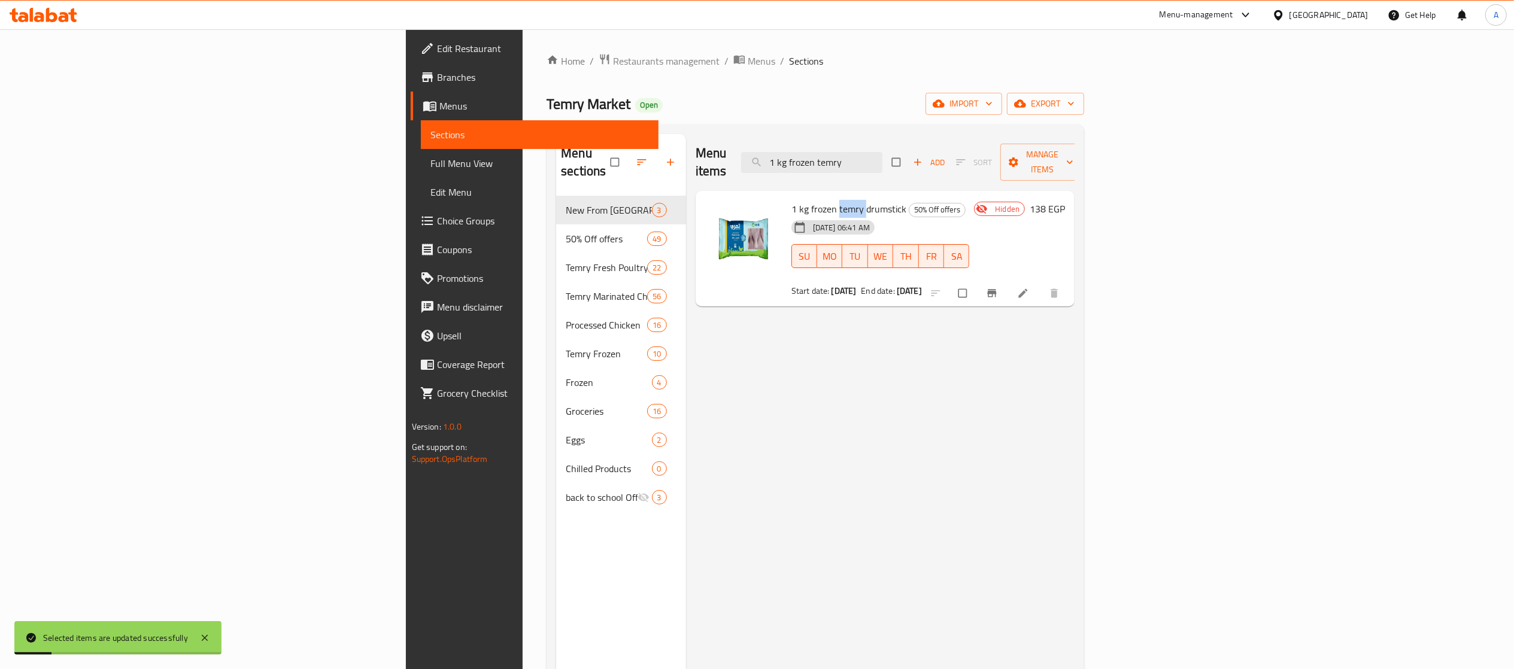
click at [792, 200] on span "1 kg frozen temry drumstick" at bounding box center [849, 209] width 115 height 18
copy h6 "1 kg frozen temry drumstick"
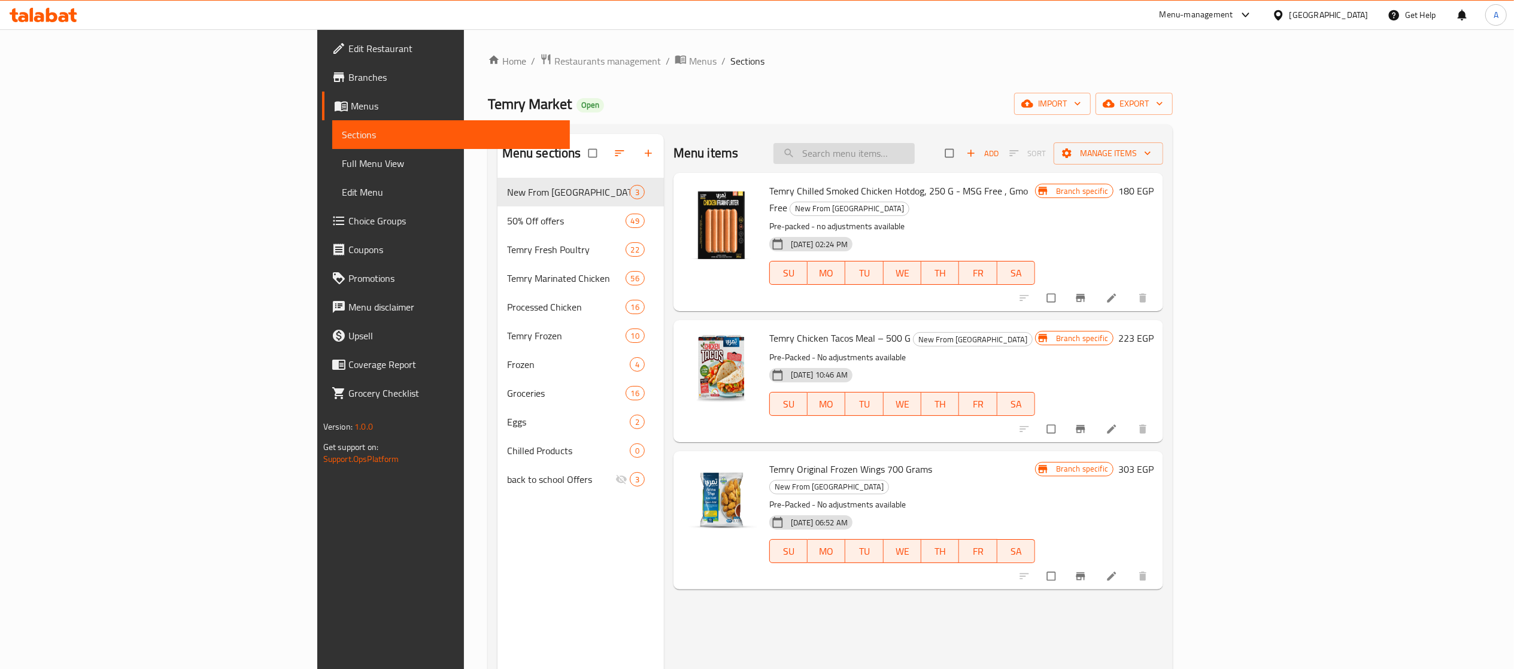
click at [915, 147] on input "search" at bounding box center [844, 153] width 141 height 21
paste input "1 kg frozen temry drumstick"
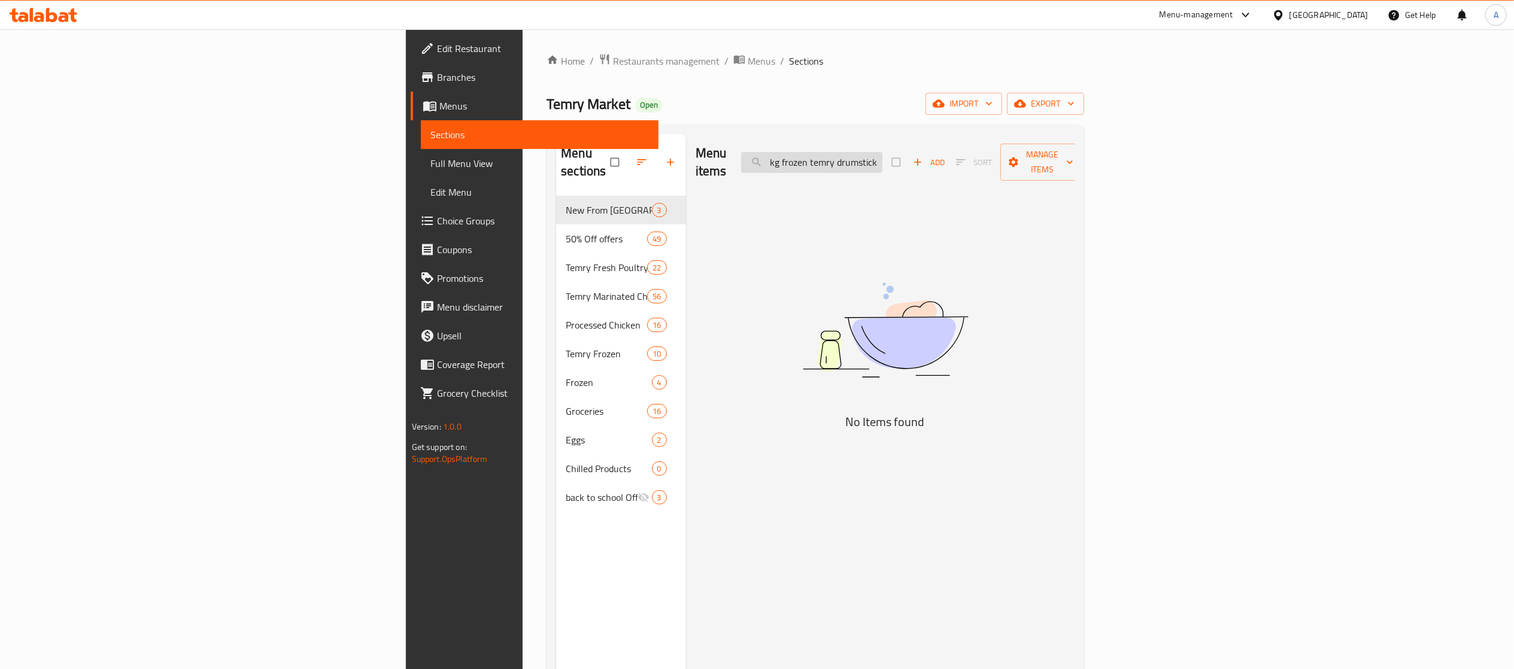
scroll to position [0, 5]
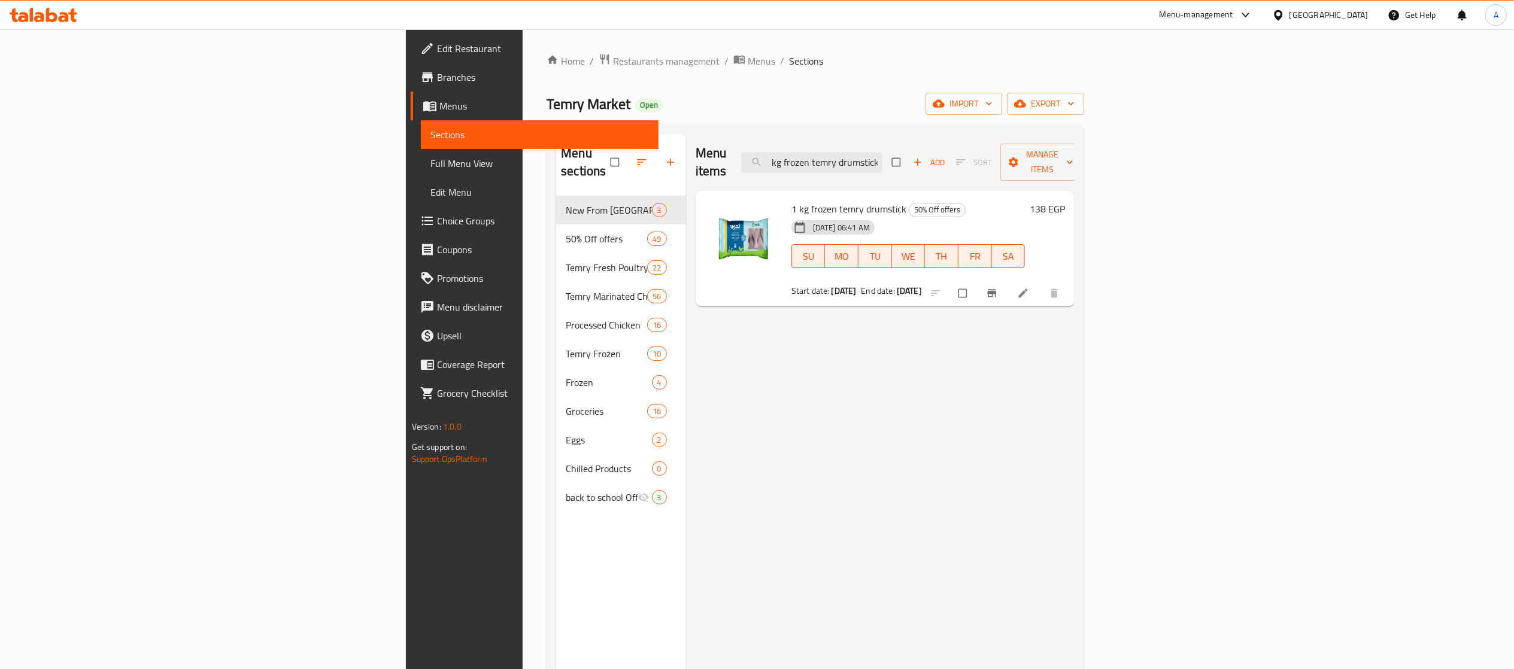
click at [1075, 368] on div "Menu items 1 kg frozen temry drumstick Add Sort Manage items 1 kg frozen temry …" at bounding box center [880, 468] width 389 height 669
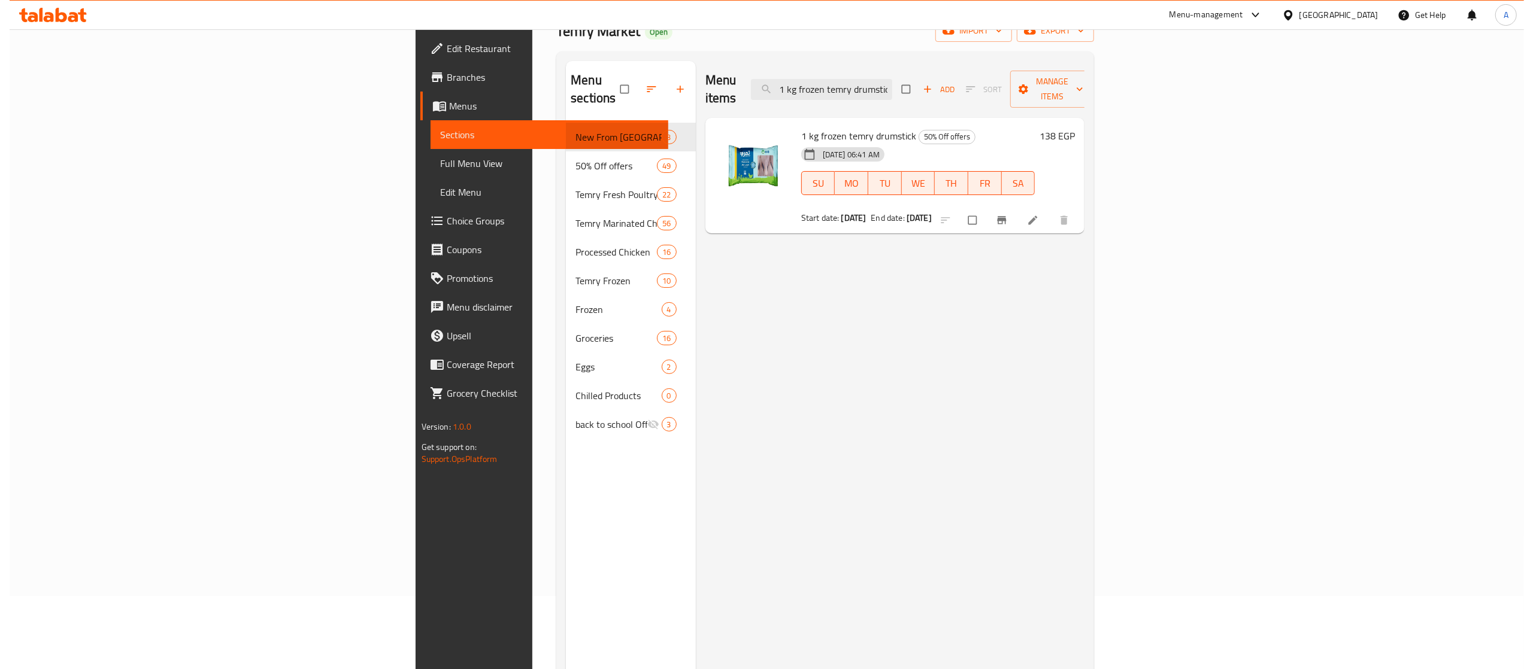
scroll to position [0, 0]
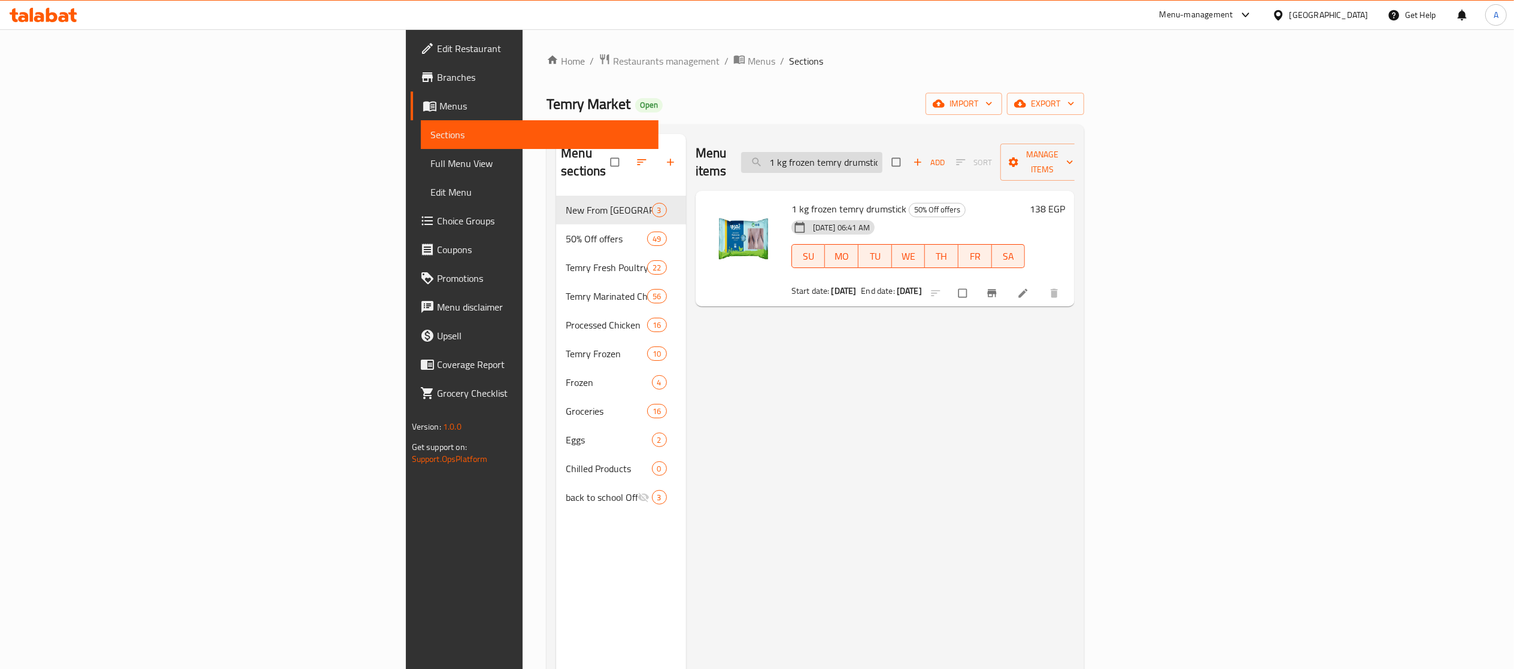
click at [883, 152] on input "1 kg frozen temry drumstick" at bounding box center [811, 162] width 141 height 21
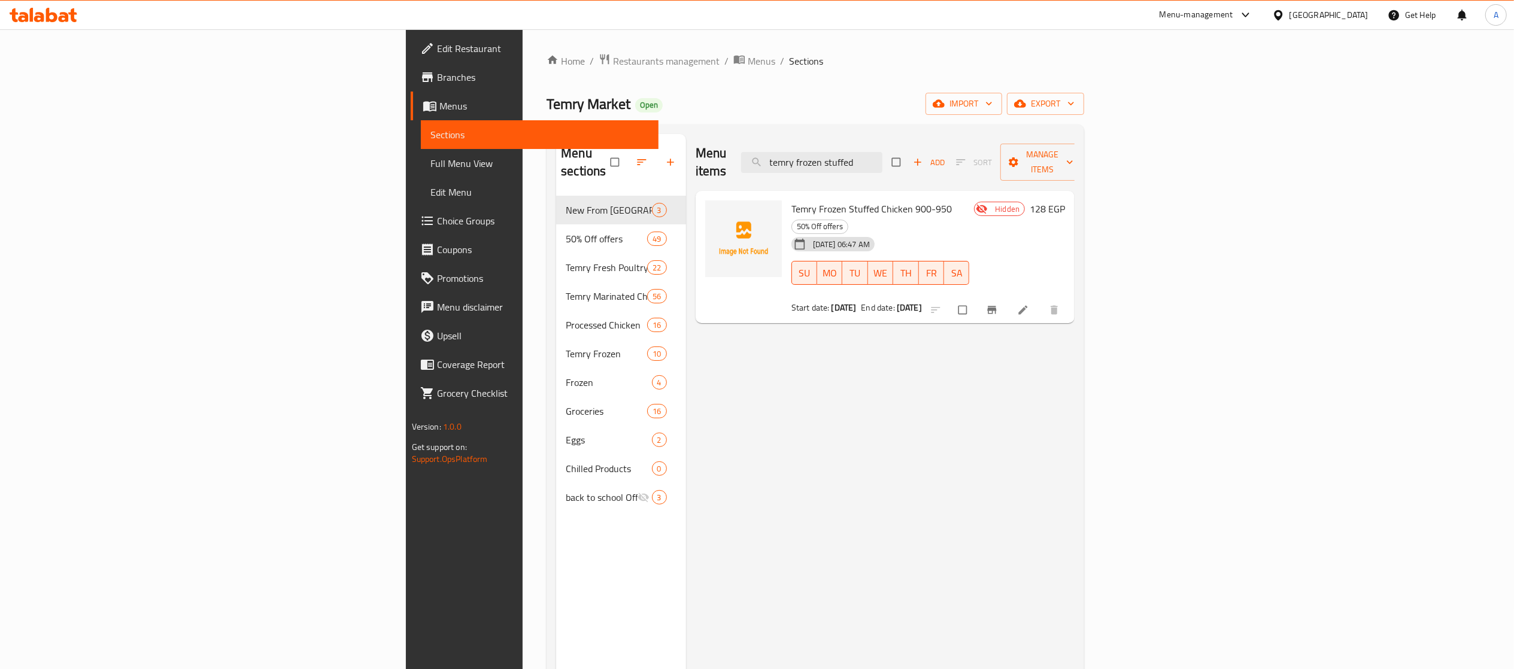
click at [887, 457] on div "Menu items temry frozen stuffed Add Sort Manage items Temry Frozen Stuffed Chic…" at bounding box center [880, 468] width 389 height 669
click at [792, 200] on span "Temry Frozen Stuffed Chicken 900-950" at bounding box center [872, 209] width 160 height 18
copy h6 "Temry Frozen Stuffed Chicken 900-950"
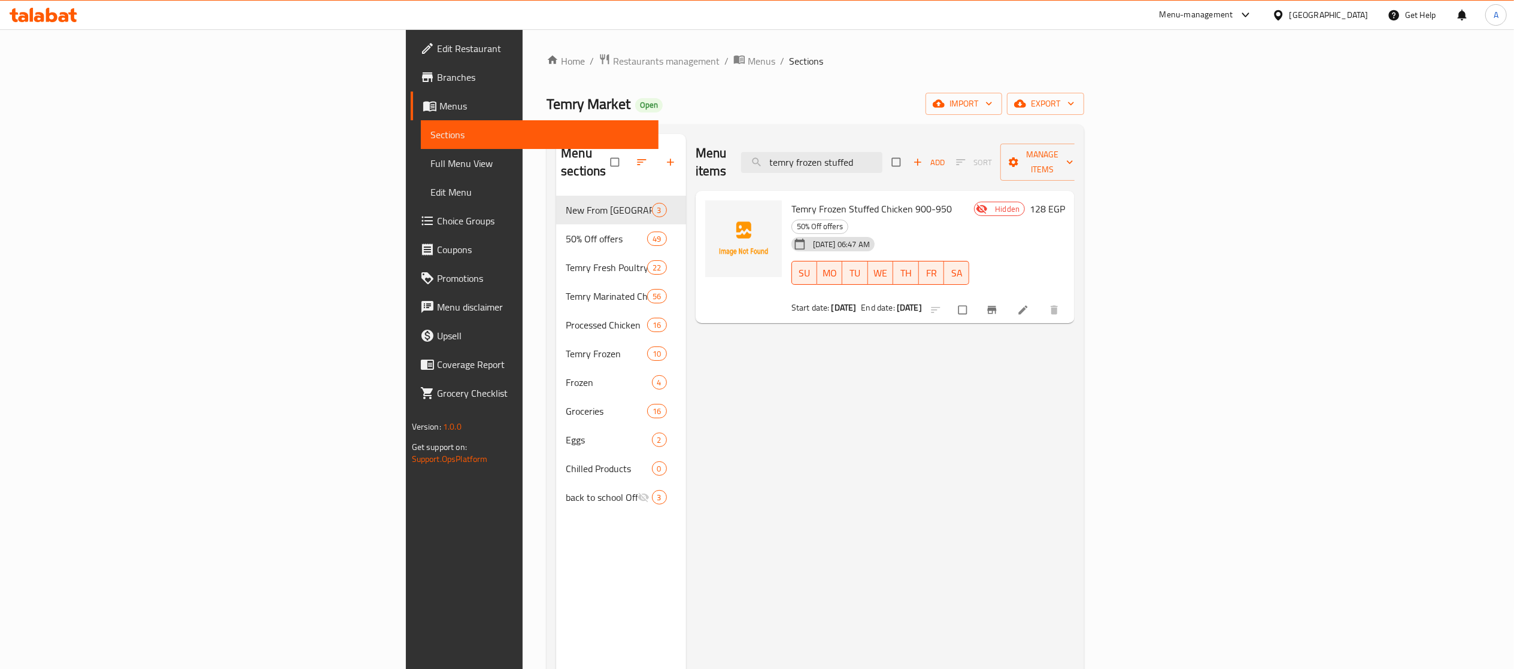
click at [863, 454] on div "Menu items temry frozen stuffed Add Sort Manage items Temry Frozen Stuffed Chic…" at bounding box center [880, 468] width 389 height 669
click at [1066, 503] on div "Menu items temry frozen stuffed Add Sort Manage items Temry Frozen Stuffed Chic…" at bounding box center [880, 468] width 389 height 669
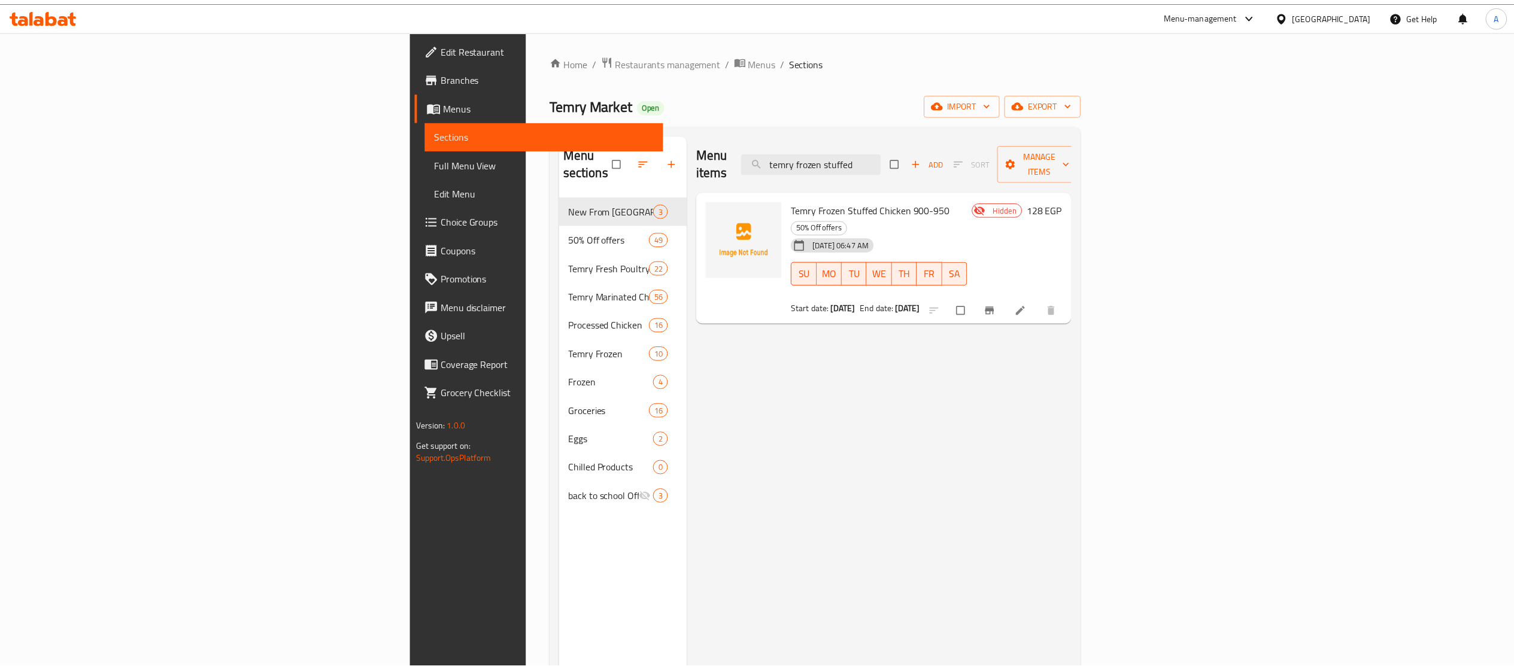
scroll to position [168, 0]
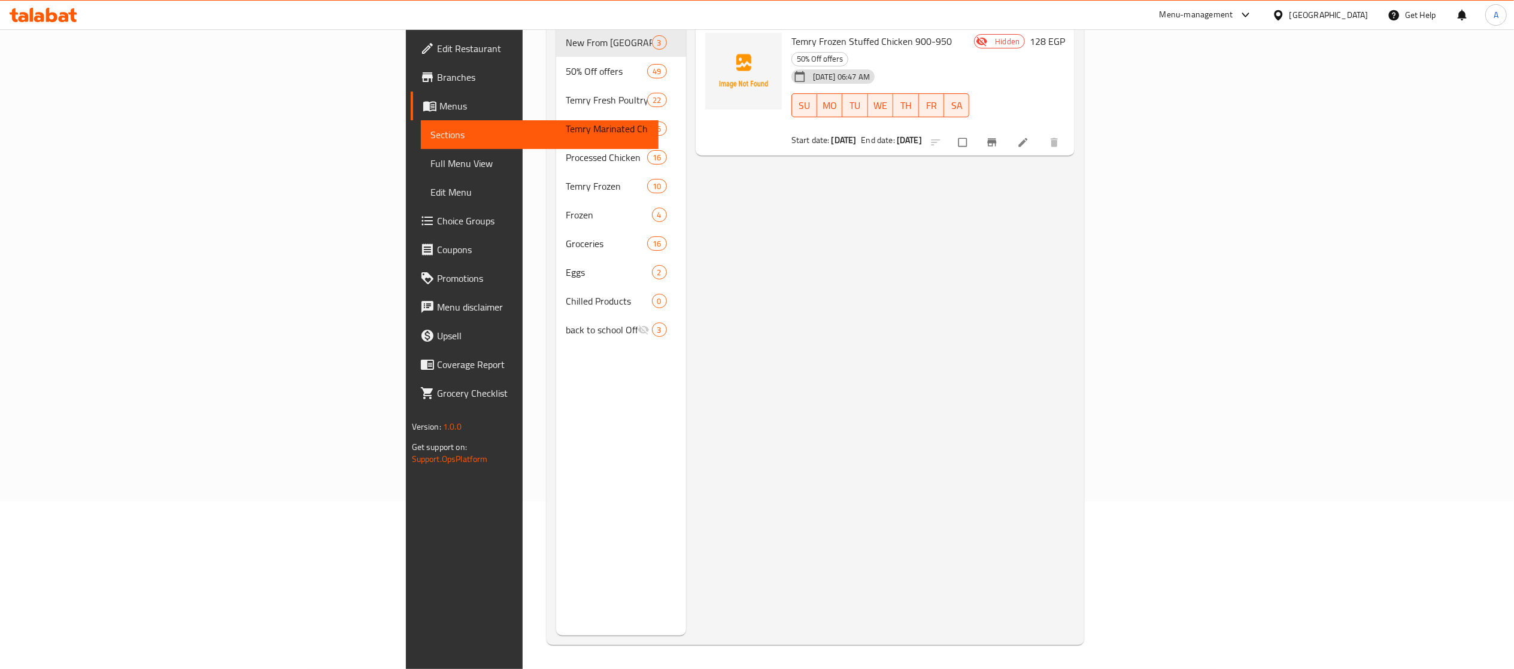
click at [1075, 313] on div "Menu items temry frozen stuffed Add Sort Manage items Temry Frozen Stuffed Chic…" at bounding box center [880, 300] width 389 height 669
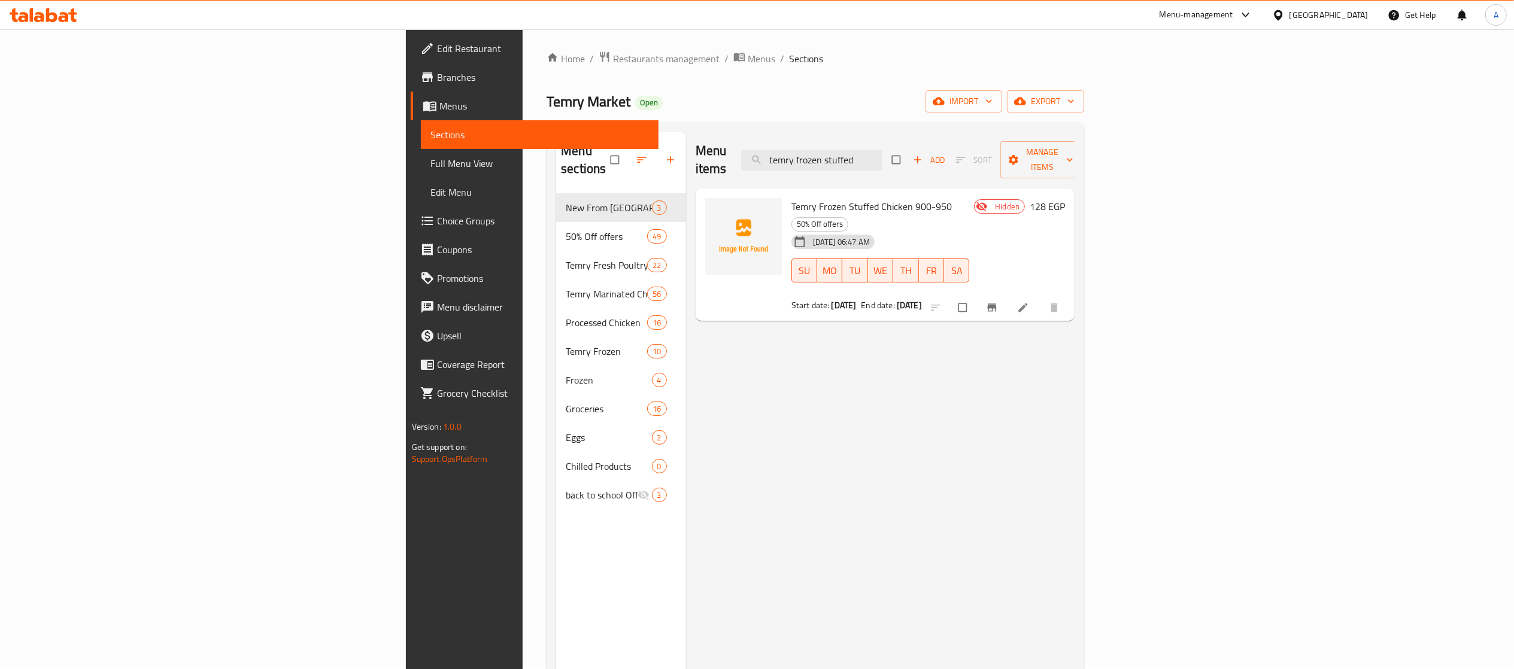
scroll to position [0, 0]
click at [883, 156] on input "temry frozen stuffed" at bounding box center [811, 162] width 141 height 21
click at [883, 153] on input "temry frozen stuffed" at bounding box center [811, 162] width 141 height 21
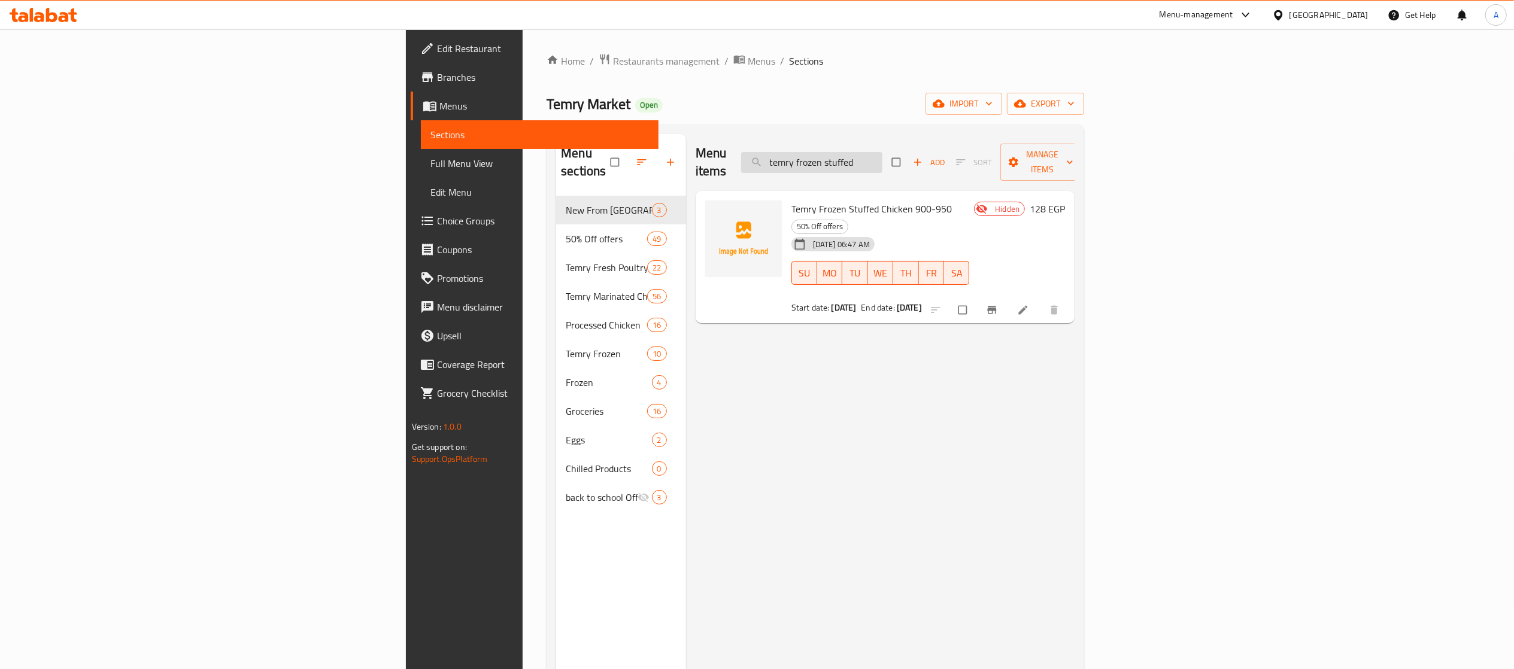
click at [883, 152] on input "temry frozen stuffed" at bounding box center [811, 162] width 141 height 21
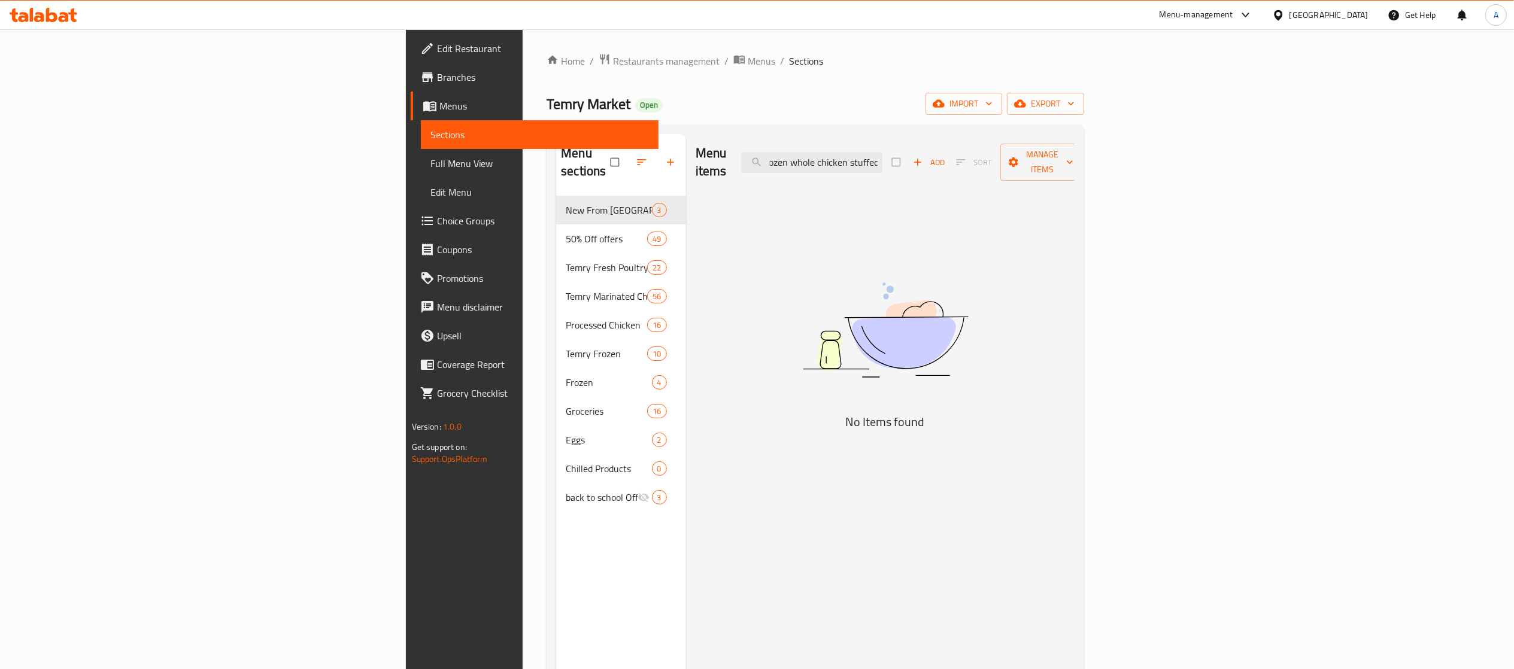
scroll to position [0, 32]
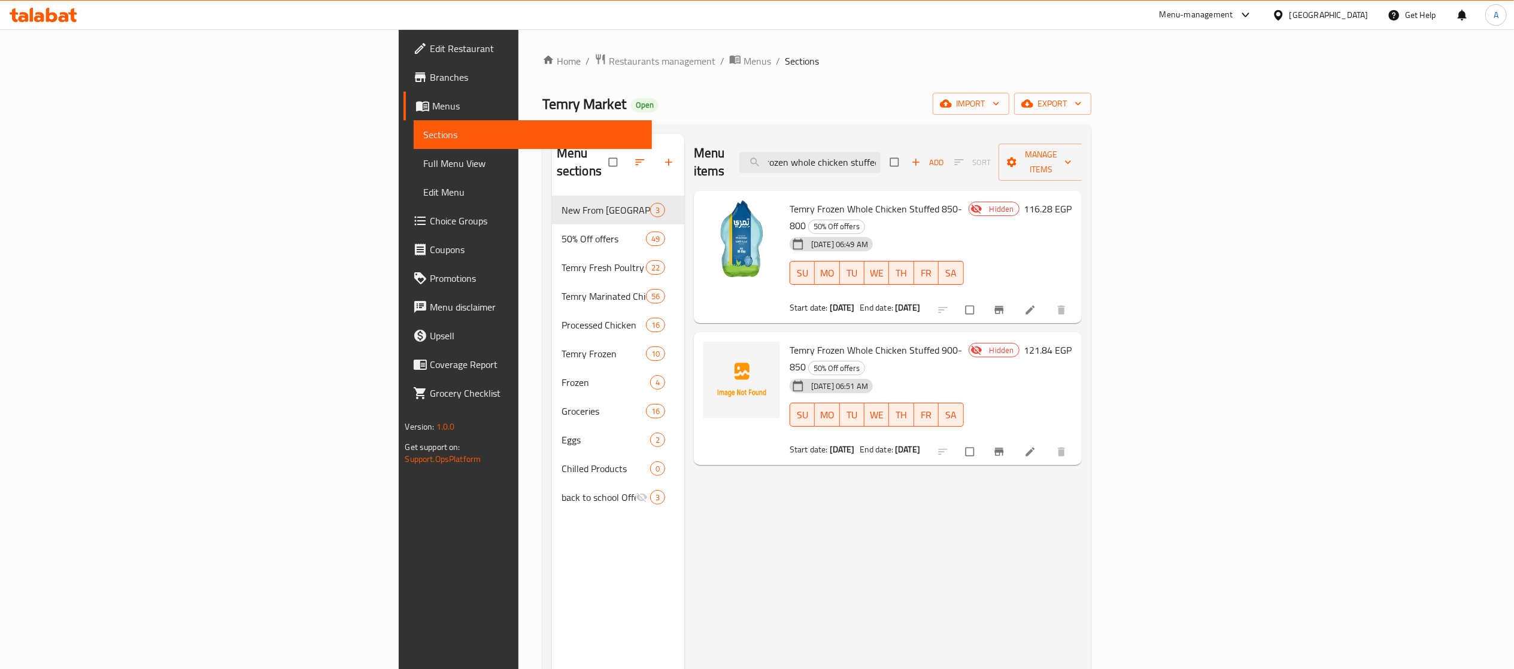
type input "temry frozen whole chicken stuffed"
click at [929, 483] on div "Menu items temry frozen whole chicken stuffed Add Sort Manage items Temry Froze…" at bounding box center [883, 468] width 398 height 669
click at [1072, 214] on div "Hidden 116.28 EGP" at bounding box center [1018, 258] width 108 height 114
click at [790, 200] on span "Temry Frozen Whole Chicken Stuffed 850-800" at bounding box center [876, 217] width 172 height 35
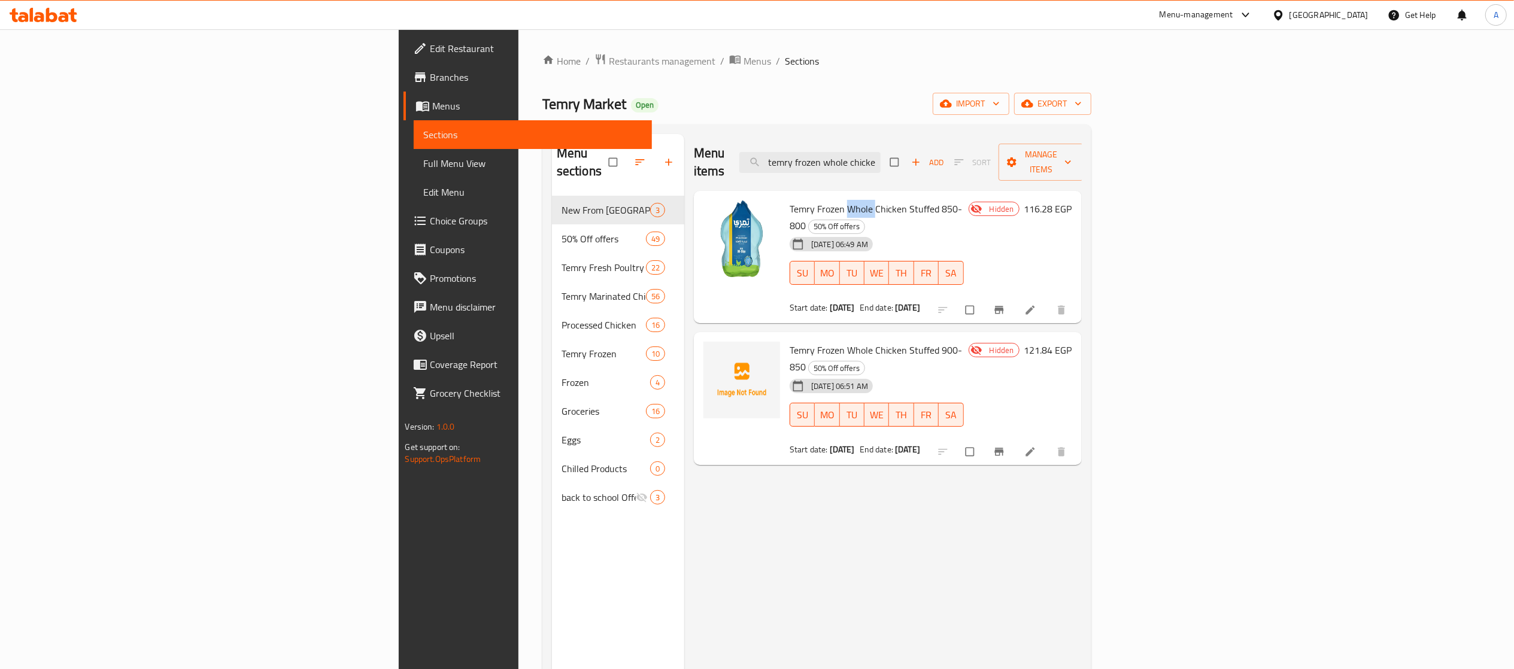
click at [790, 200] on span "Temry Frozen Whole Chicken Stuffed 850-800" at bounding box center [876, 217] width 172 height 35
copy h6 "Temry Frozen Whole Chicken Stuffed 850-800"
drag, startPoint x: 897, startPoint y: 514, endPoint x: 1045, endPoint y: 402, distance: 185.1
click at [895, 513] on div "Menu items temry frozen whole chicken stuffed Add Sort Manage items Temry Froze…" at bounding box center [883, 468] width 398 height 669
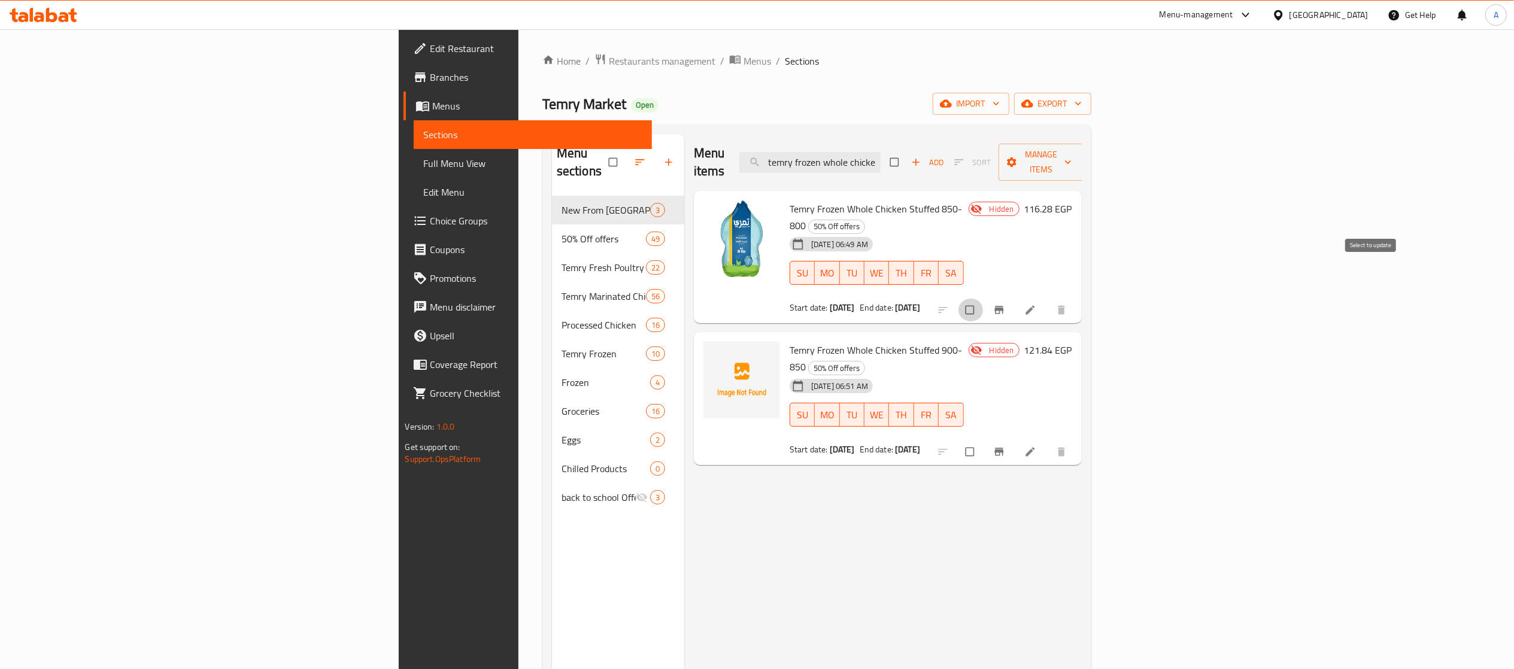
drag, startPoint x: 1373, startPoint y: 268, endPoint x: 1383, endPoint y: 250, distance: 20.6
click at [984, 299] on input "checkbox" at bounding box center [971, 310] width 25 height 23
click at [1074, 147] on span "Manage items" at bounding box center [1041, 162] width 66 height 30
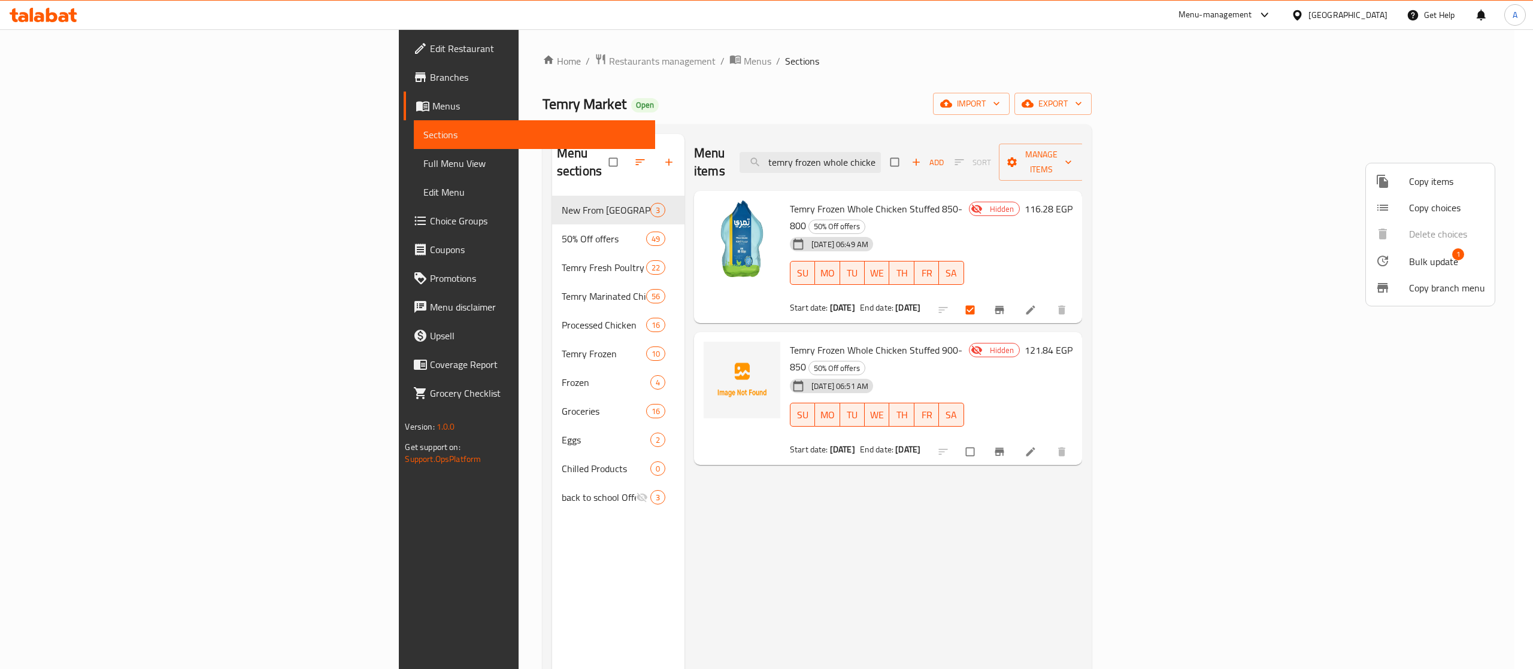
click at [1385, 257] on icon at bounding box center [1382, 261] width 14 height 14
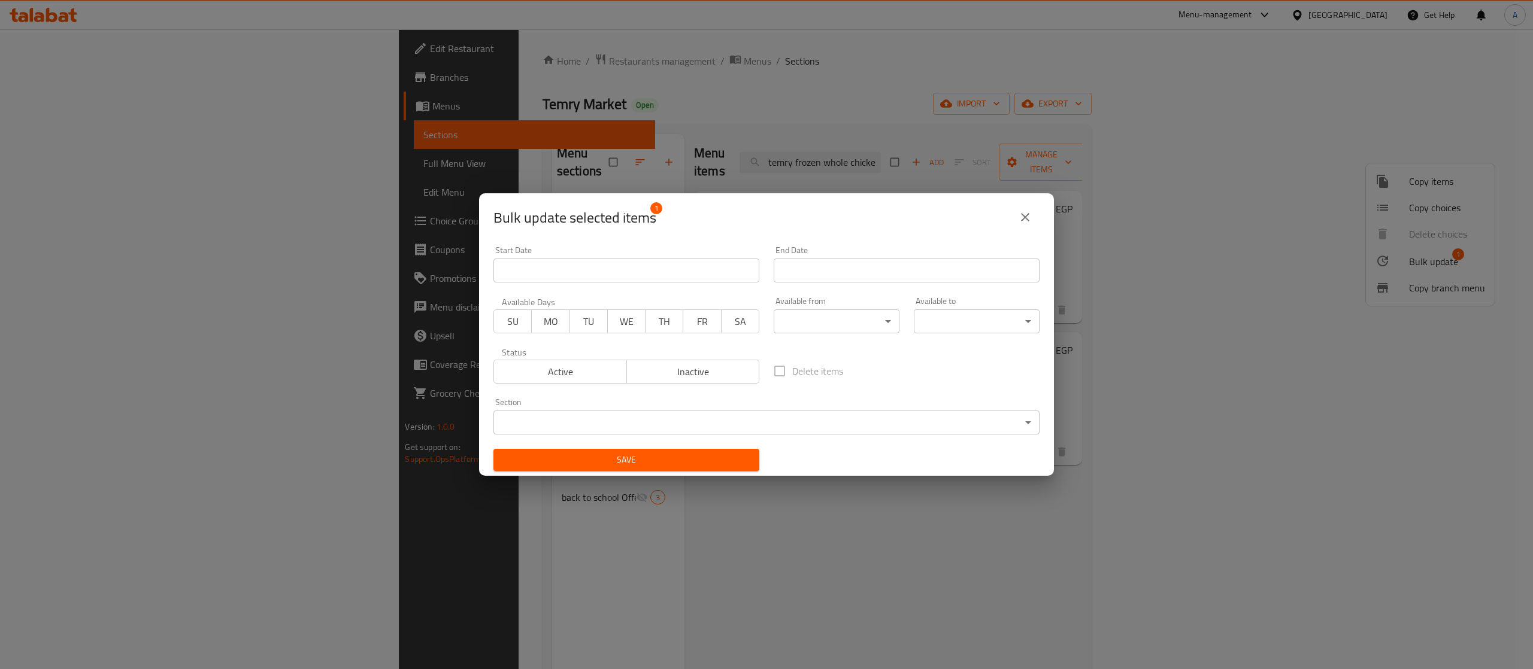
drag, startPoint x: 573, startPoint y: 362, endPoint x: 574, endPoint y: 371, distance: 9.6
click at [572, 362] on button "Active" at bounding box center [560, 372] width 134 height 24
click at [600, 457] on span "Save" at bounding box center [626, 460] width 247 height 15
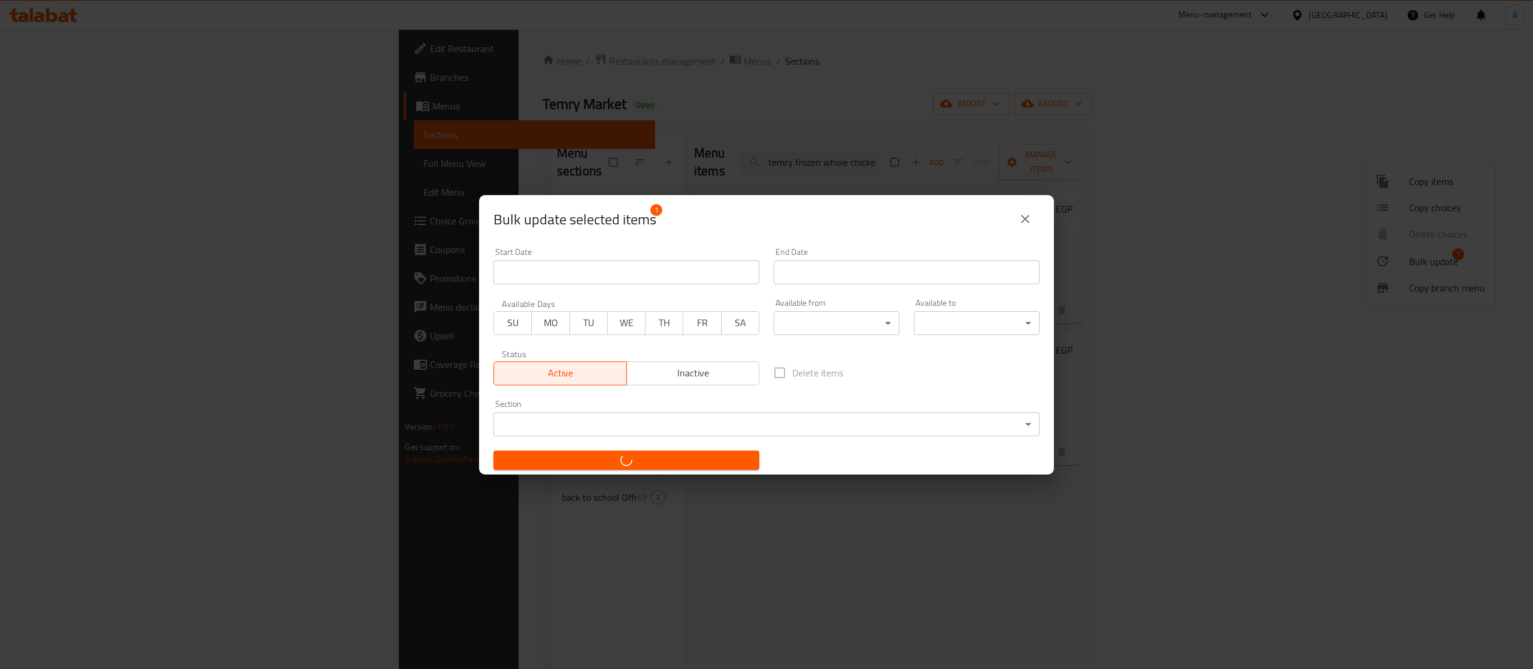
checkbox input "false"
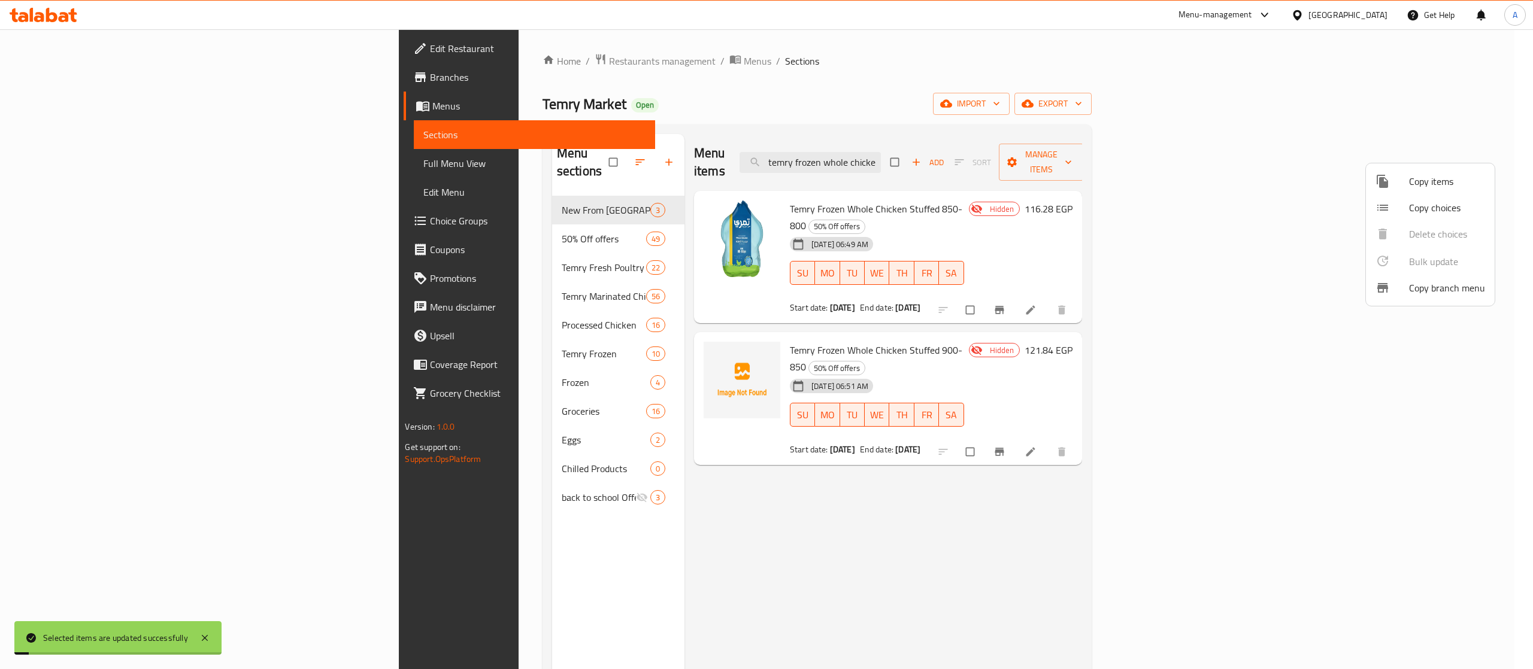
click at [801, 181] on div at bounding box center [766, 334] width 1533 height 669
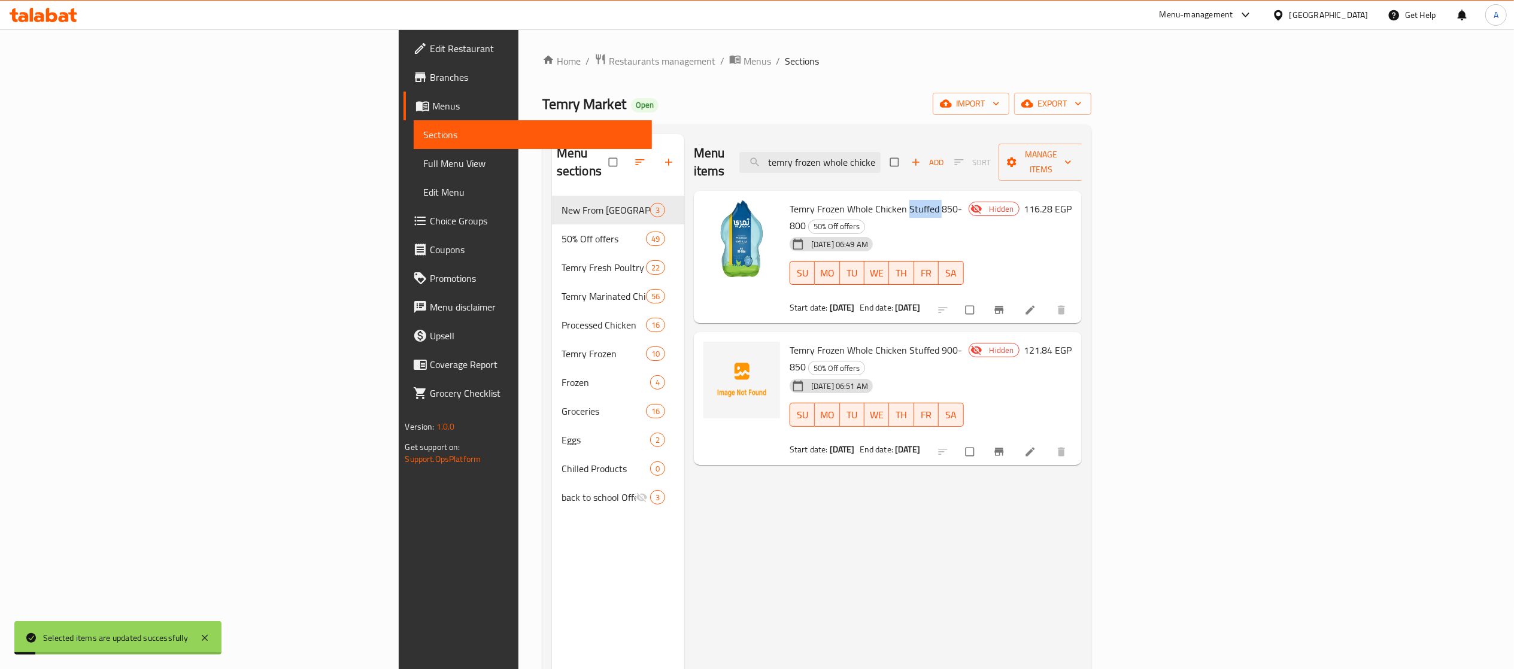
click at [801, 200] on span "Temry Frozen Whole Chicken Stuffed 850-800" at bounding box center [876, 217] width 172 height 35
copy h6 "Temry Frozen Whole Chicken Stuffed 850-800"
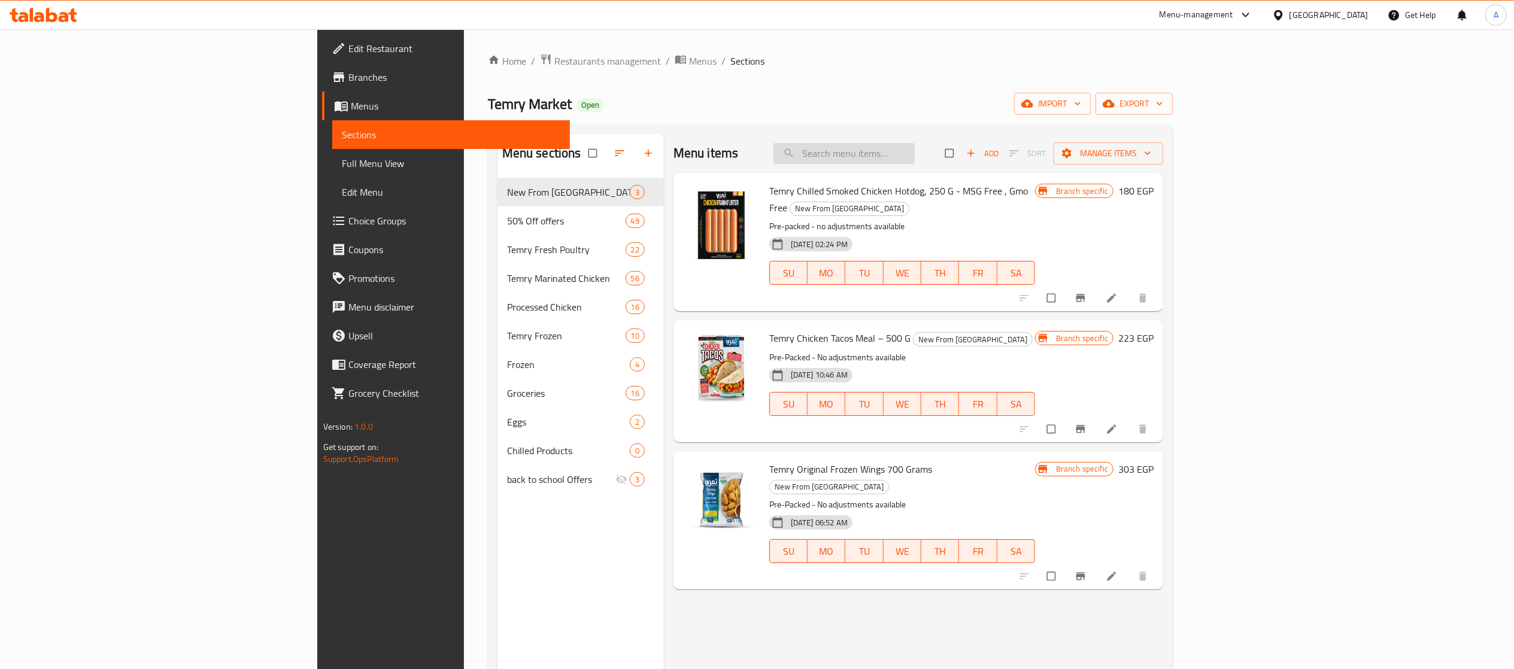
click at [915, 153] on input "search" at bounding box center [844, 153] width 141 height 21
paste input "Temry Frozen Whole Chicken Stuffed 850-800"
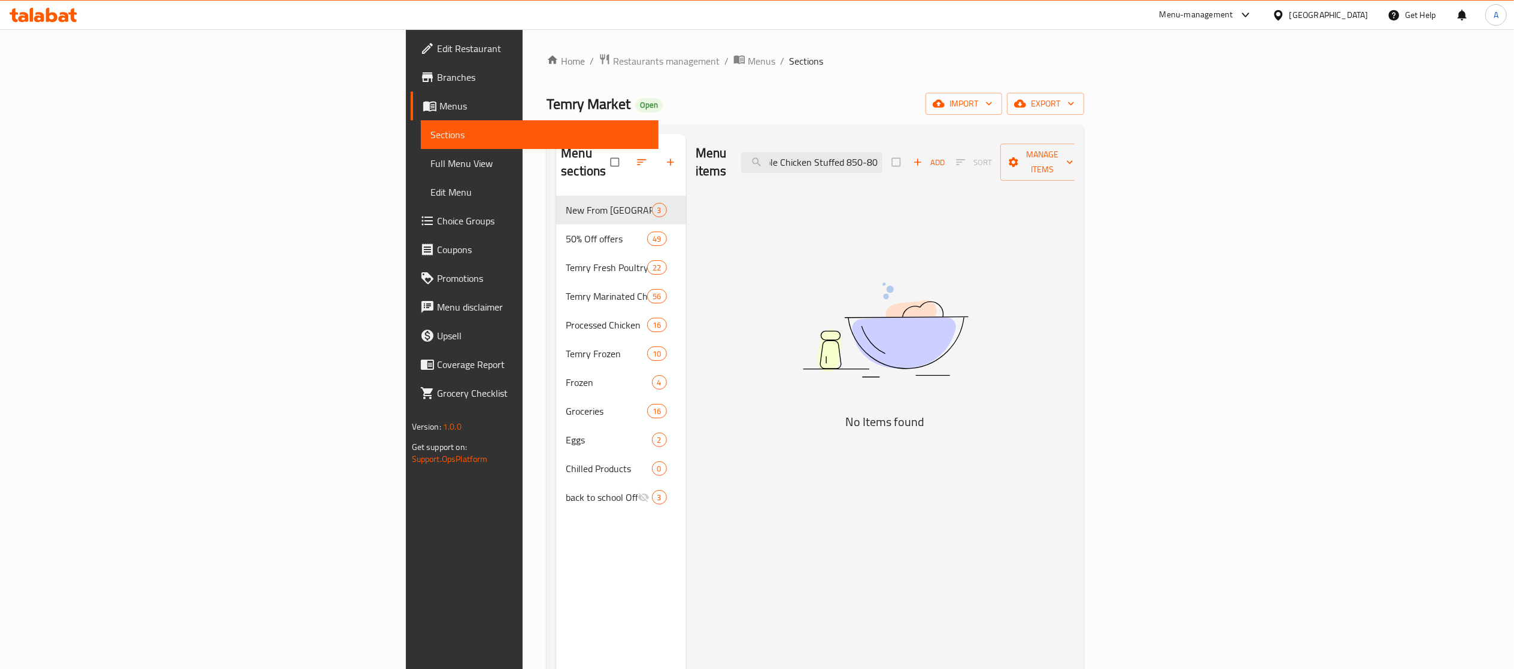
scroll to position [0, 73]
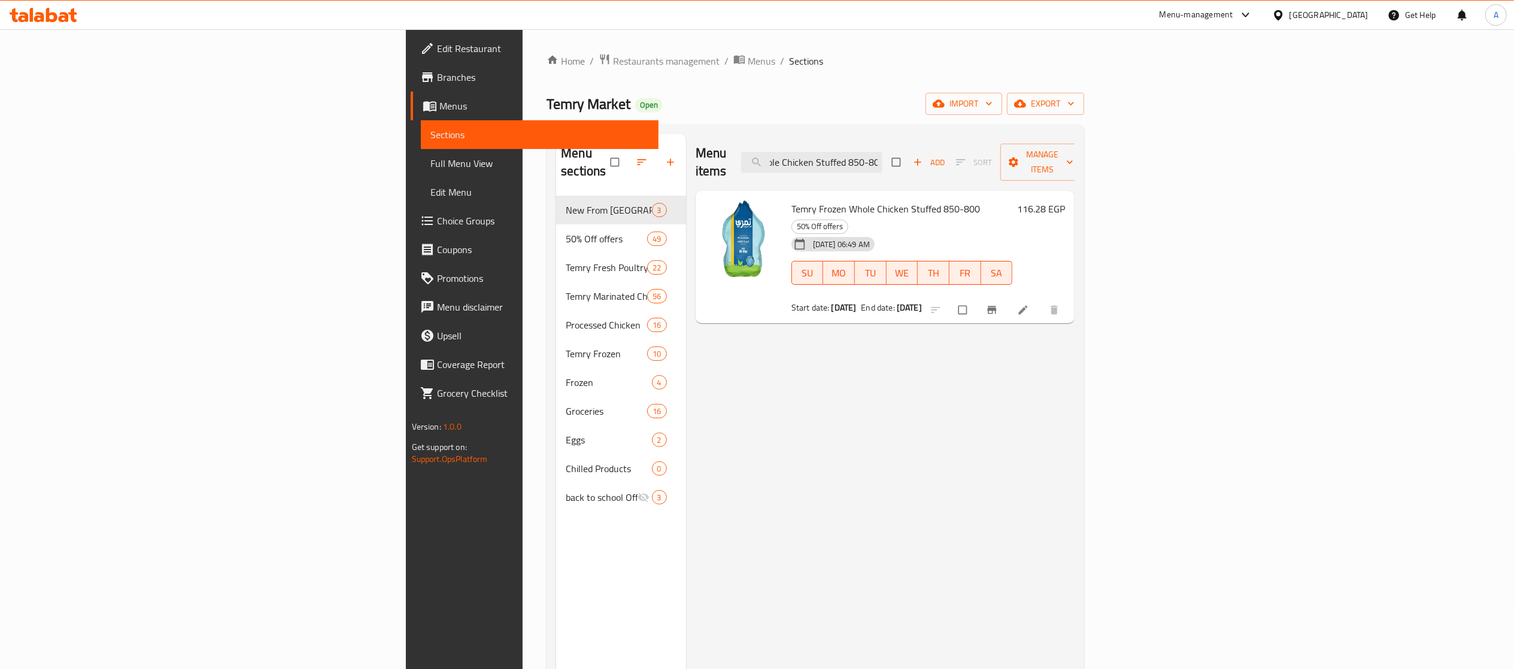
type input "Temry Frozen Whole Chicken Stuffed 850-800"
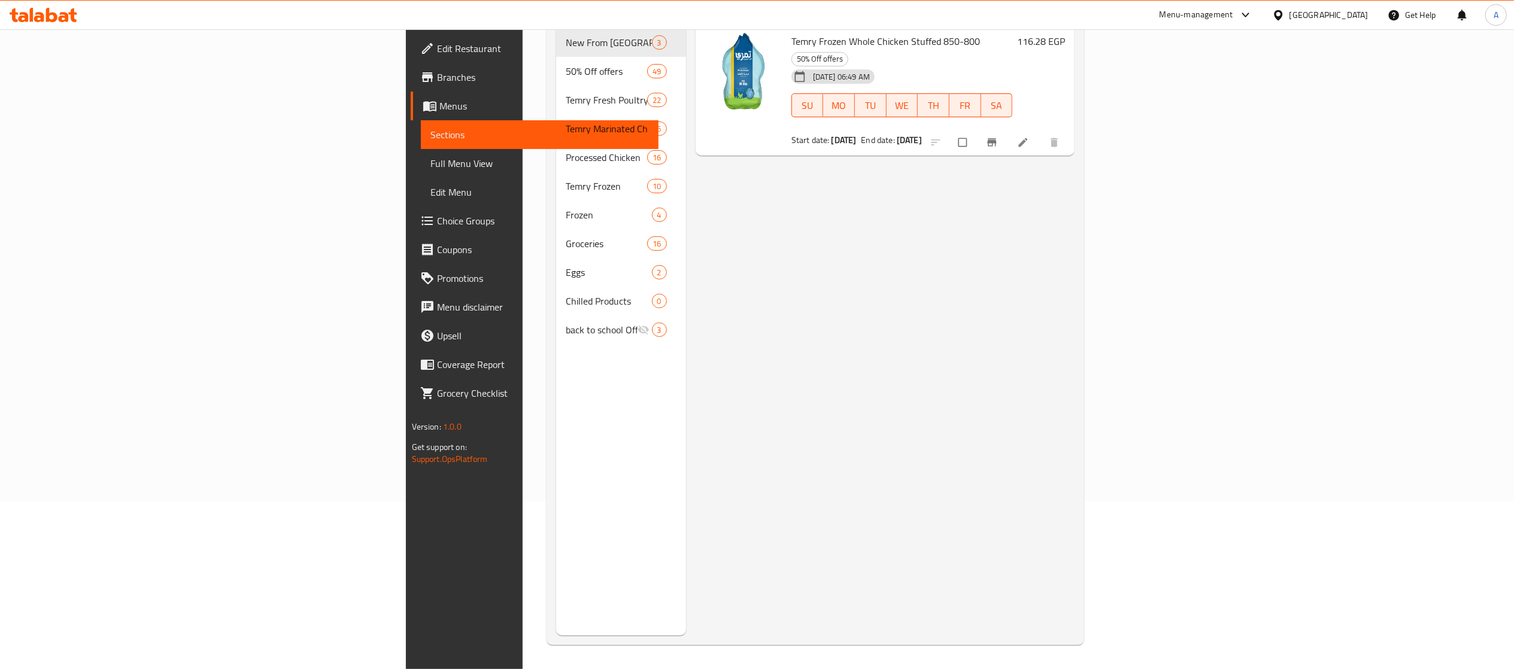
scroll to position [0, 0]
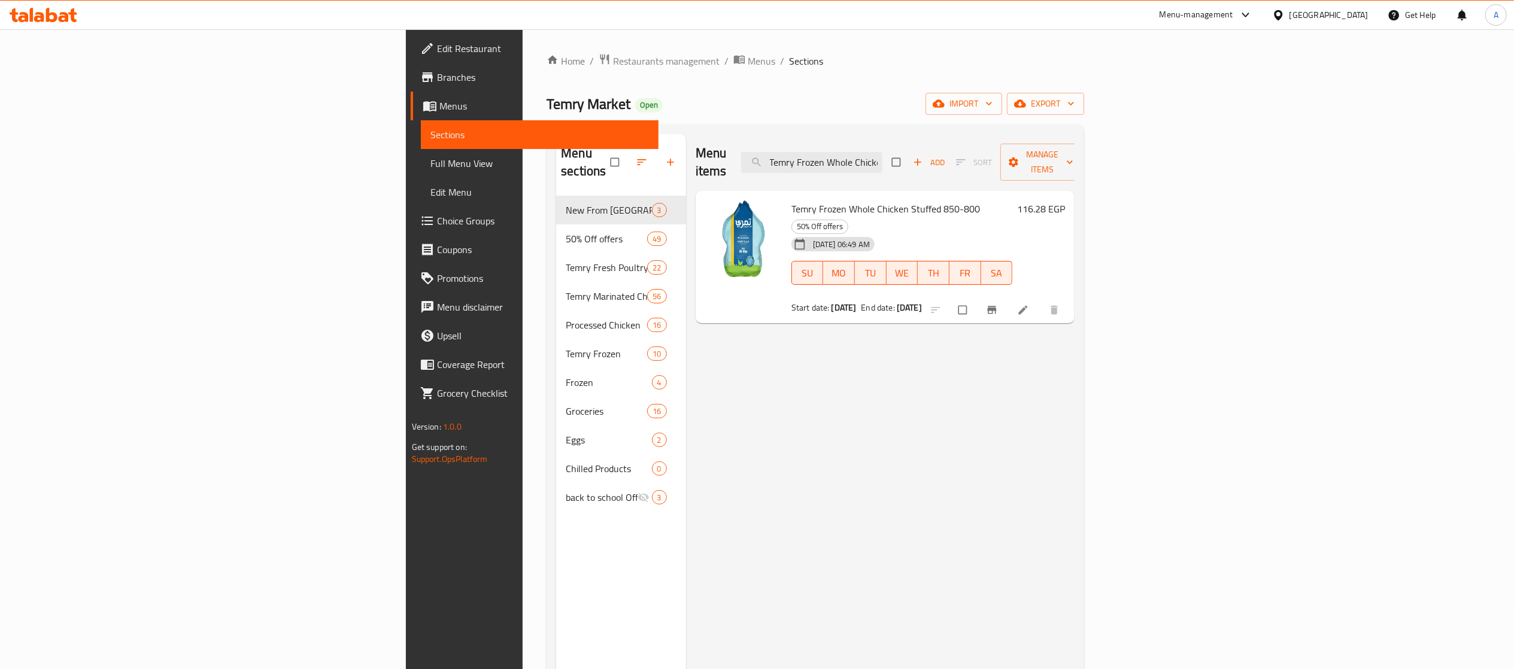
click at [1075, 344] on div "Menu items Temry Frozen Whole Chicken Stuffed 850-800 Add Sort Manage items Tem…" at bounding box center [880, 468] width 389 height 669
click at [1075, 411] on div "Menu items Temry Frozen Whole Chicken Stuffed 850-800 Add Sort Manage items Tem…" at bounding box center [880, 468] width 389 height 669
click at [883, 157] on input "Temry Frozen Whole Chicken Stuffed 850-800" at bounding box center [811, 162] width 141 height 21
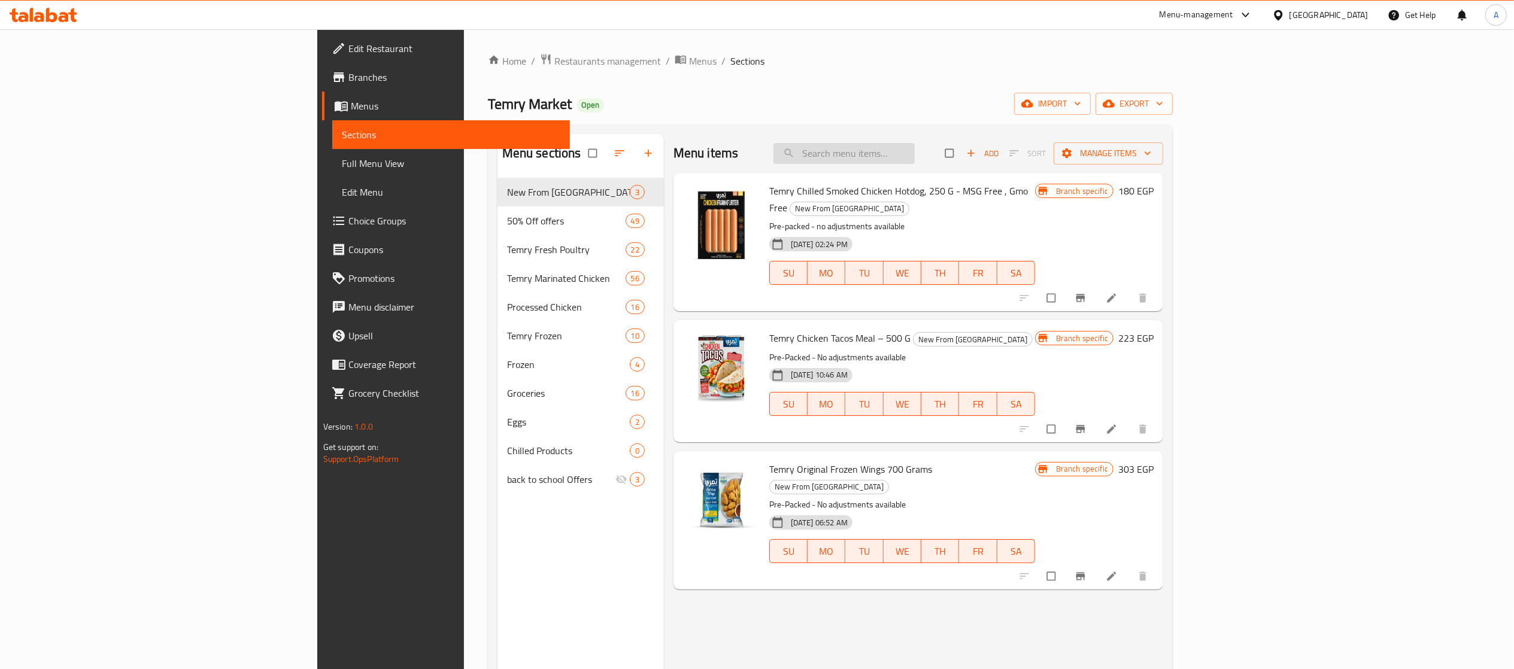
paste input "Temry Frozen Whole Chicken Stuffed 850-800"
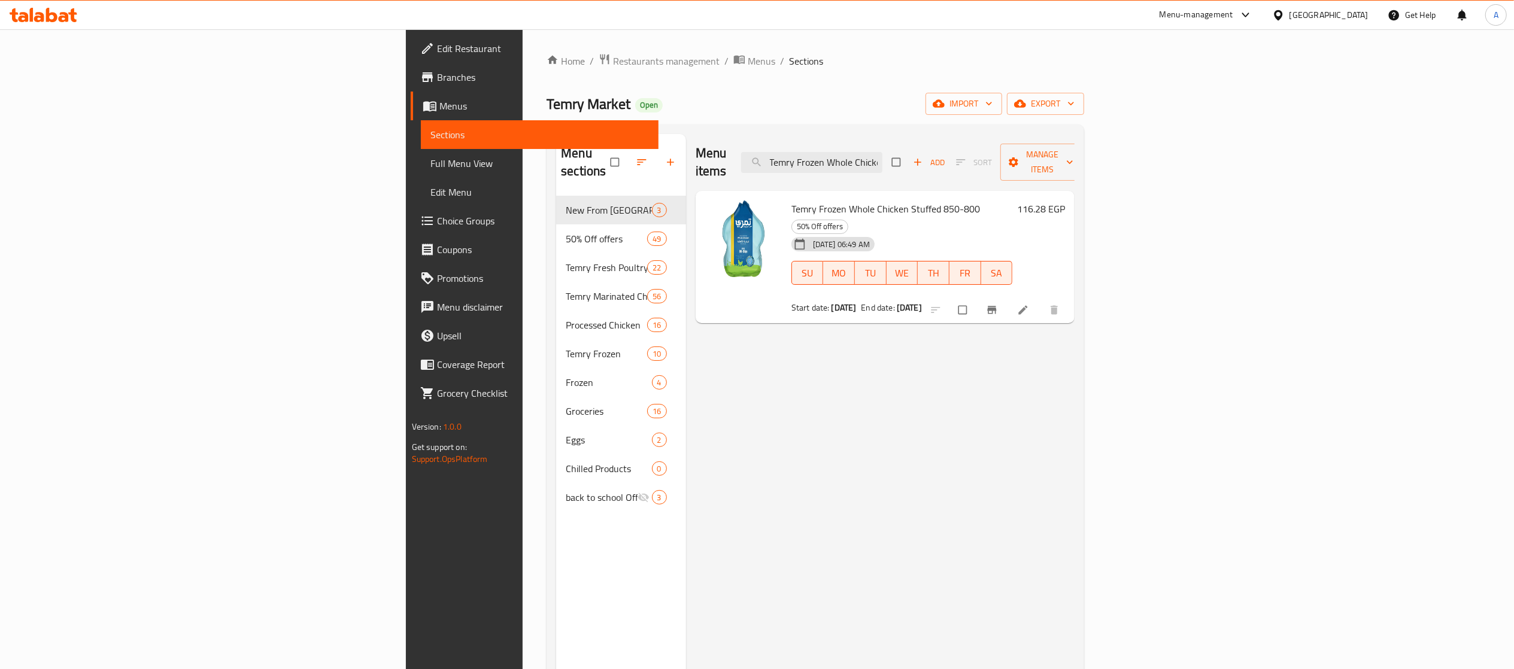
click at [791, 196] on div "Temry Frozen Whole Chicken Stuffed 850-800 50% Off offers [DATE] 06:49 AM SU MO…" at bounding box center [902, 257] width 231 height 123
click at [883, 154] on input "Temry Frozen Whole Chicken Stuffed 850-800" at bounding box center [811, 162] width 141 height 21
click at [883, 153] on input "Temry Frozen Whole Chicken Stuffed 850-800" at bounding box center [811, 162] width 141 height 21
paste input "Thighs, 1 Kg."
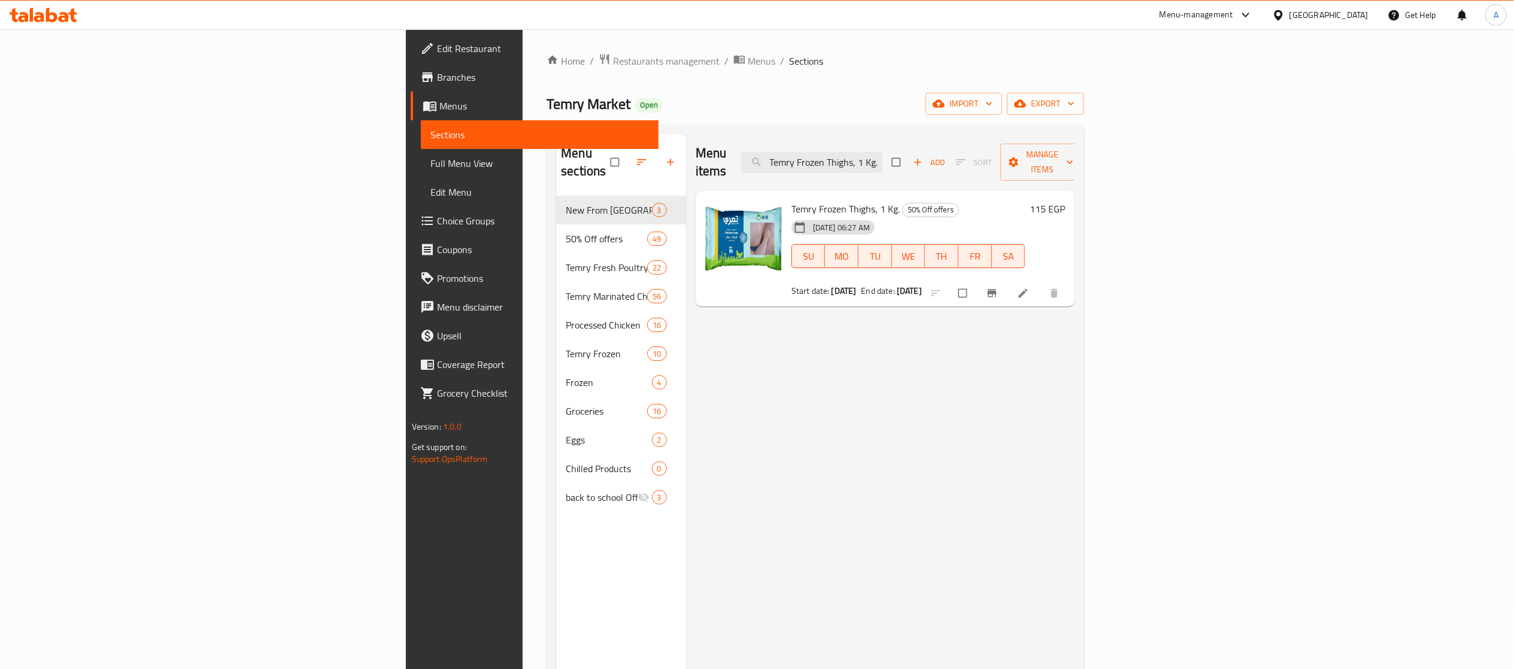
click at [762, 191] on div "Temry Frozen Thighs, 1 Kg. 50% Off offers [DATE] 06:27 AM SU MO TU WE TH FR SA …" at bounding box center [886, 249] width 380 height 116
click at [883, 162] on input "Temry Frozen Thighs, 1 Kg." at bounding box center [811, 162] width 141 height 21
paste input "1 kg frozen temry drumstick"
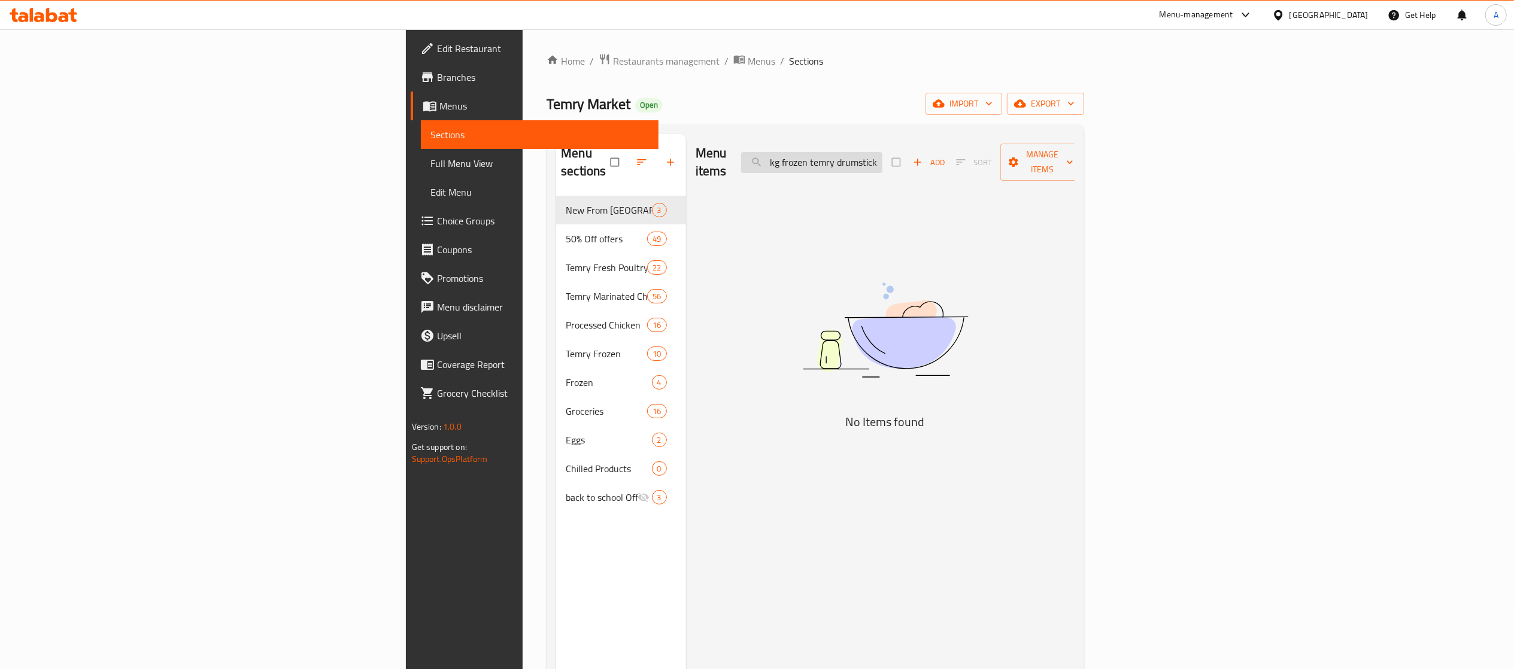
scroll to position [0, 5]
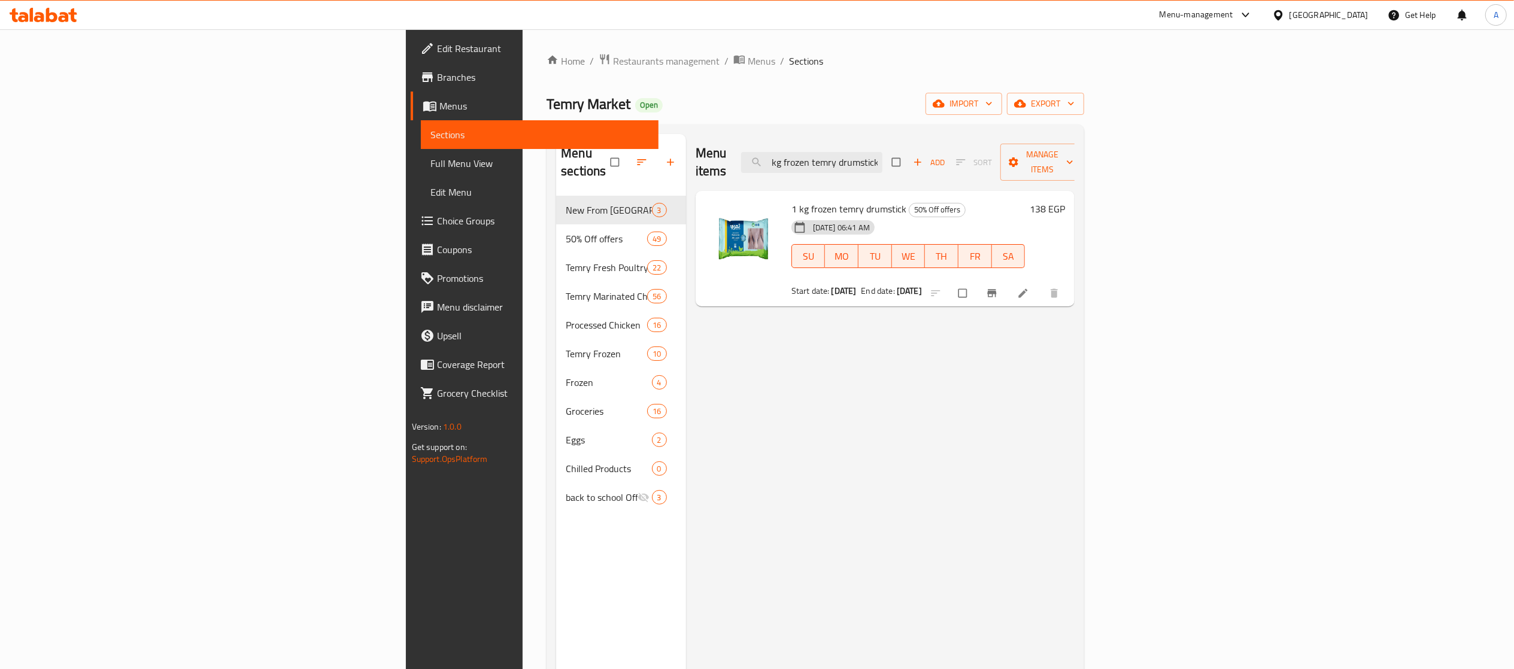
click at [953, 196] on div "1 kg frozen temry drumstick 50% Off offers 18-08-2025 06:41 AM SU MO TU WE TH F…" at bounding box center [909, 249] width 244 height 107
drag, startPoint x: 681, startPoint y: 360, endPoint x: 683, endPoint y: 349, distance: 11.5
click at [686, 360] on div "Menu items 1 kg frozen temry drumstick Add Sort Manage items 1 kg frozen temry …" at bounding box center [880, 468] width 389 height 669
click at [966, 141] on div "Menu items 1 kg frozen temry drumstick Add Sort Manage items" at bounding box center [886, 162] width 380 height 57
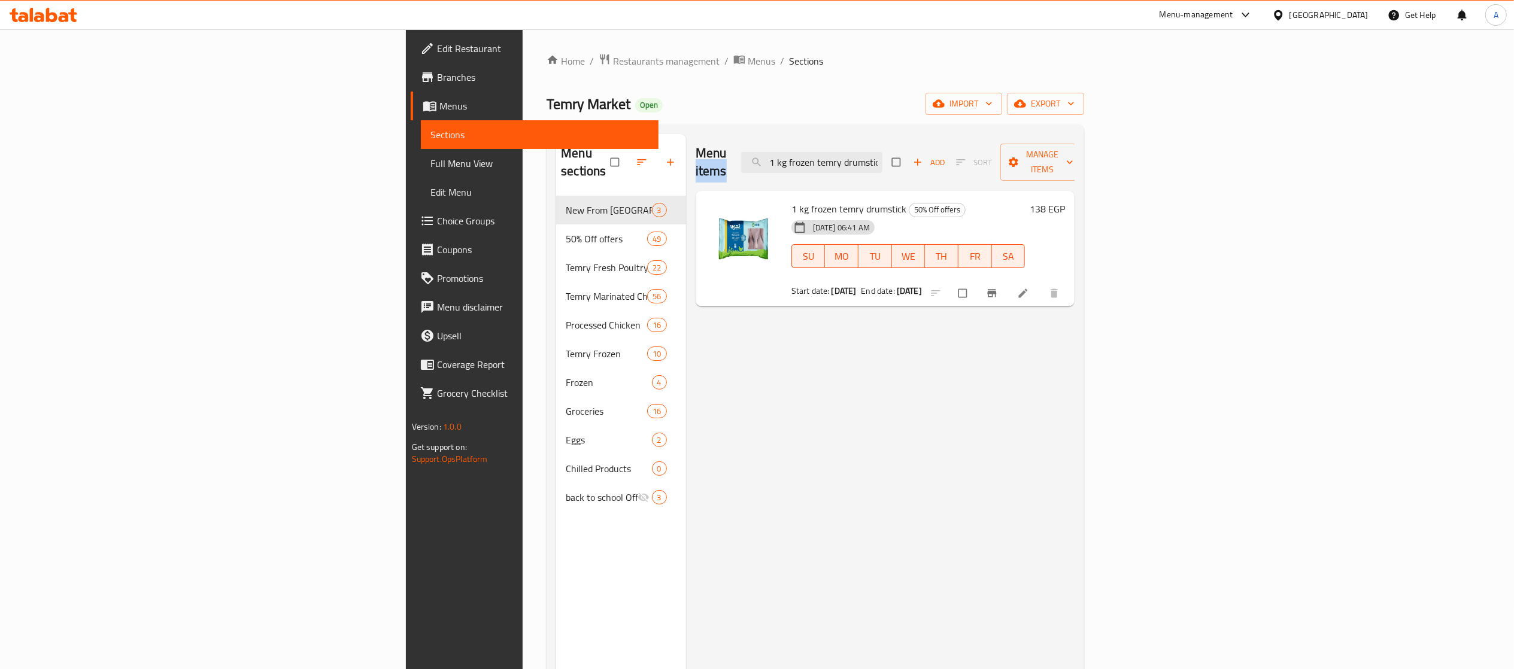
click at [966, 141] on div "Menu items 1 kg frozen temry drumstick Add Sort Manage items" at bounding box center [886, 162] width 380 height 57
click at [883, 152] on input "1 kg frozen temry drumstick" at bounding box center [811, 162] width 141 height 21
paste input "Temry Frozen Stuffed Chicken 900-950"
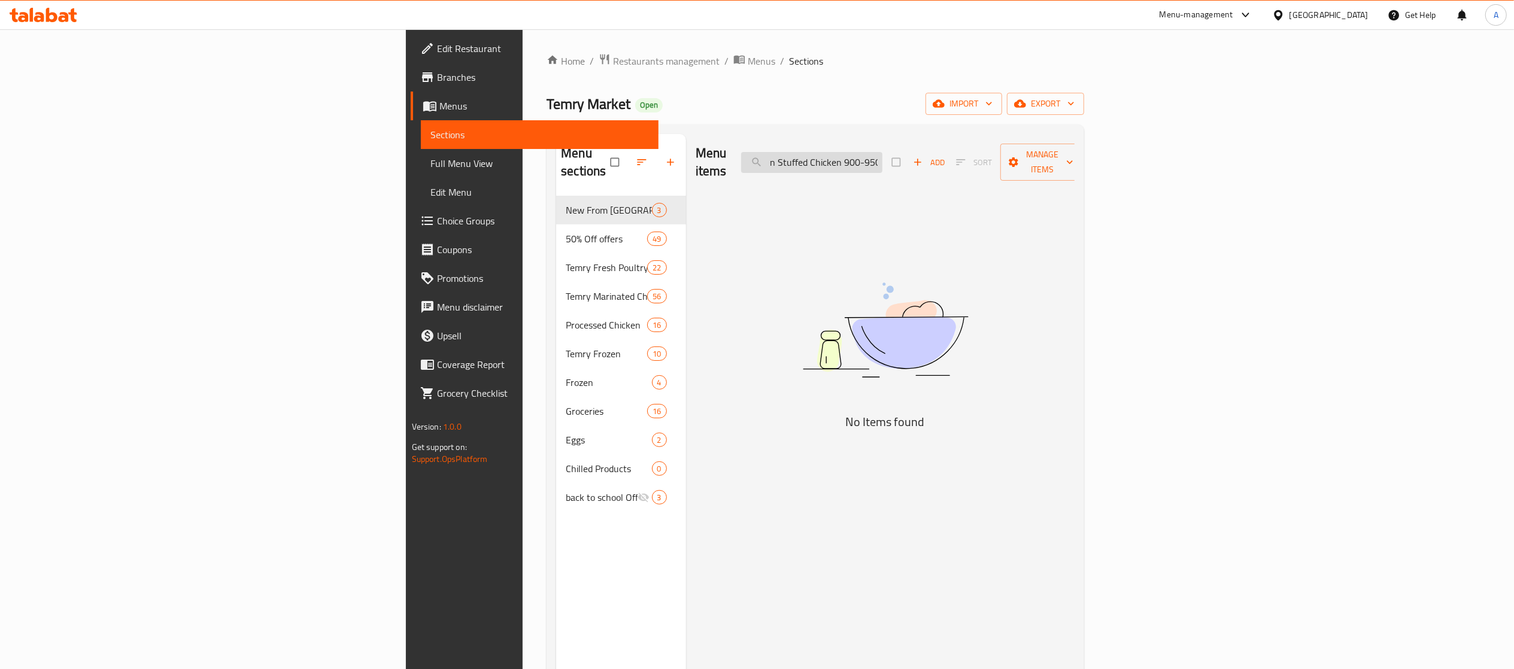
scroll to position [0, 47]
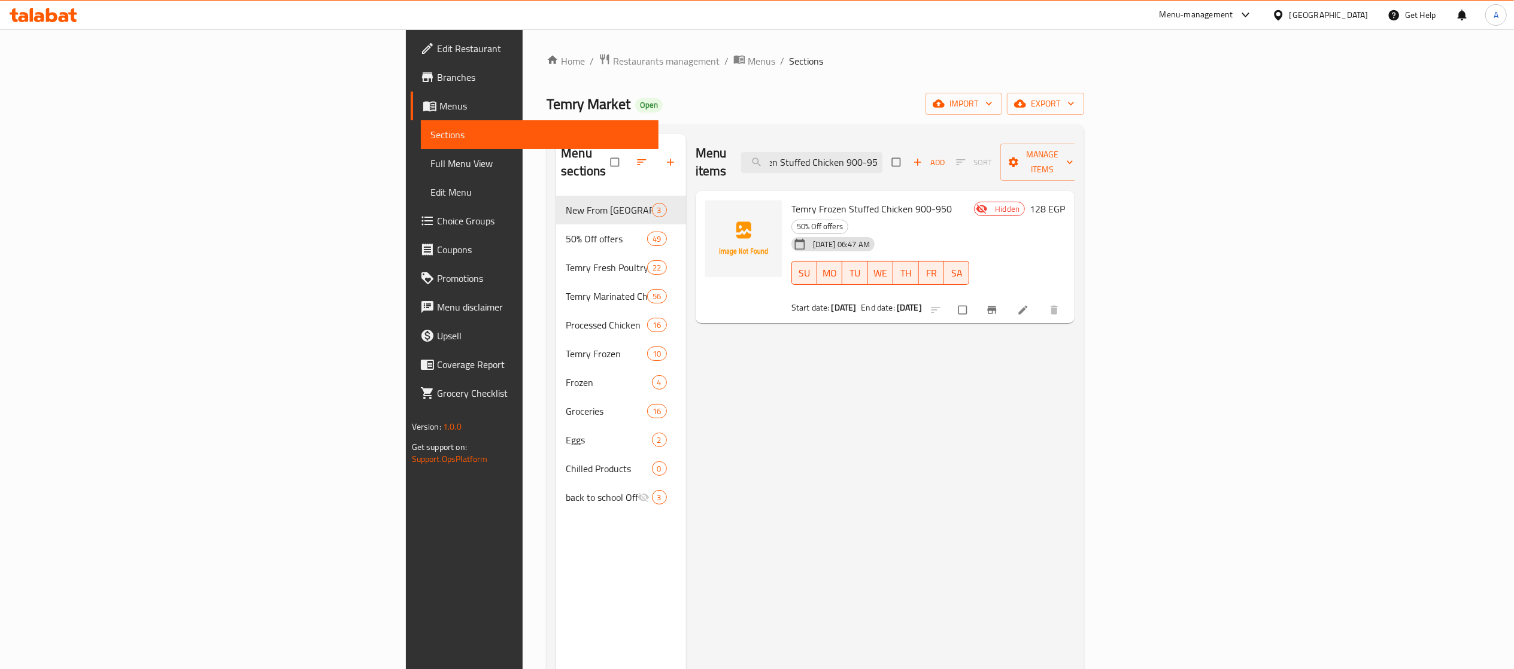
click at [808, 362] on div "Menu items Temry Frozen Stuffed Chicken 900-950 Add Sort Manage items Temry Fro…" at bounding box center [880, 468] width 389 height 669
click at [883, 153] on input "Temry Frozen Stuffed Chicken 900-950" at bounding box center [811, 162] width 141 height 21
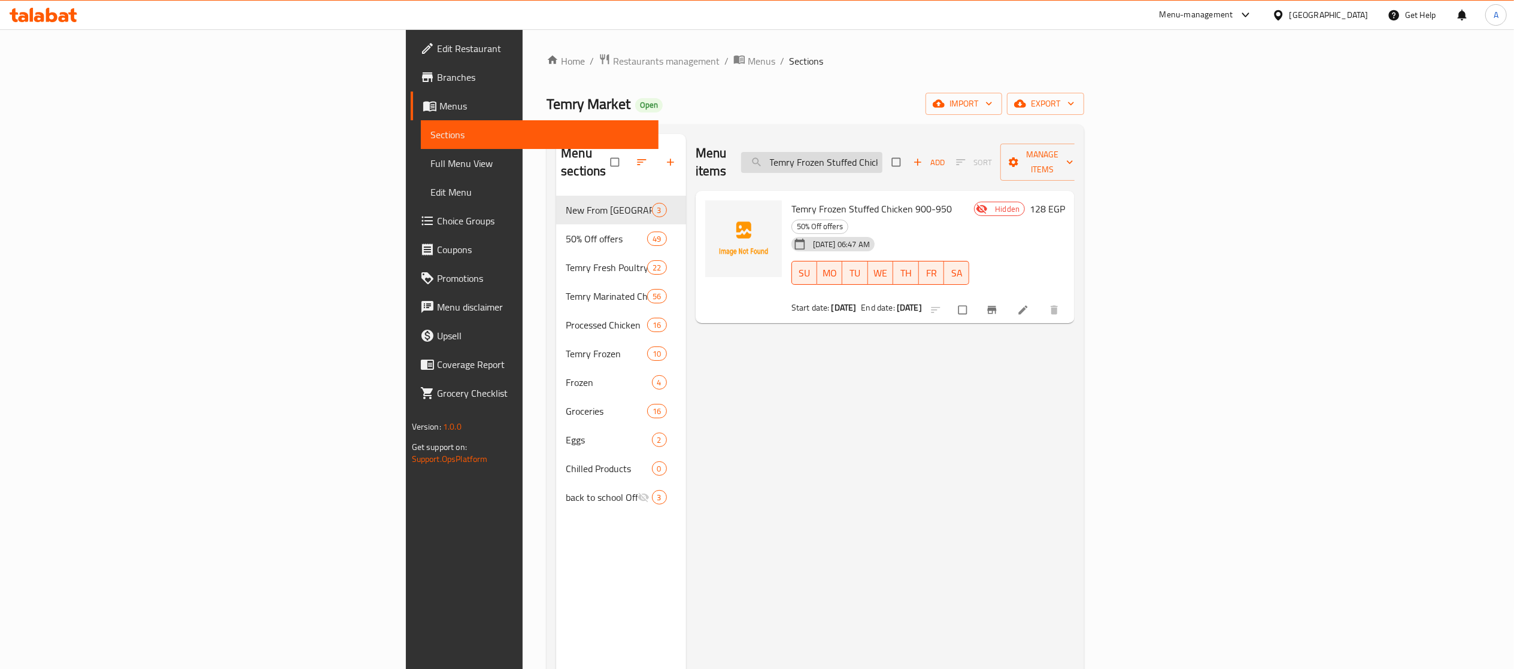
scroll to position [0, 47]
drag, startPoint x: 933, startPoint y: 150, endPoint x: 1198, endPoint y: 208, distance: 271.7
click at [1075, 208] on div "Menu items Temry Frozen Stuffed Chicken 900-950 Add Sort Manage items Temry Fro…" at bounding box center [880, 468] width 389 height 669
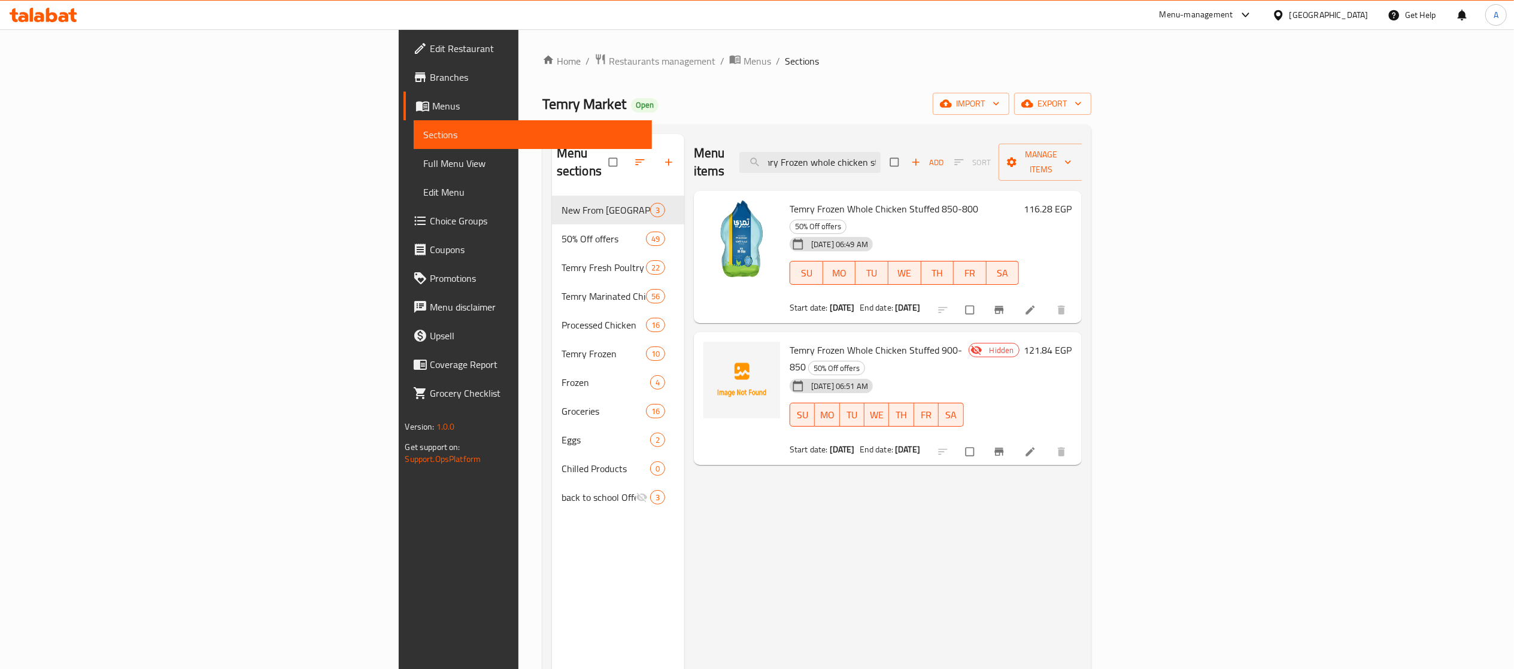
scroll to position [0, 0]
click at [1082, 490] on div "Menu items Temry Frozen whole chicken st Add Sort Manage items Temry Frozen Who…" at bounding box center [883, 468] width 398 height 669
click at [790, 341] on span "Temry Frozen Whole Chicken Stuffed 900-850" at bounding box center [876, 358] width 172 height 35
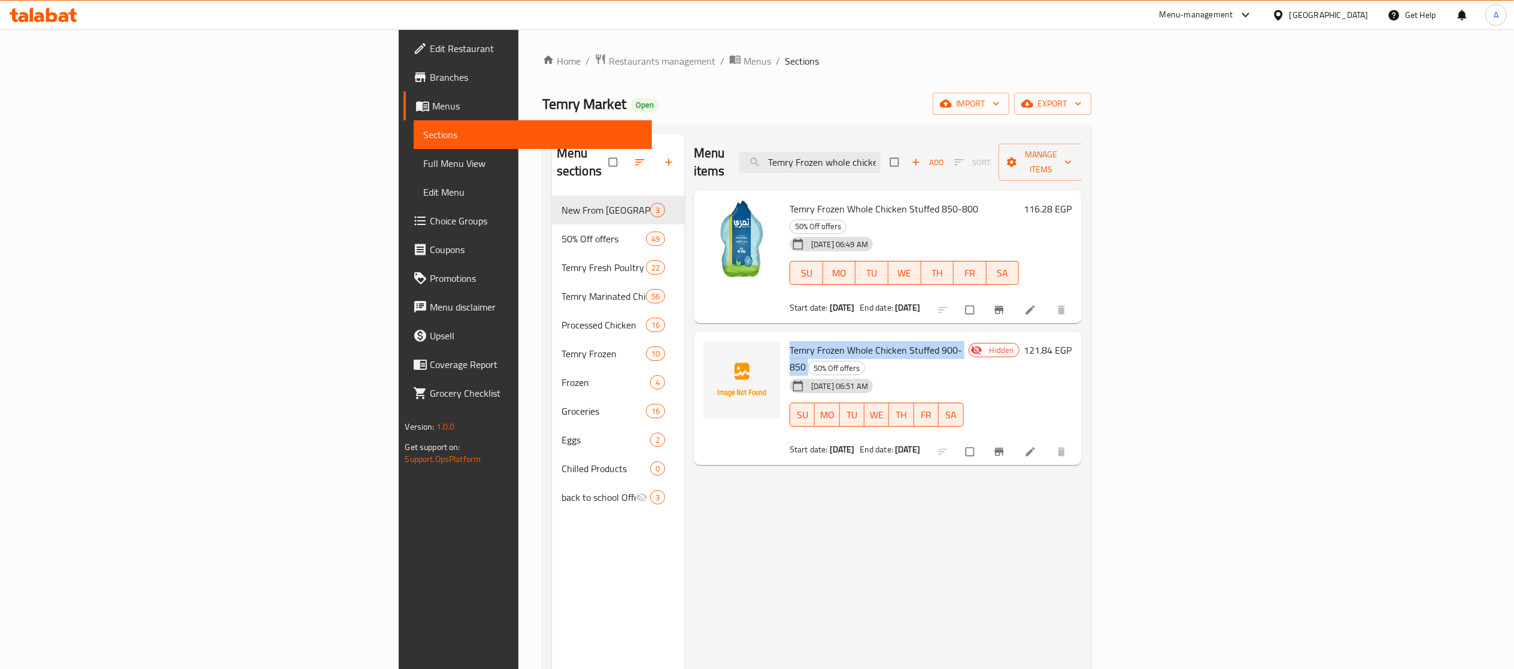
copy h6 "Temry Frozen Whole Chicken Stuffed 900-850"
click at [881, 156] on input "Temry Frozen whole chicken st" at bounding box center [809, 162] width 141 height 21
paste input "Whole Chicken Stuffed 900-850"
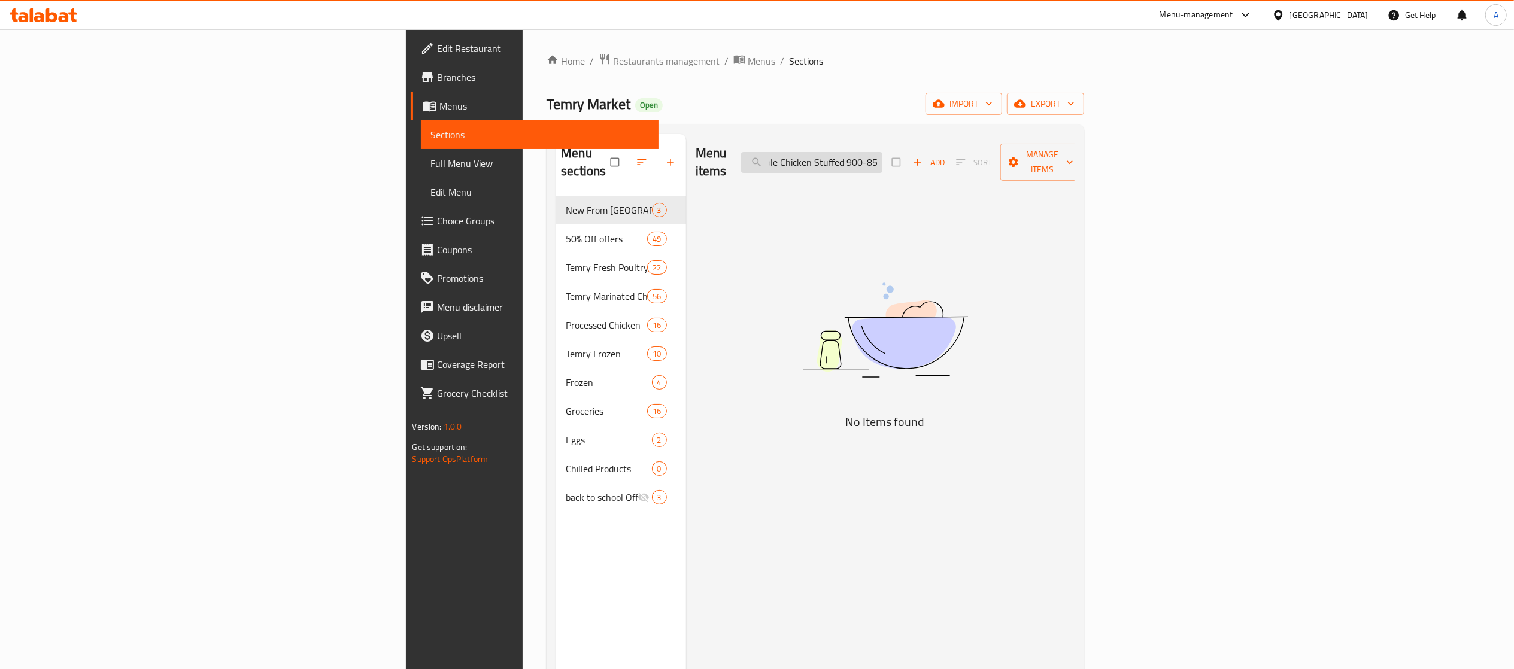
scroll to position [0, 73]
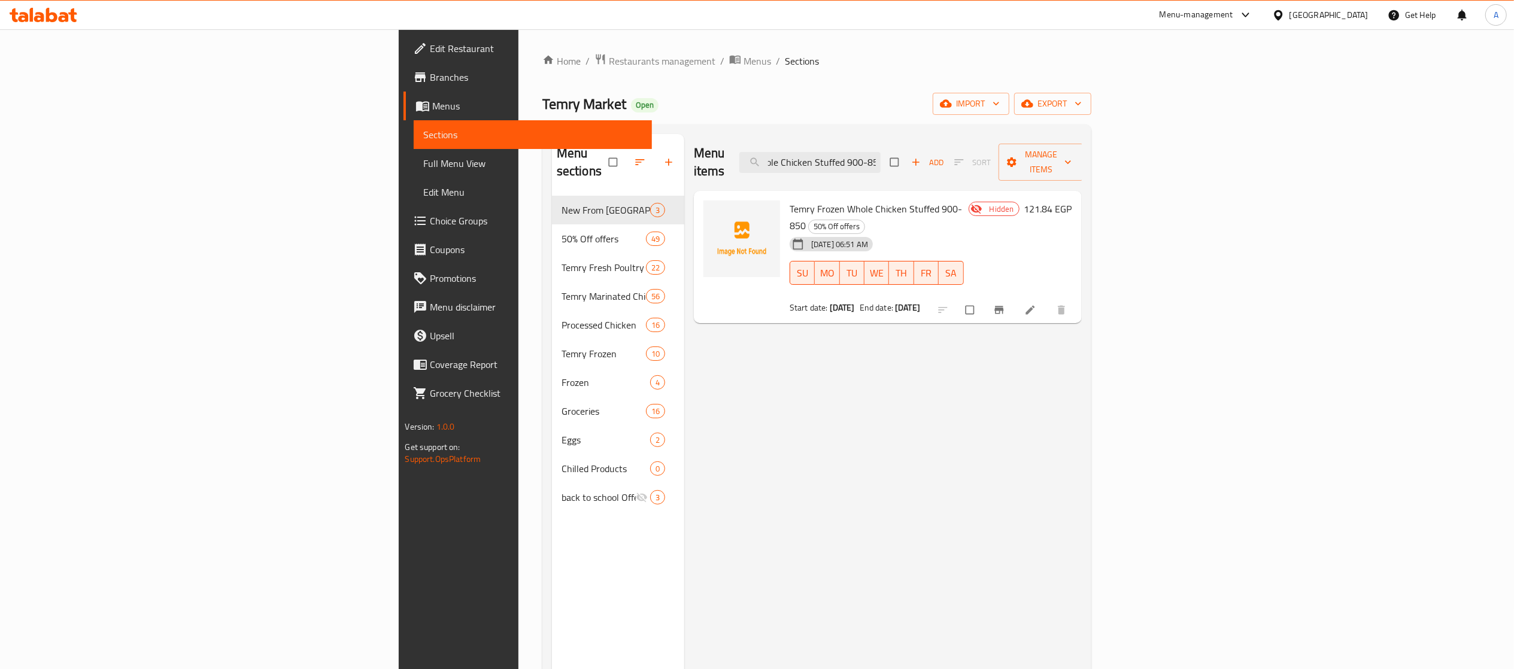
click at [830, 200] on span "Temry Frozen Whole Chicken Stuffed 900-850" at bounding box center [876, 217] width 172 height 35
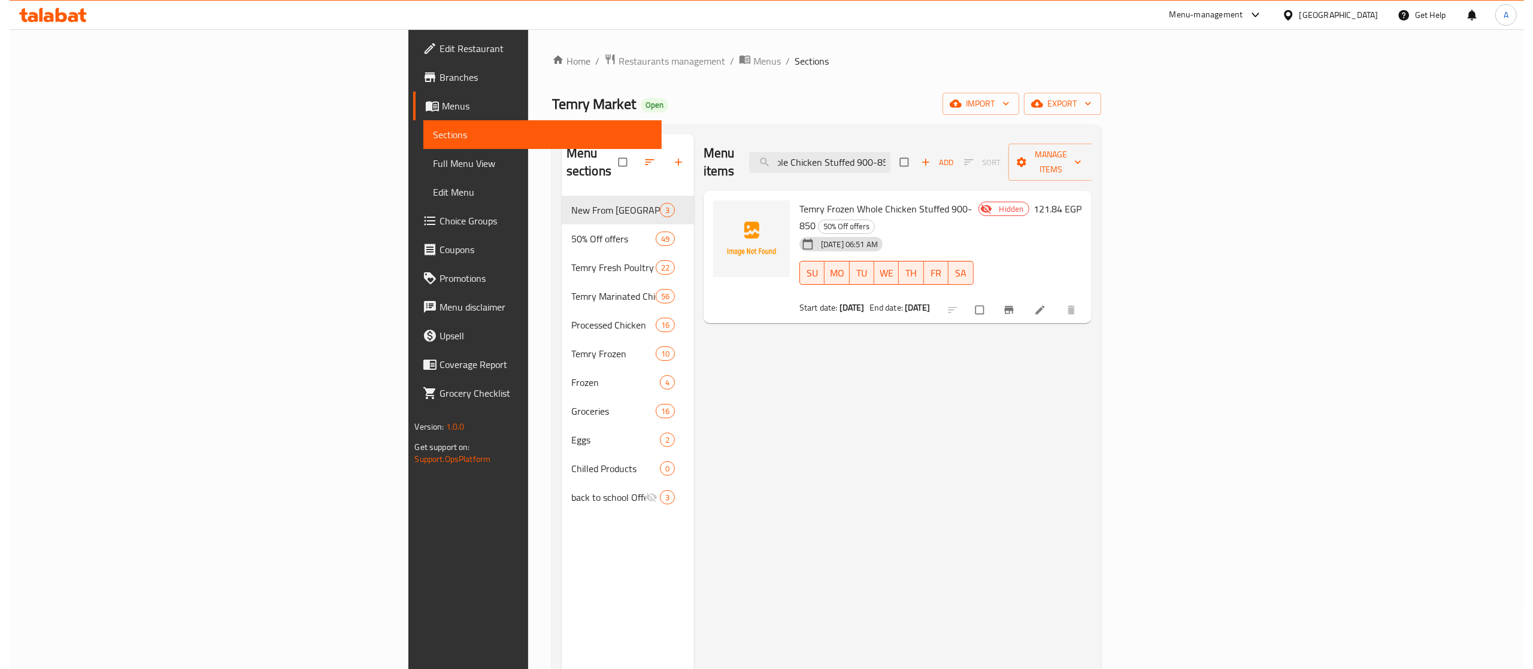
scroll to position [0, 0]
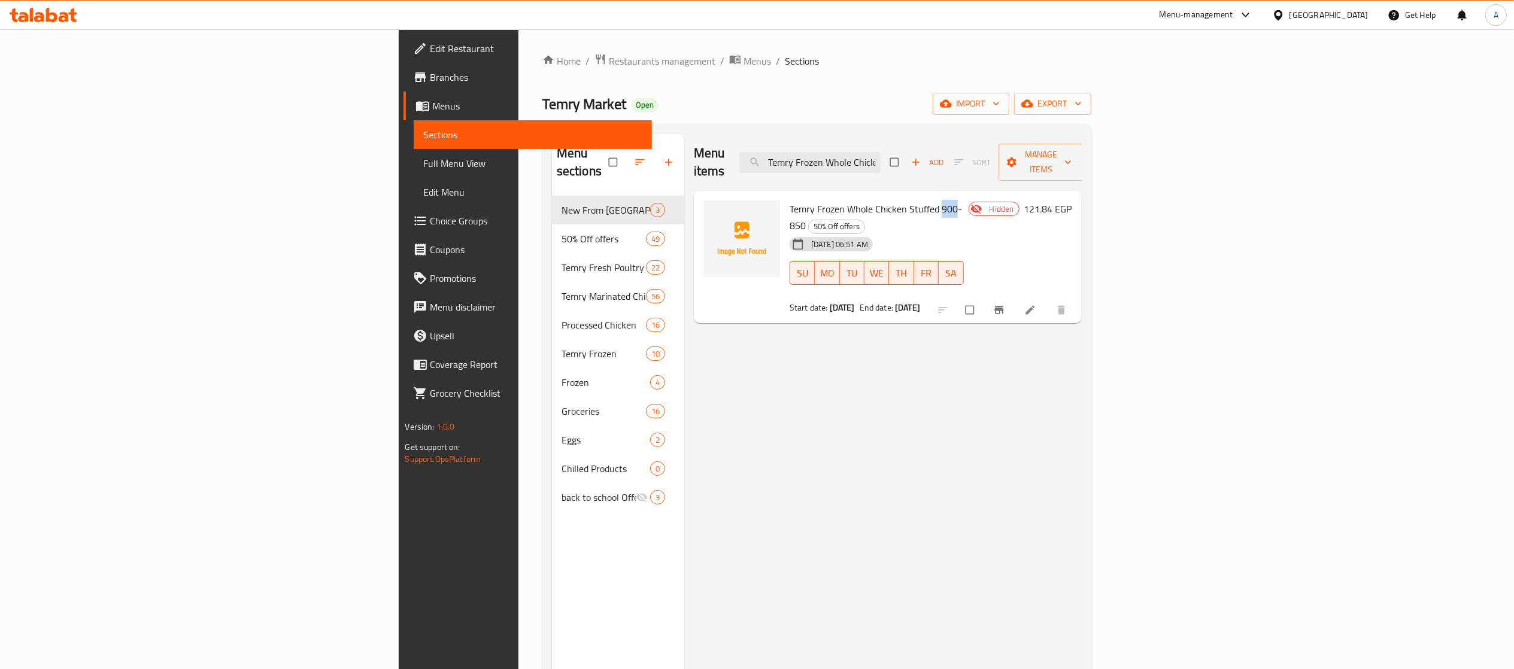
click at [830, 200] on span "Temry Frozen Whole Chicken Stuffed 900-850" at bounding box center [876, 217] width 172 height 35
copy h6 "Temry Frozen Whole Chicken Stuffed 900-850"
click at [881, 159] on input "Temry Frozen Whole Chicken Stuffed 900-850" at bounding box center [809, 162] width 141 height 21
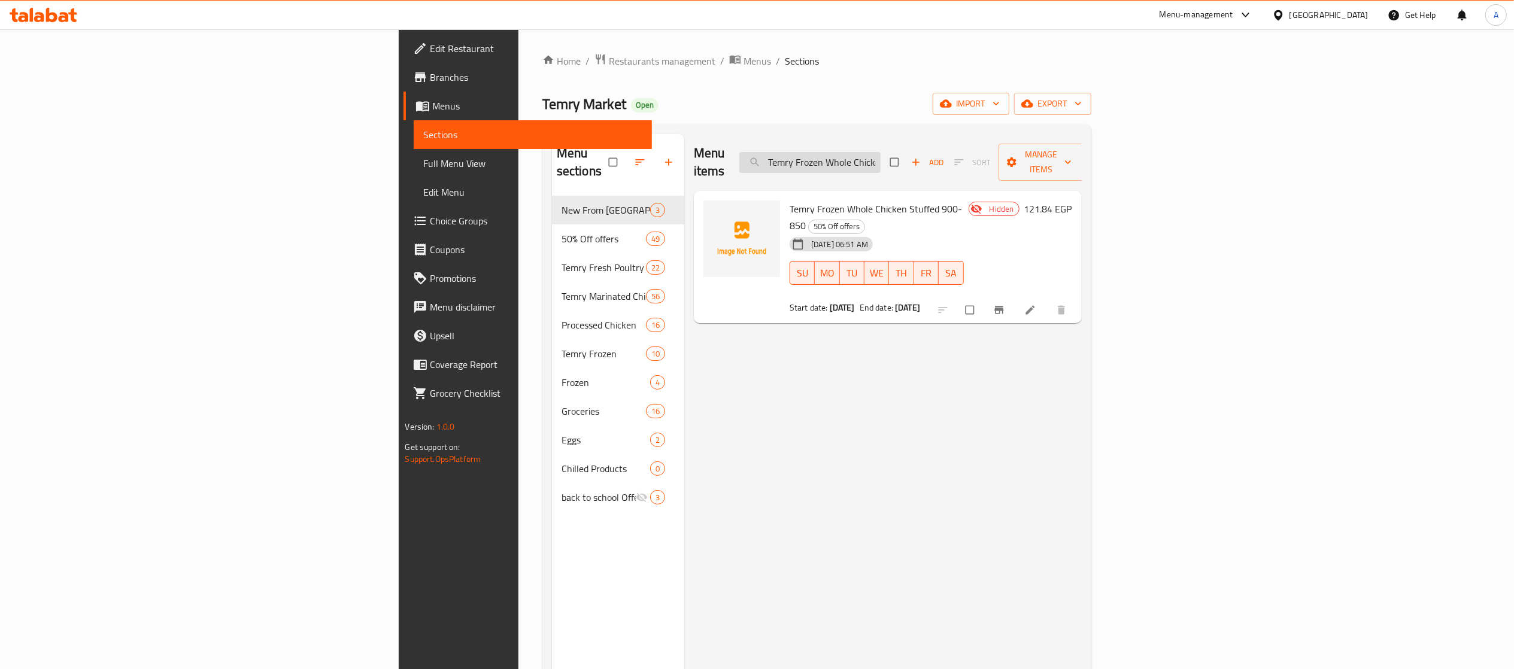
click at [881, 159] on input "Temry Frozen Whole Chicken Stuffed 900-850" at bounding box center [809, 162] width 141 height 21
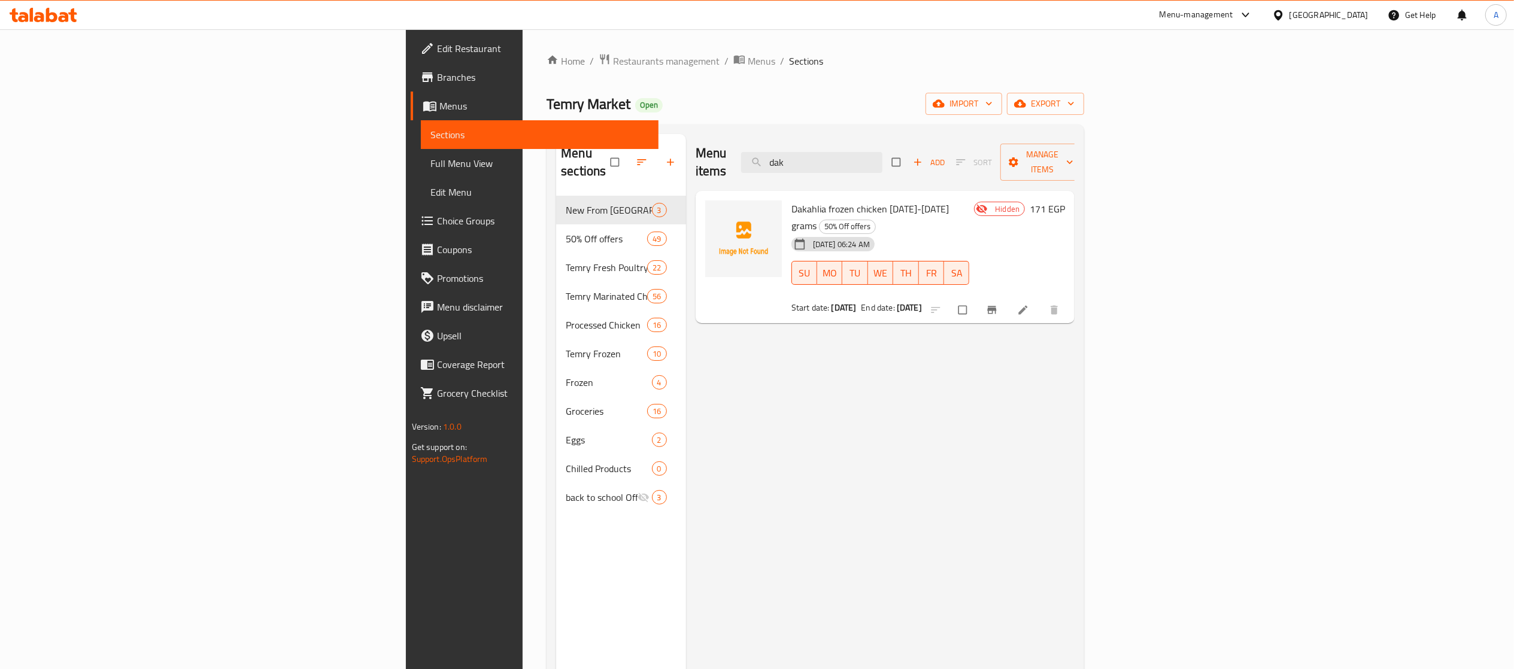
click at [826, 200] on span "Dakahlia frozen chicken 1300-1400 grams" at bounding box center [870, 217] width 157 height 35
copy h6 "Dakahlia frozen chicken 1300-1400 grams"
click at [702, 329] on div "Menu items dak Add Sort Manage items Dakahlia frozen chicken 1300-1400 grams 50…" at bounding box center [880, 468] width 389 height 669
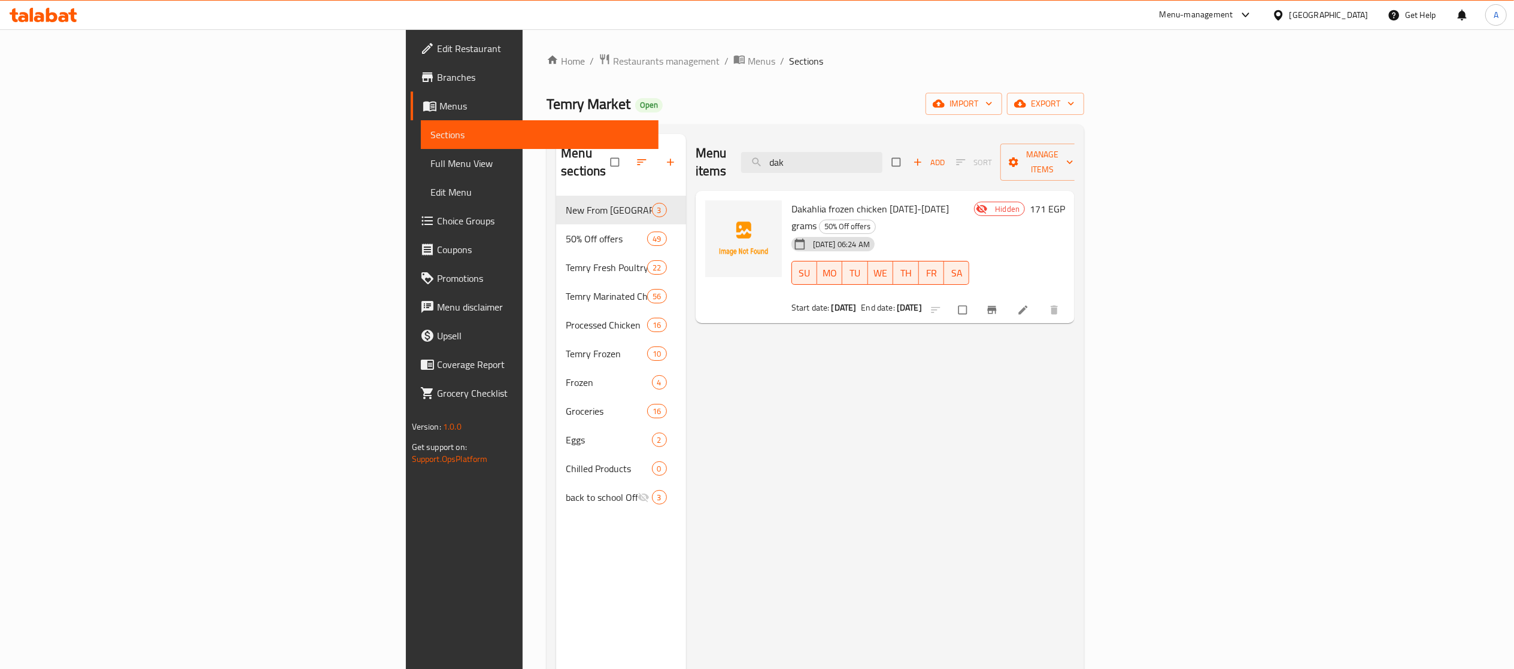
click at [835, 200] on span "Dakahlia frozen chicken 1300-1400 grams" at bounding box center [870, 217] width 157 height 35
click at [883, 159] on input "dak" at bounding box center [811, 162] width 141 height 21
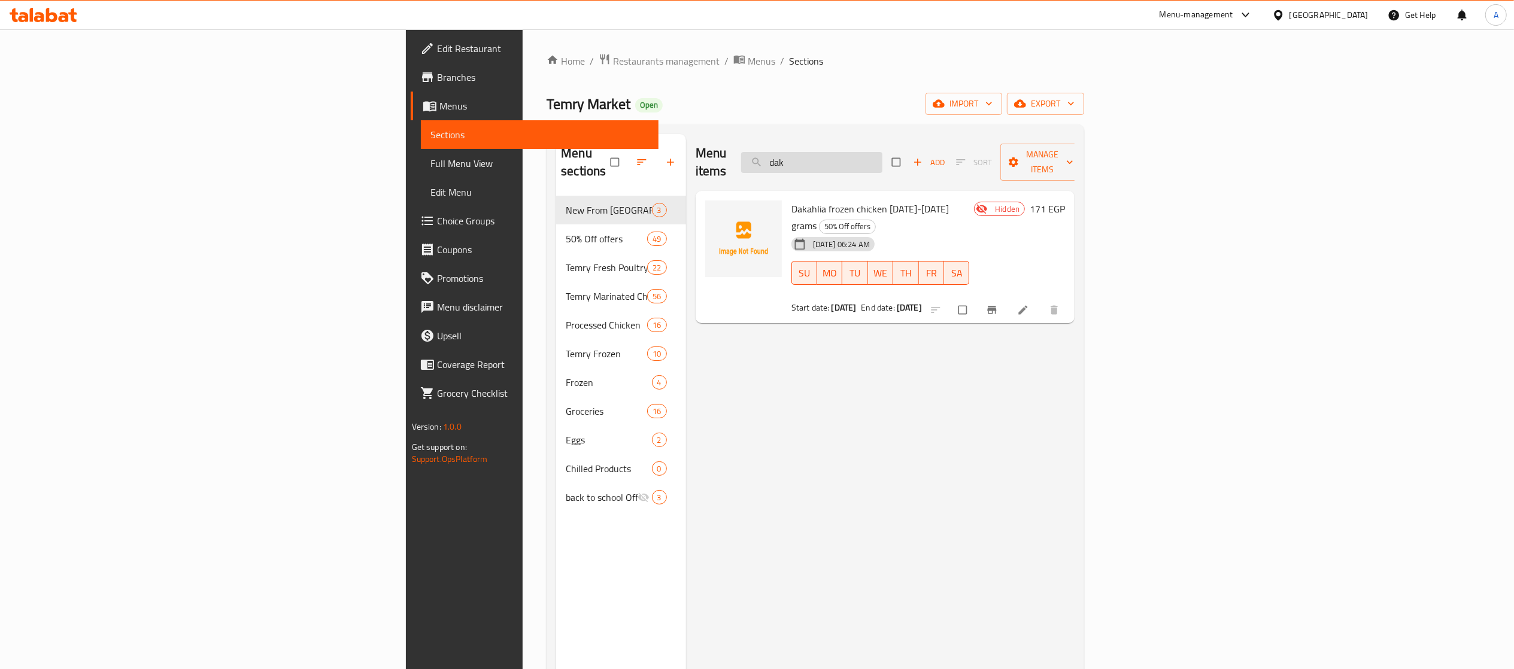
click at [883, 159] on input "dak" at bounding box center [811, 162] width 141 height 21
paste input "Temry Frozen Stuffed Chicken 900-950"
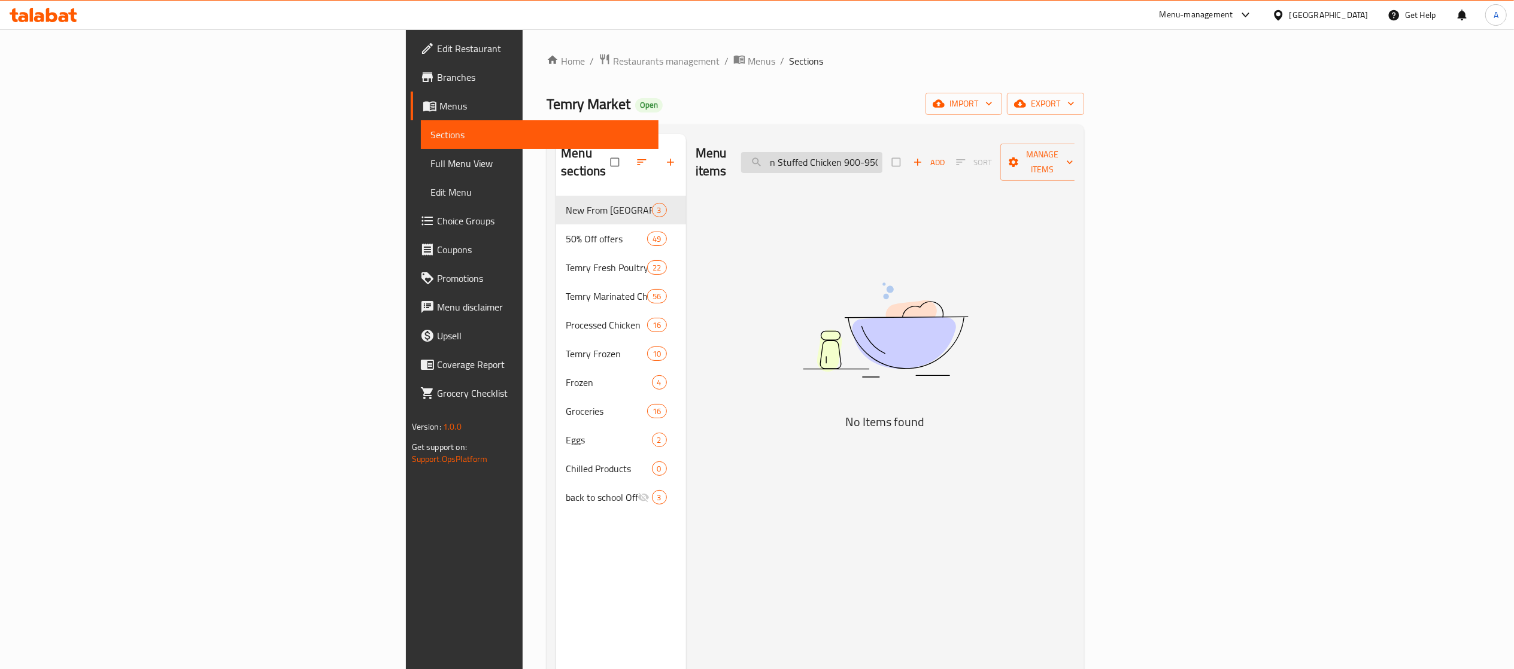
scroll to position [0, 47]
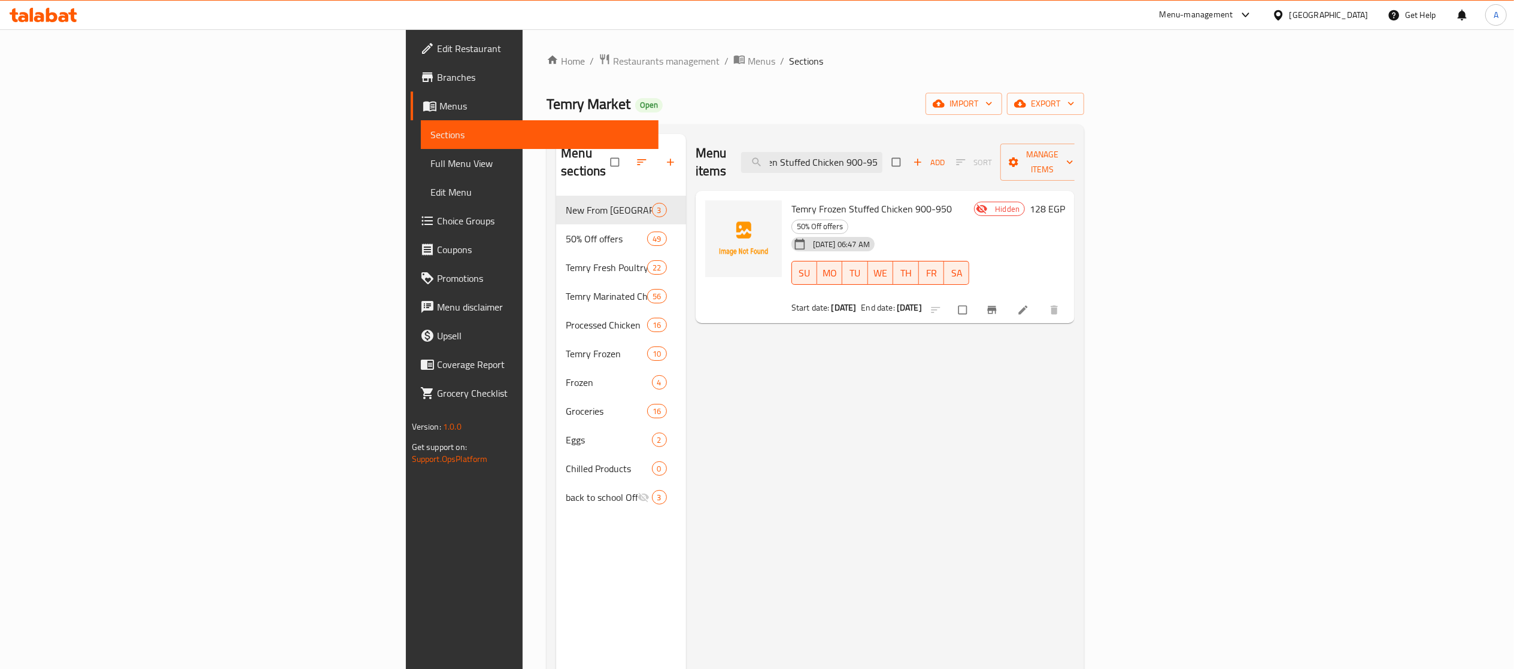
click at [1075, 412] on div "Menu items Temry Frozen Stuffed Chicken 900-950 Add Sort Manage items Temry Fro…" at bounding box center [880, 468] width 389 height 669
click at [883, 152] on input "Temry Frozen Stuffed Chicken 900-950" at bounding box center [811, 162] width 141 height 21
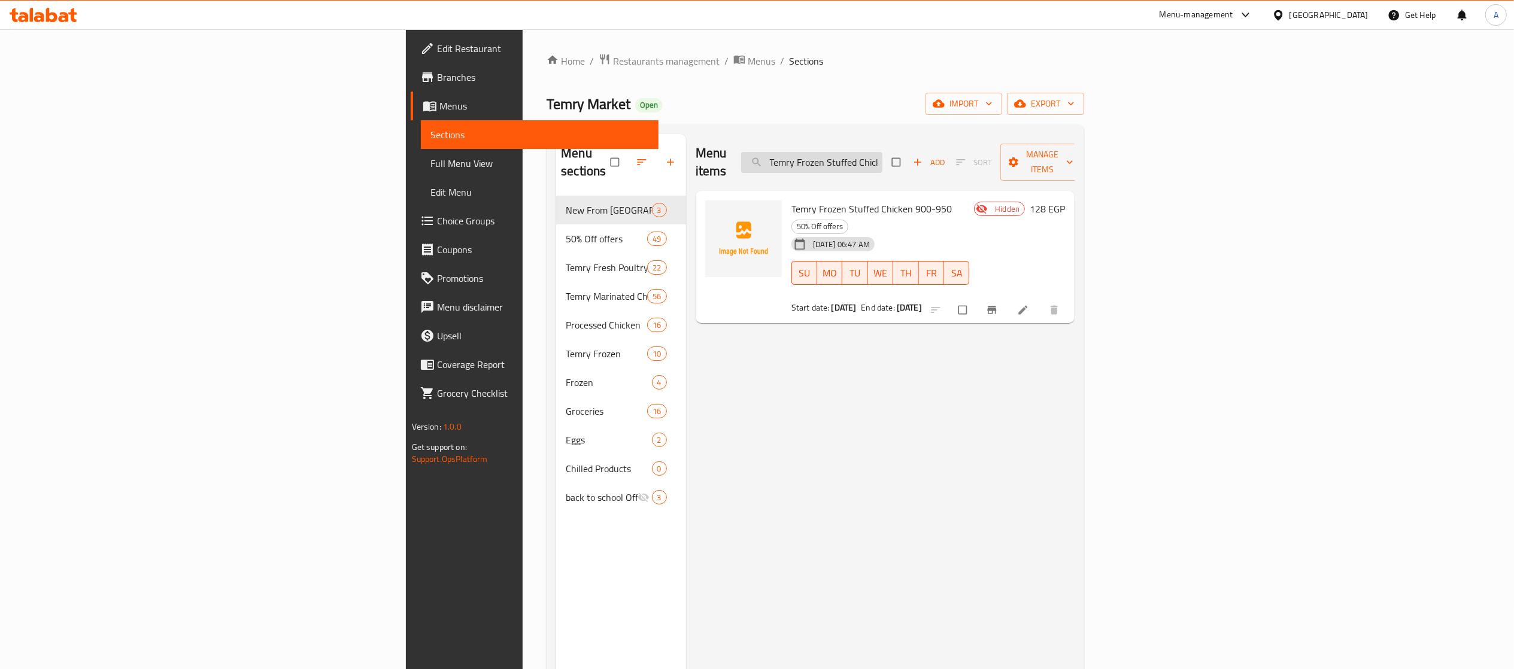
paste input "Whole Chicken Stuffed 900-850"
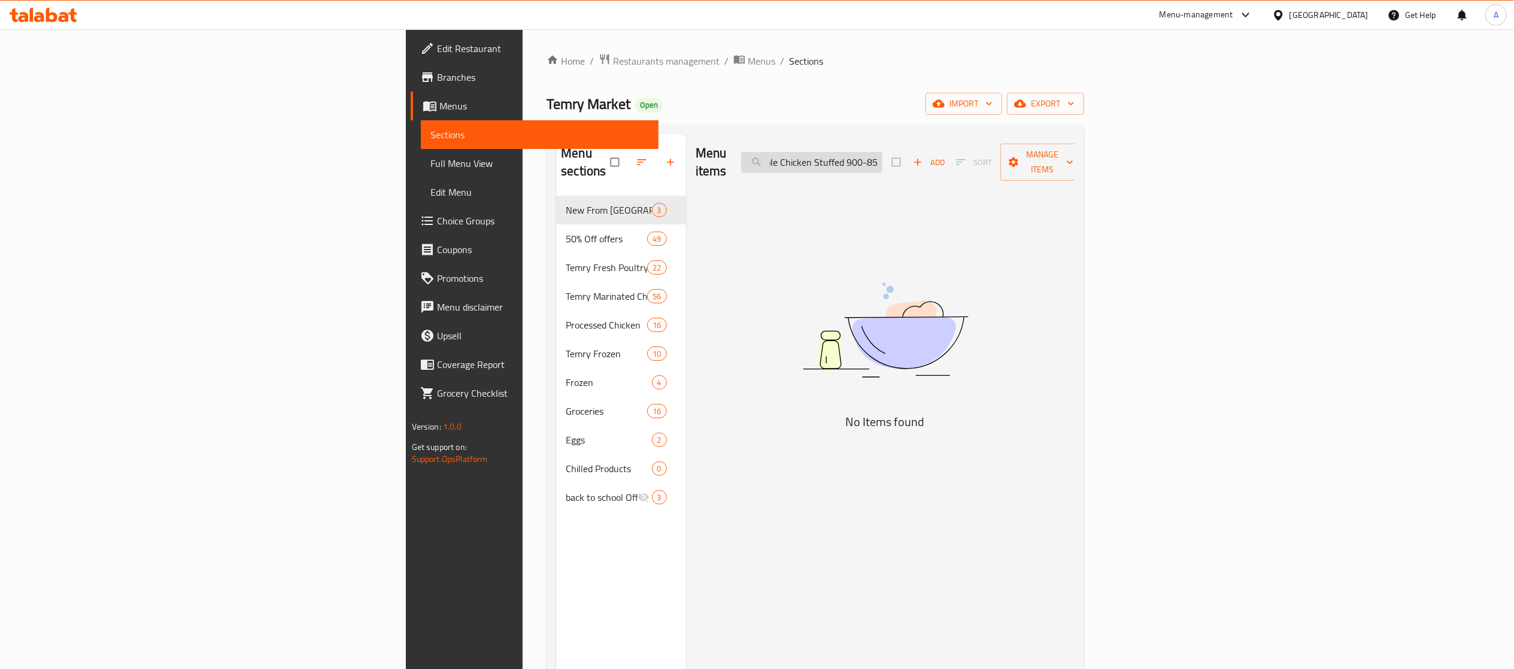
scroll to position [0, 73]
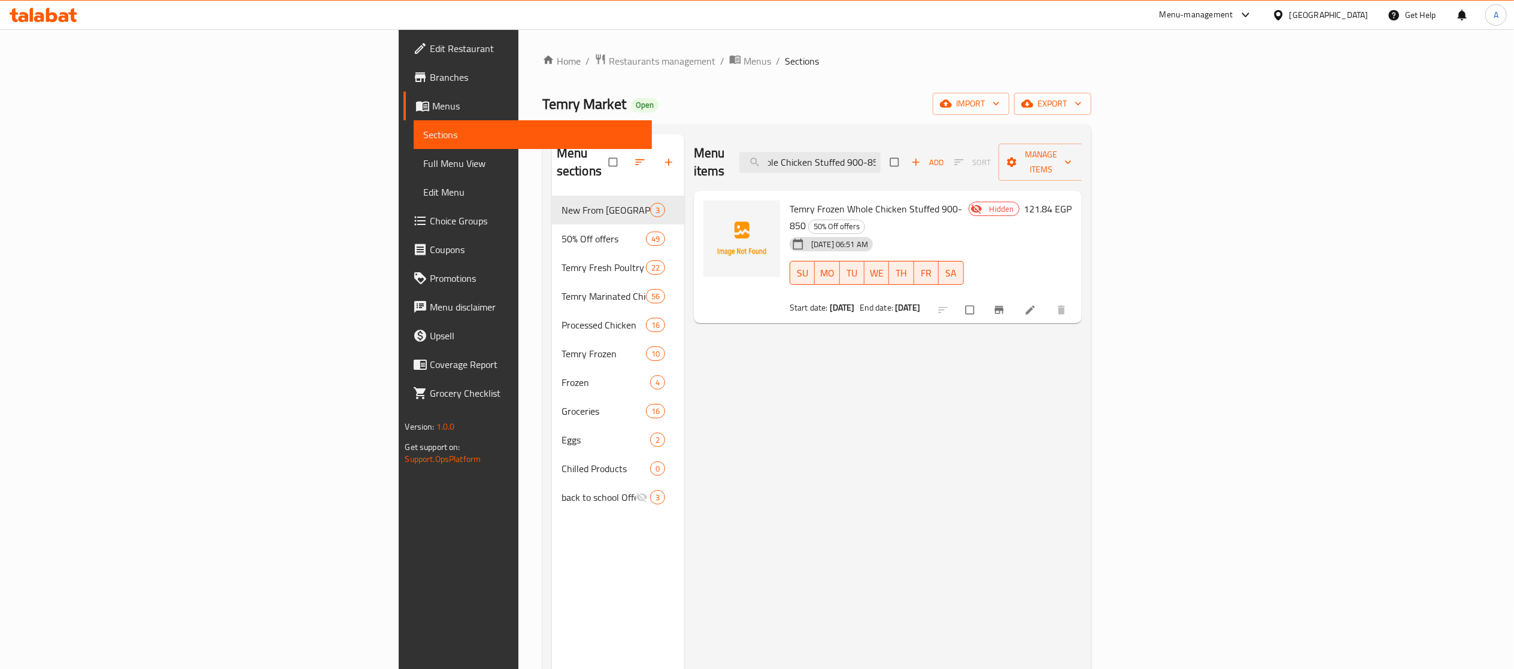
type input "Temry Frozen Whole Chicken Stuffed 900-850"
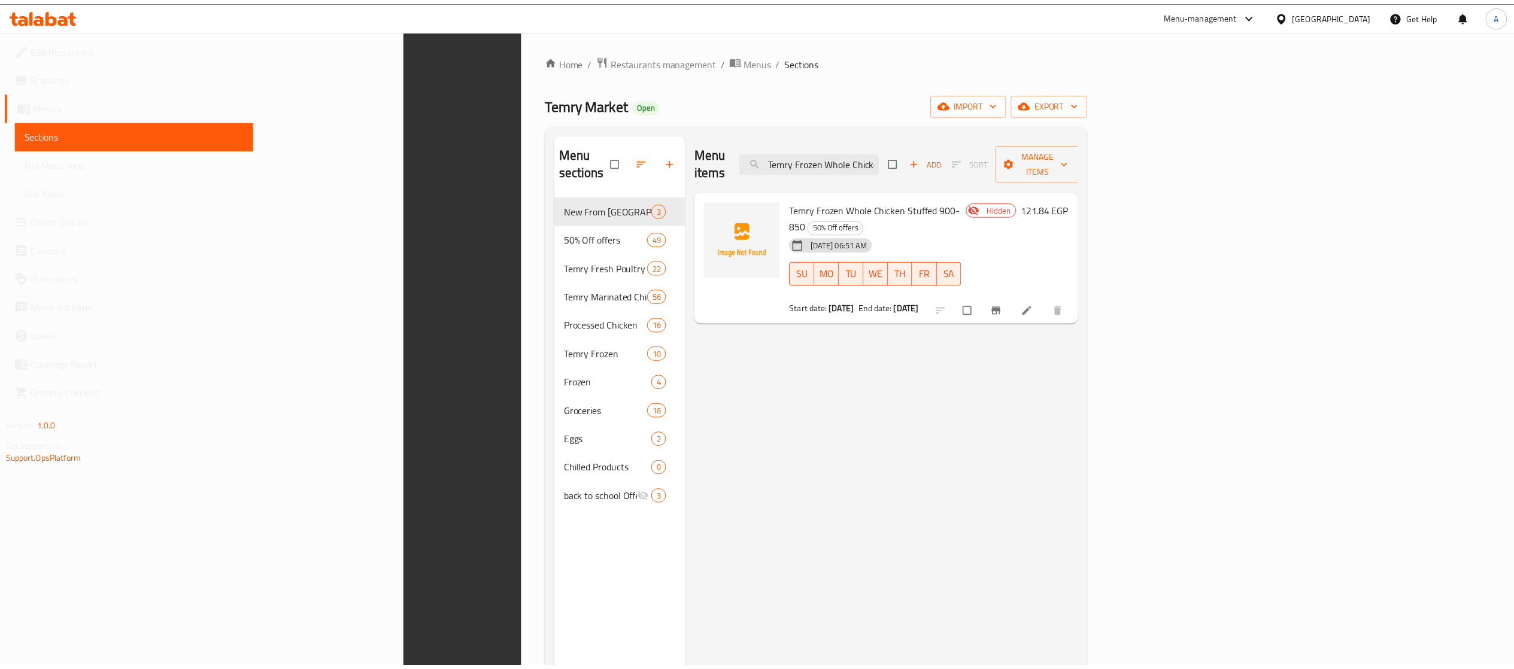
scroll to position [168, 0]
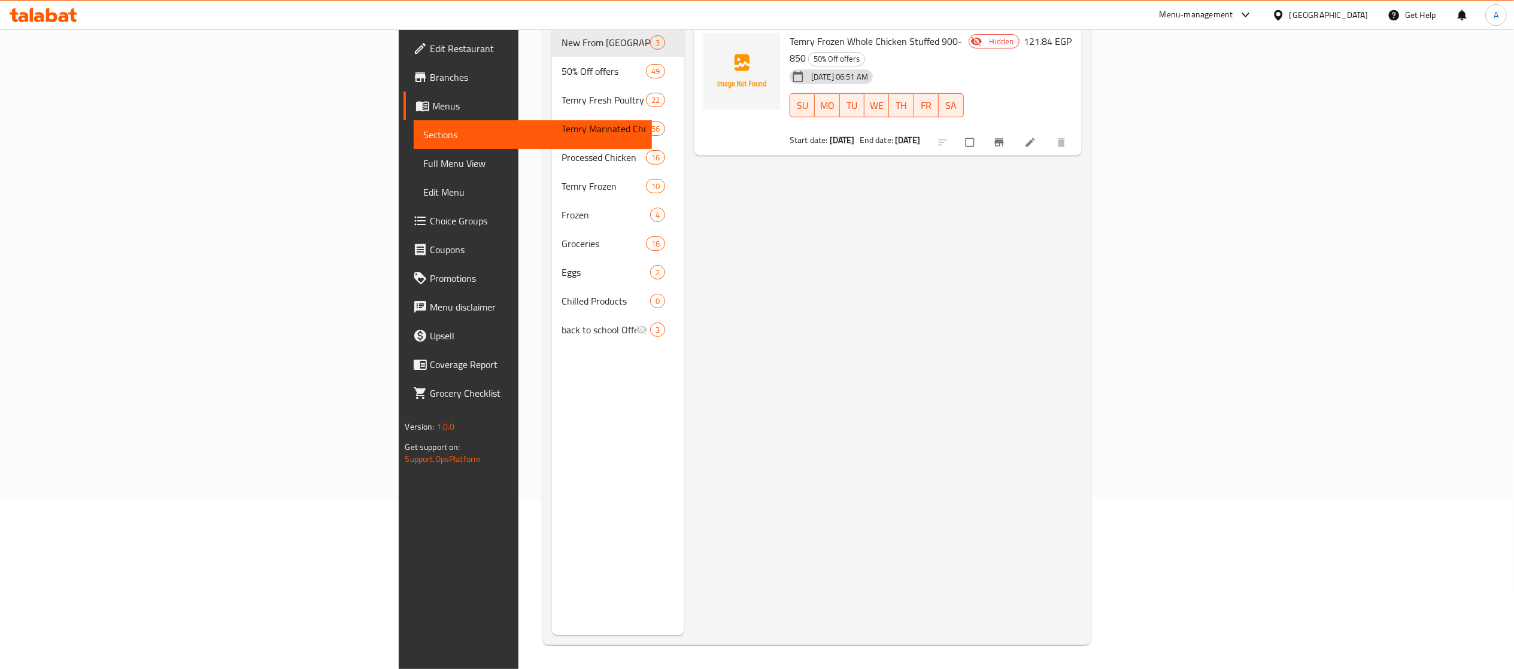
click at [750, 337] on div "Menu items Temry Frozen Whole Chicken Stuffed 900-850 Add Sort Manage items Tem…" at bounding box center [883, 300] width 398 height 669
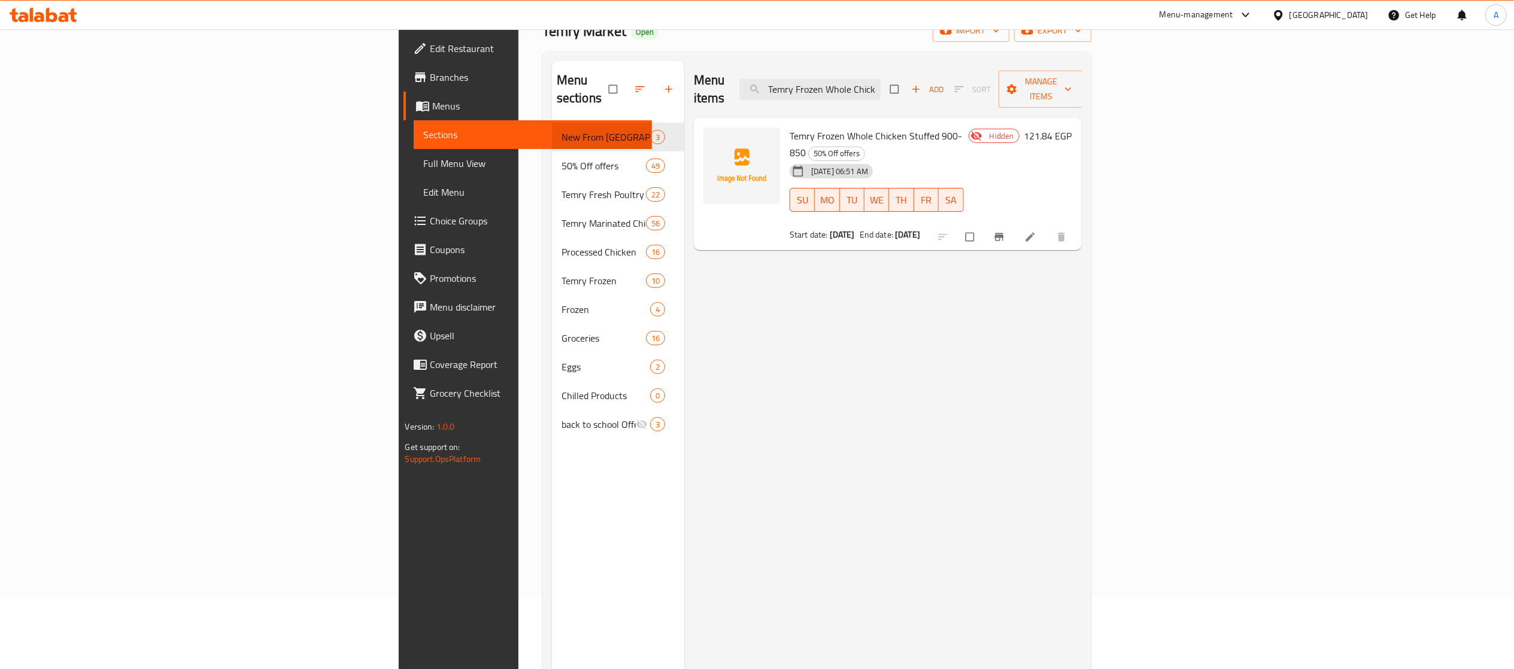
scroll to position [0, 0]
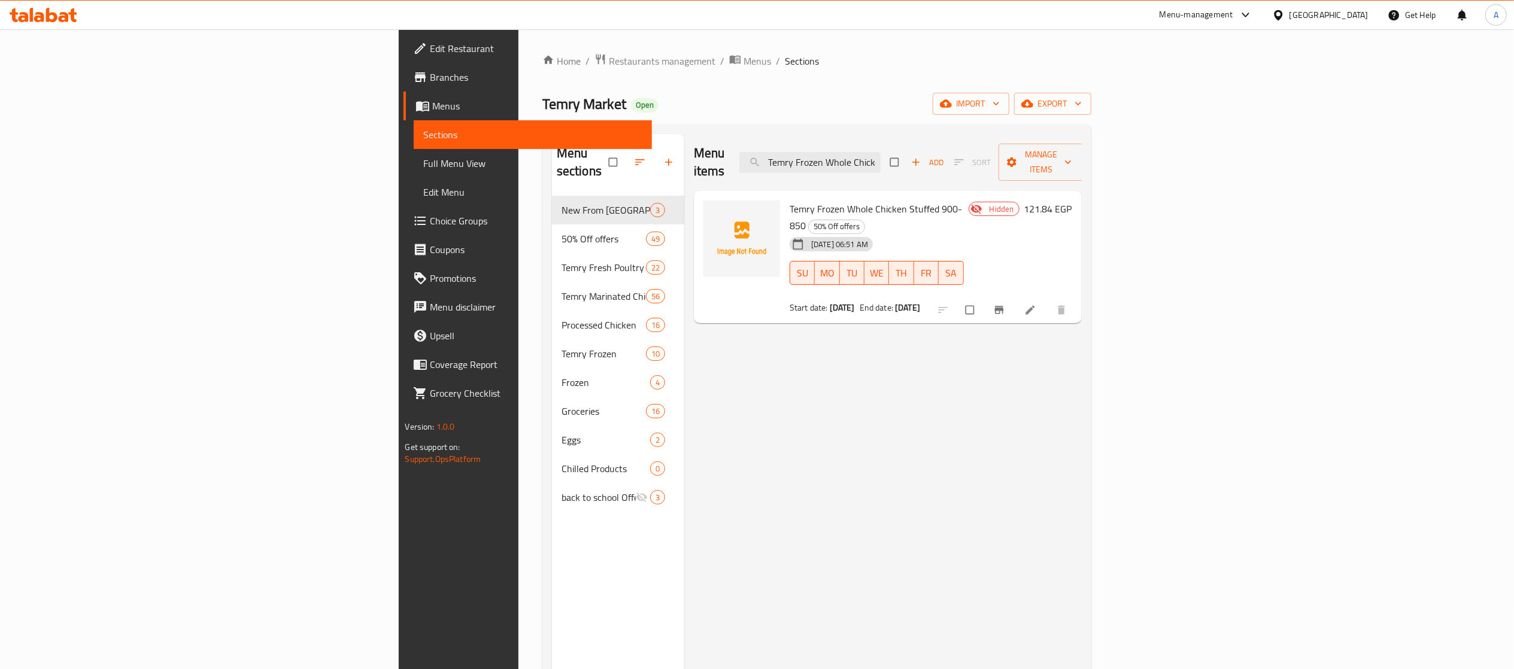
click at [430, 81] on span "Branches" at bounding box center [536, 77] width 212 height 14
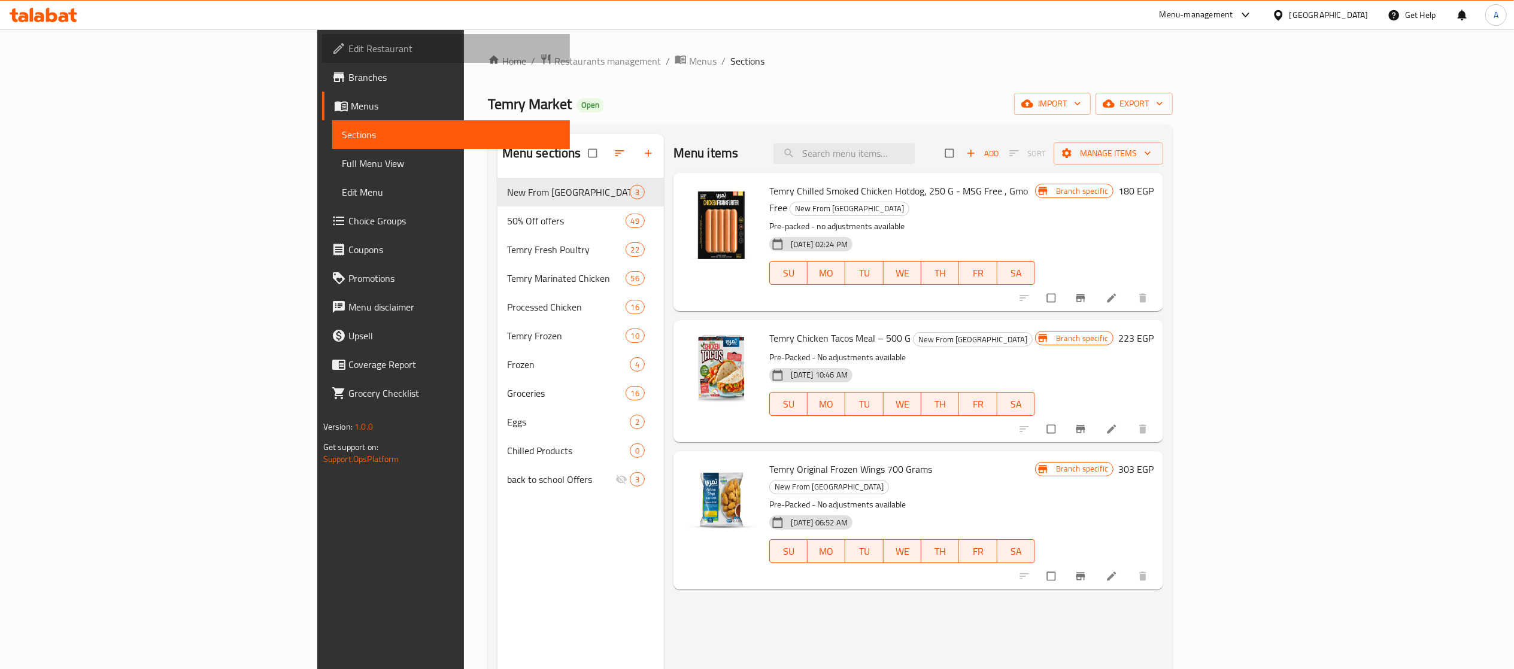
click at [348, 41] on span "Edit Restaurant" at bounding box center [454, 48] width 212 height 14
